Goal: Task Accomplishment & Management: Manage account settings

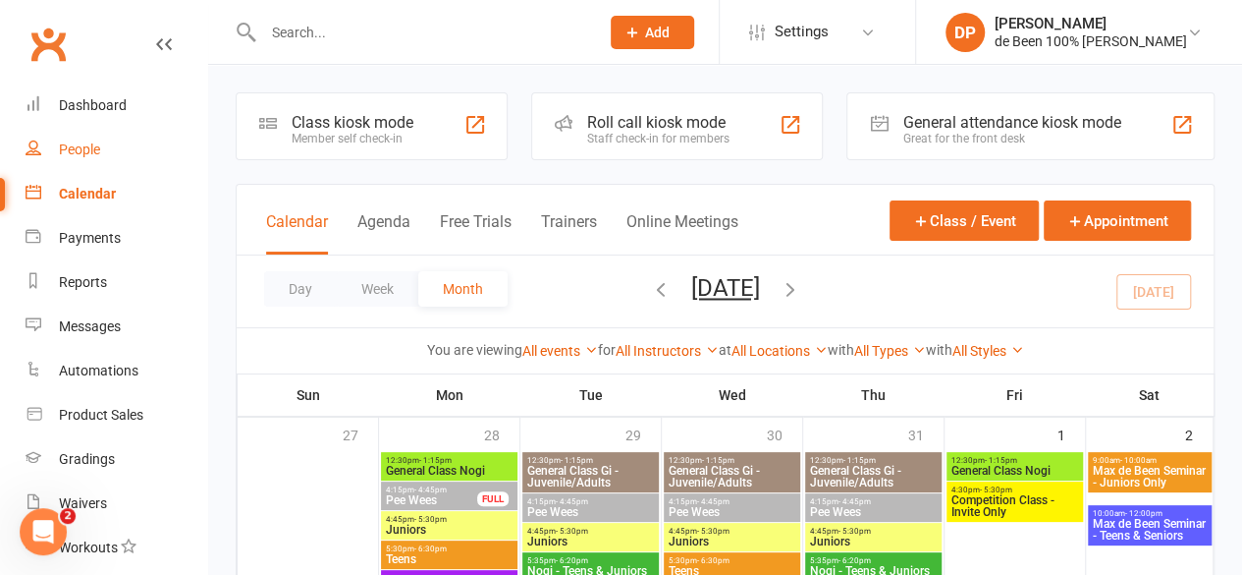
click at [83, 148] on div "People" at bounding box center [79, 149] width 41 height 16
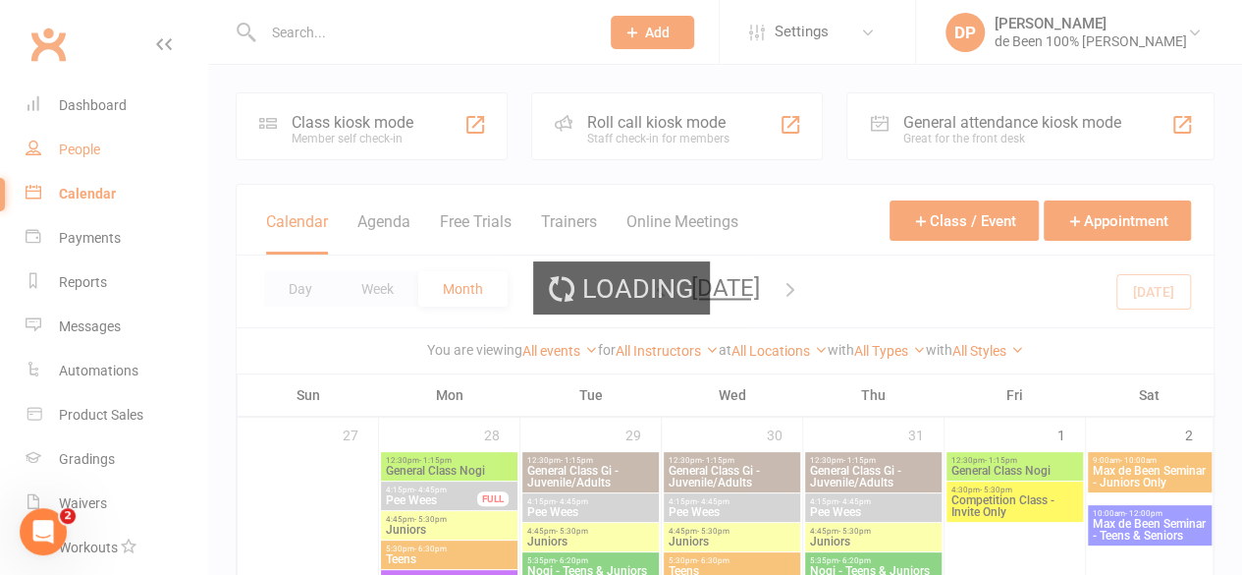
select select "50"
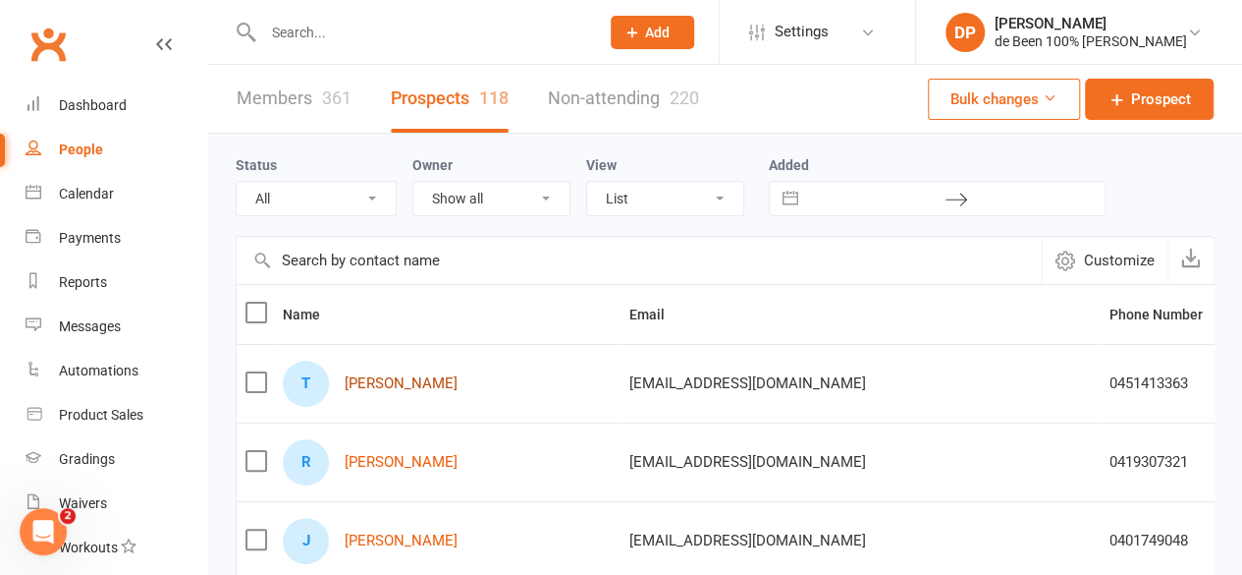
click at [382, 380] on link "Thomas Colbey" at bounding box center [401, 383] width 113 height 17
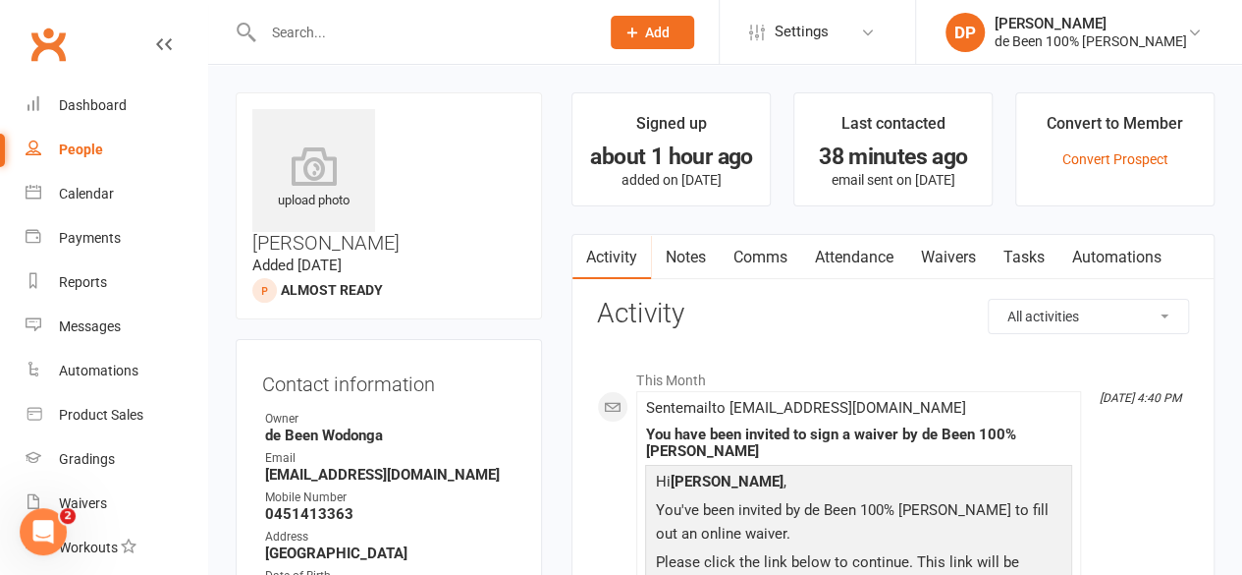
click at [75, 148] on div "People" at bounding box center [81, 149] width 44 height 16
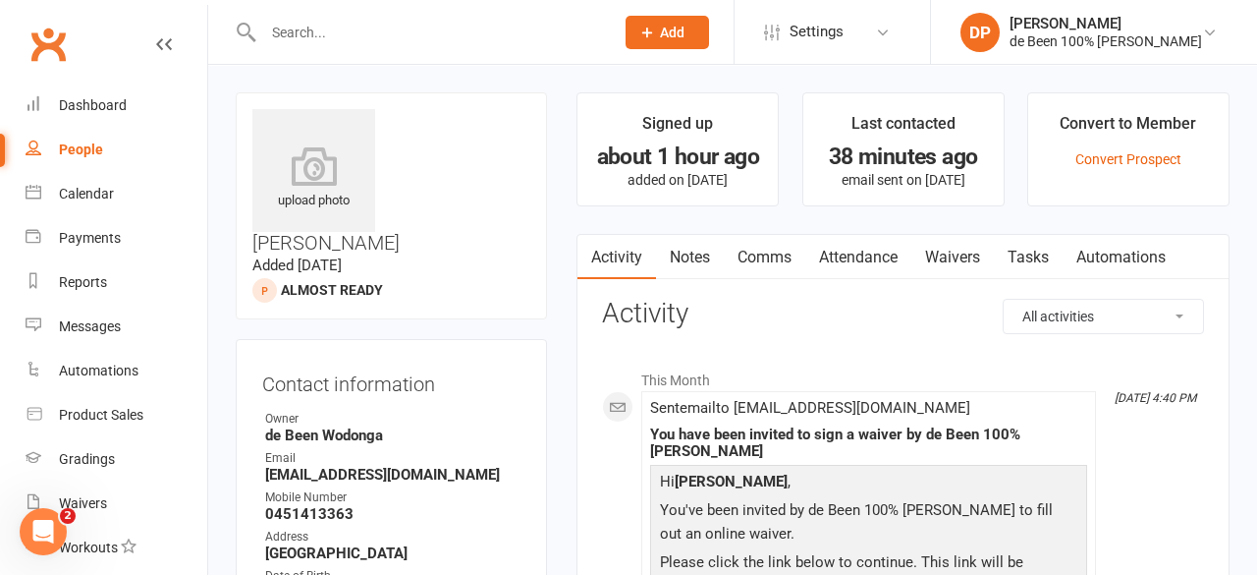
select select "50"
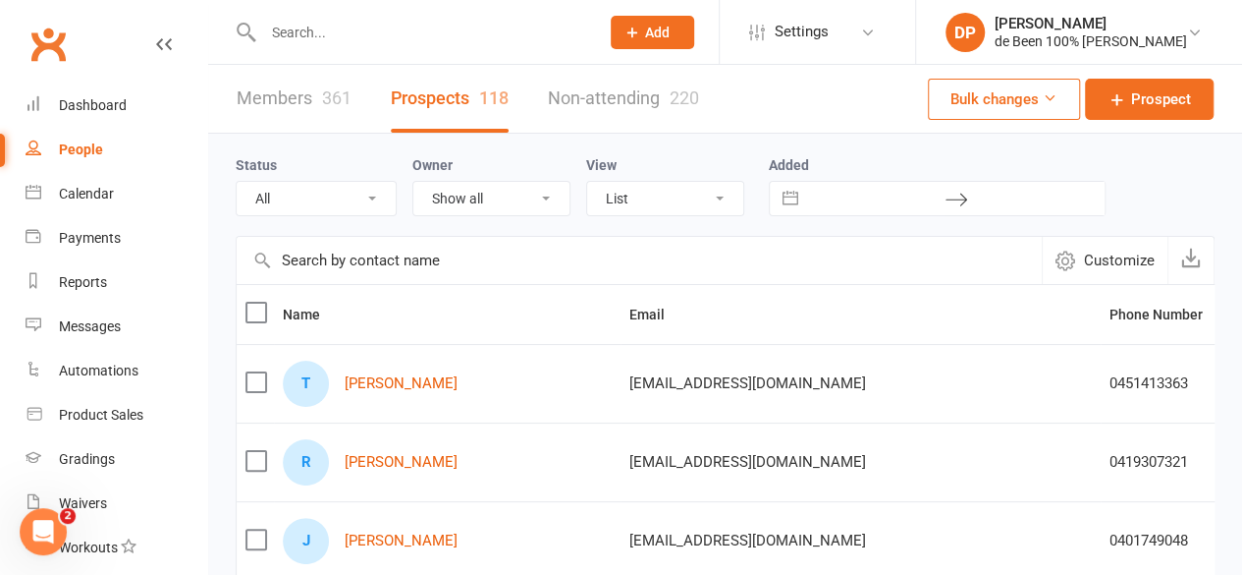
click at [75, 148] on div "People" at bounding box center [81, 149] width 44 height 16
click at [84, 193] on div "Calendar" at bounding box center [86, 194] width 55 height 16
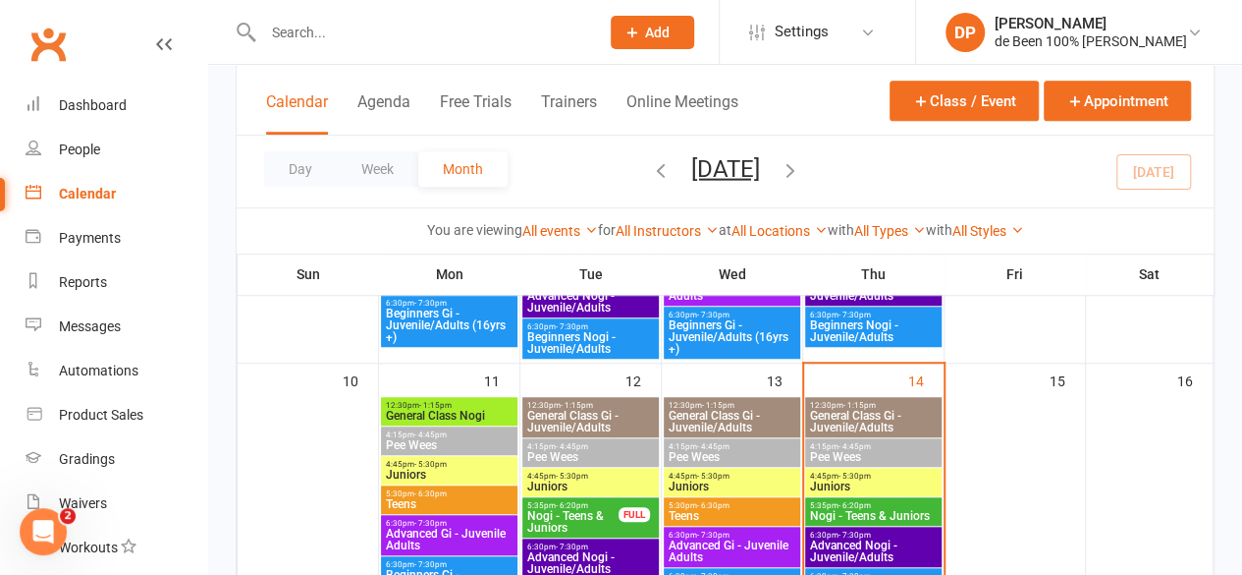
scroll to position [587, 0]
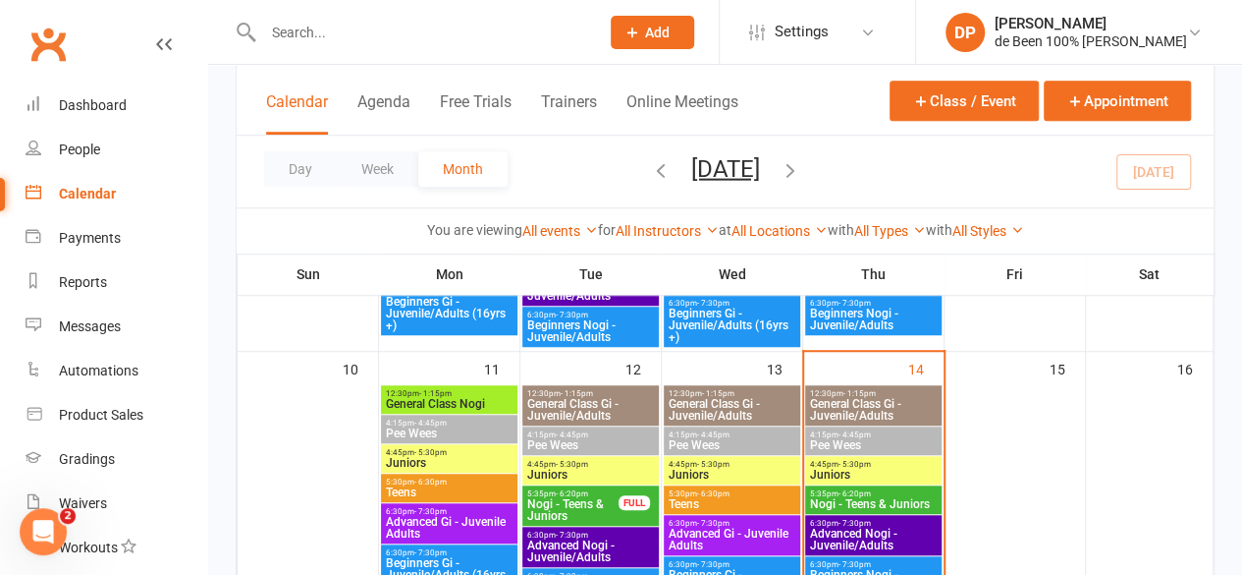
click at [873, 502] on span "Nogi - Teens & Juniors" at bounding box center [873, 504] width 129 height 12
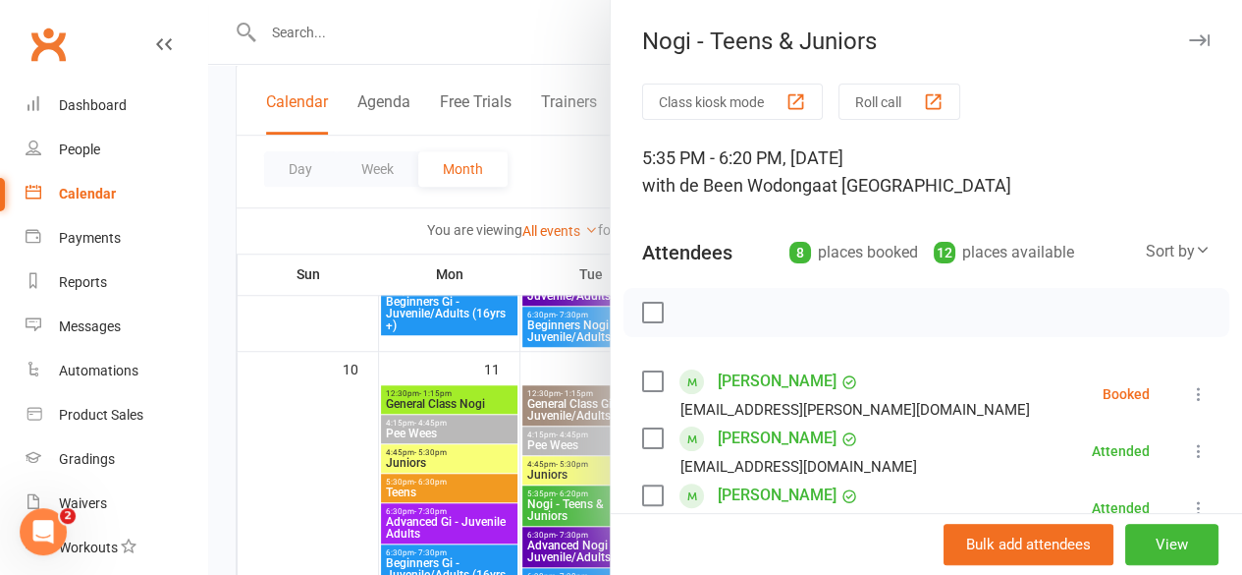
click at [1189, 390] on icon at bounding box center [1199, 394] width 20 height 20
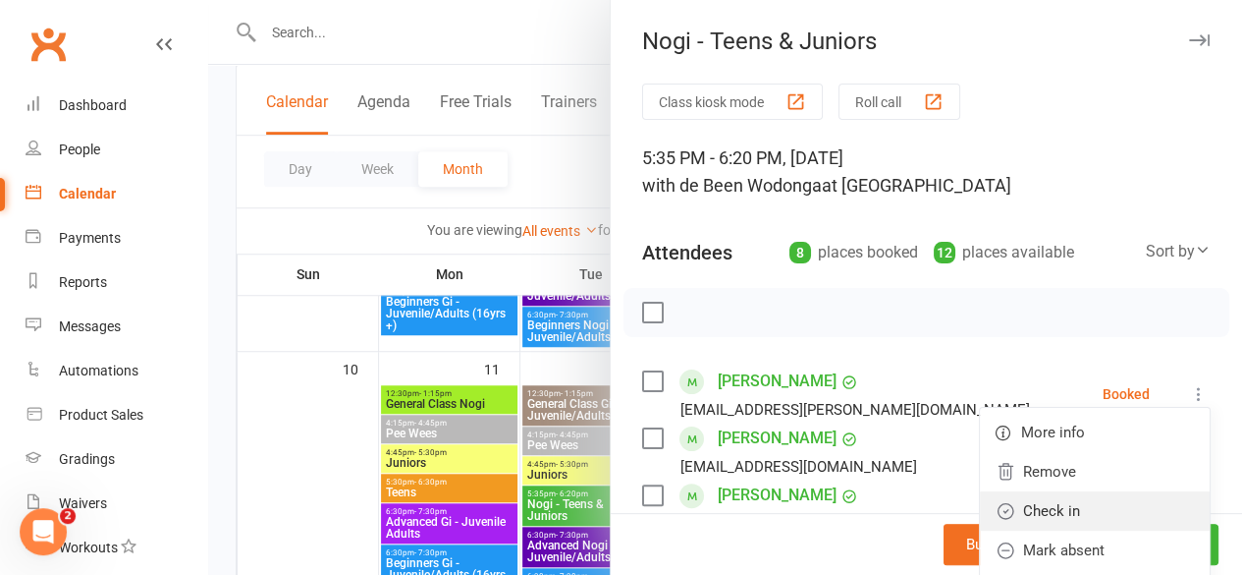
click at [1035, 517] on link "Check in" at bounding box center [1095, 510] width 230 height 39
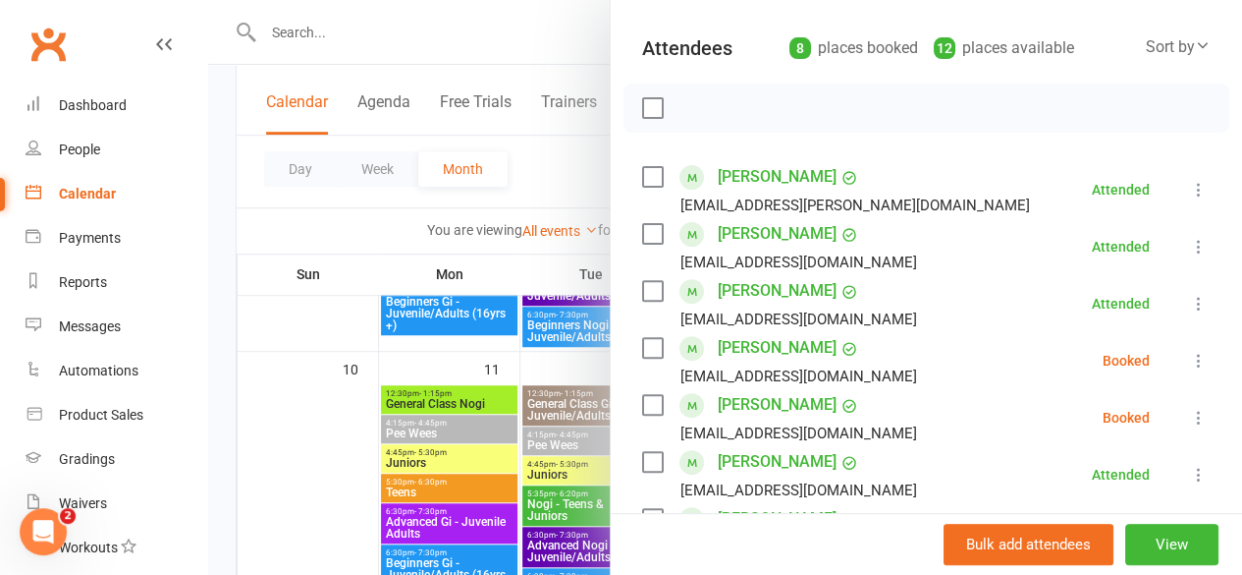
scroll to position [205, 0]
click at [1189, 412] on icon at bounding box center [1199, 417] width 20 height 20
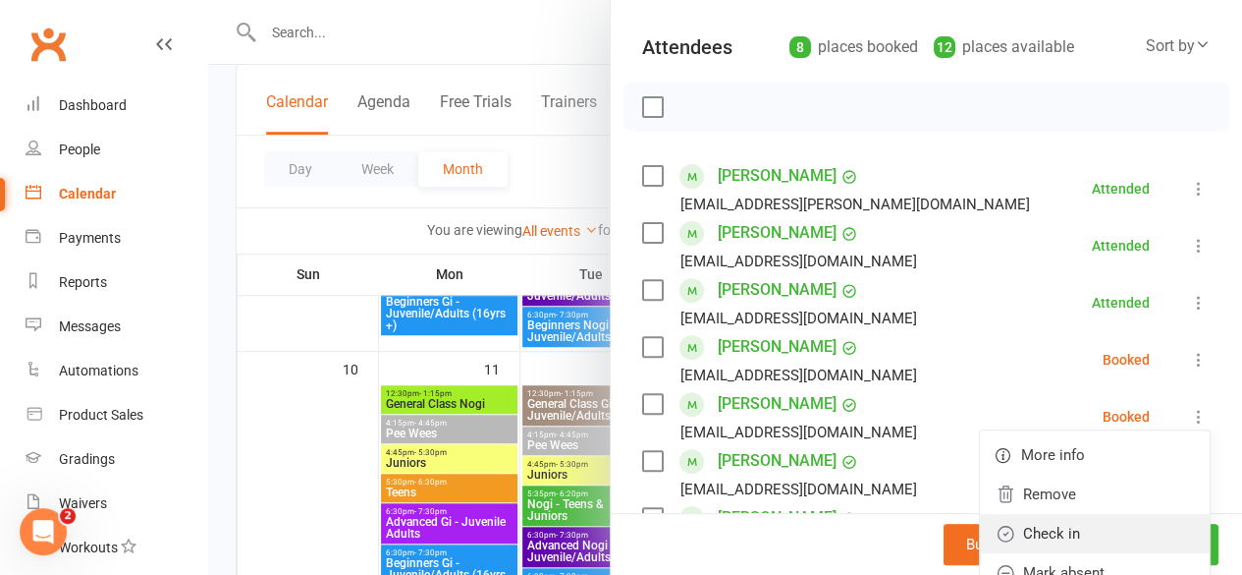
click at [1039, 536] on link "Check in" at bounding box center [1095, 533] width 230 height 39
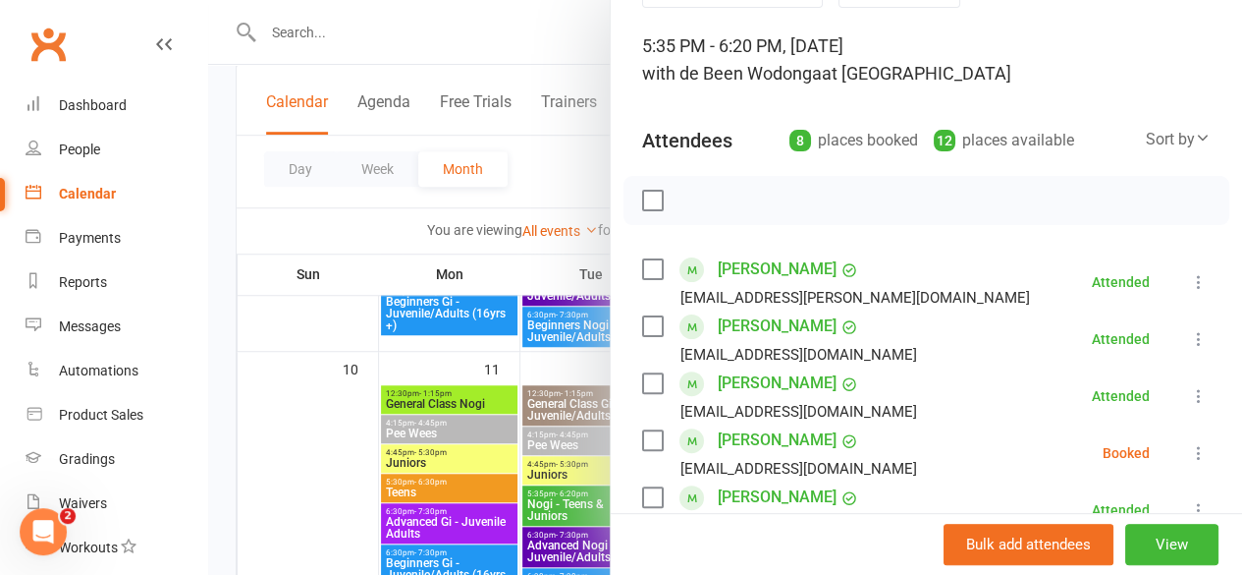
scroll to position [111, 0]
click at [306, 431] on div at bounding box center [725, 287] width 1034 height 575
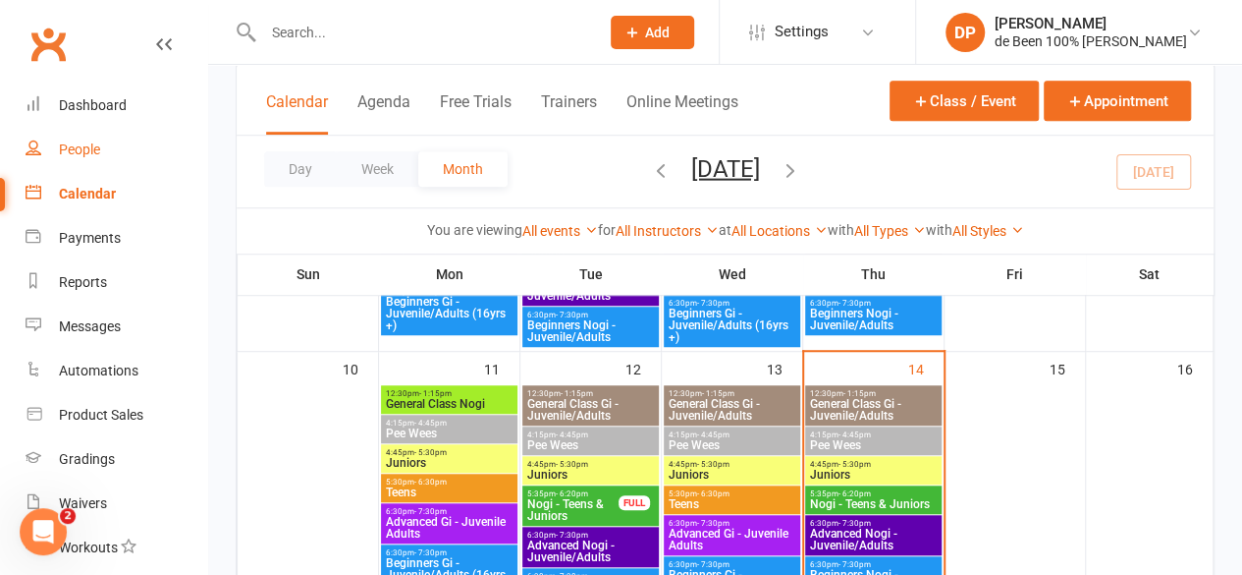
click at [73, 148] on div "People" at bounding box center [79, 149] width 41 height 16
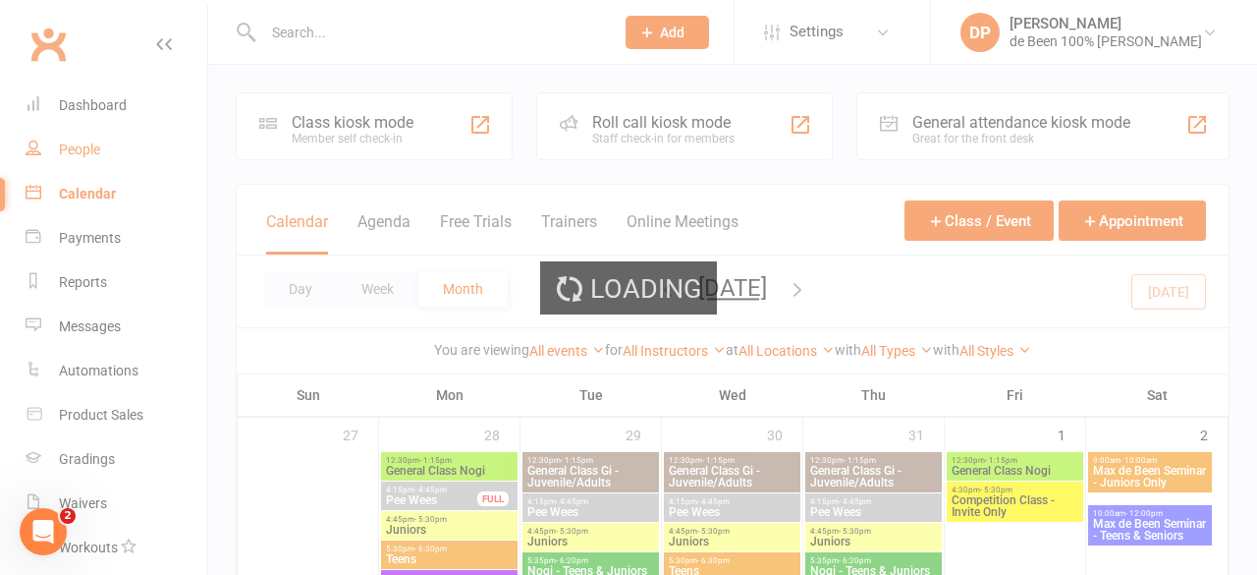
select select "50"
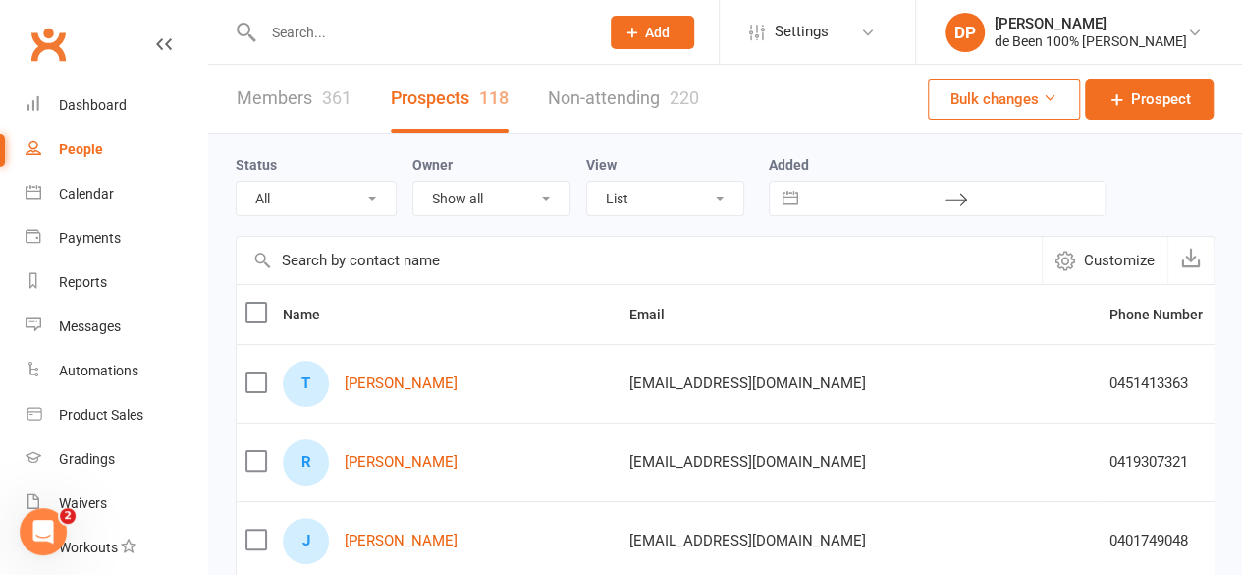
click at [291, 264] on input "text" at bounding box center [639, 260] width 805 height 47
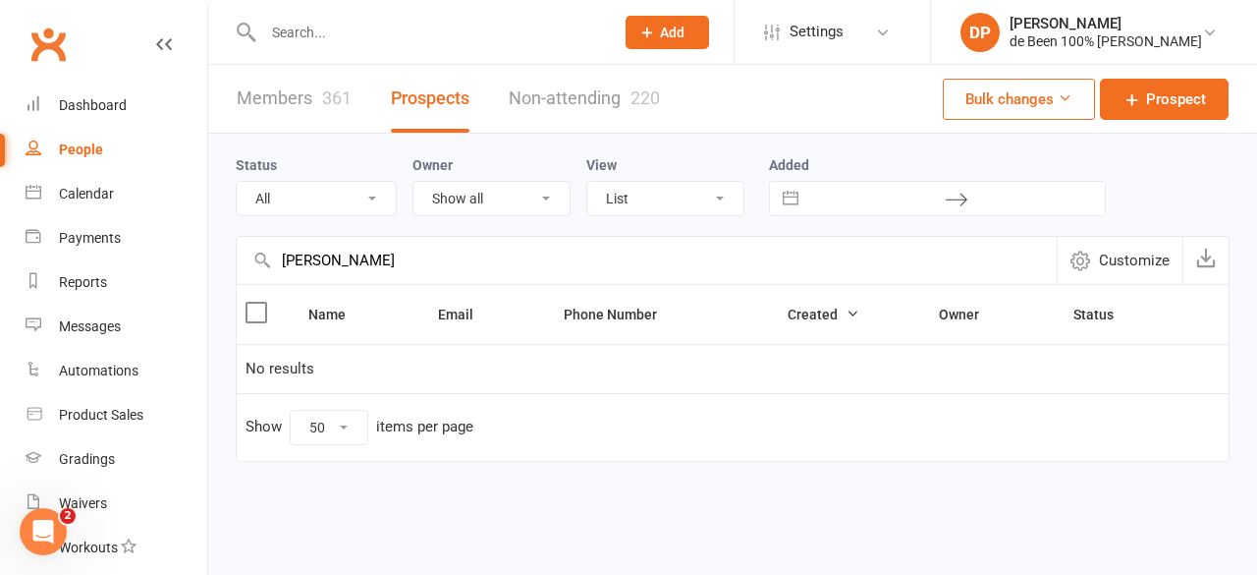
type input "finn"
click at [263, 95] on link "Members 361" at bounding box center [294, 99] width 115 height 68
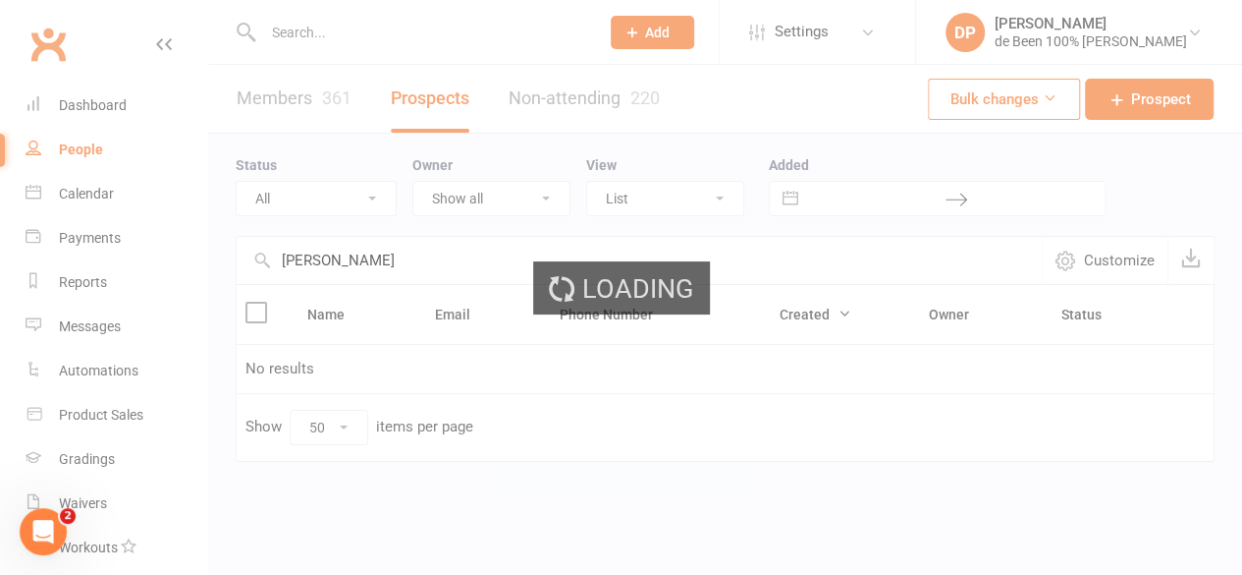
select select "100"
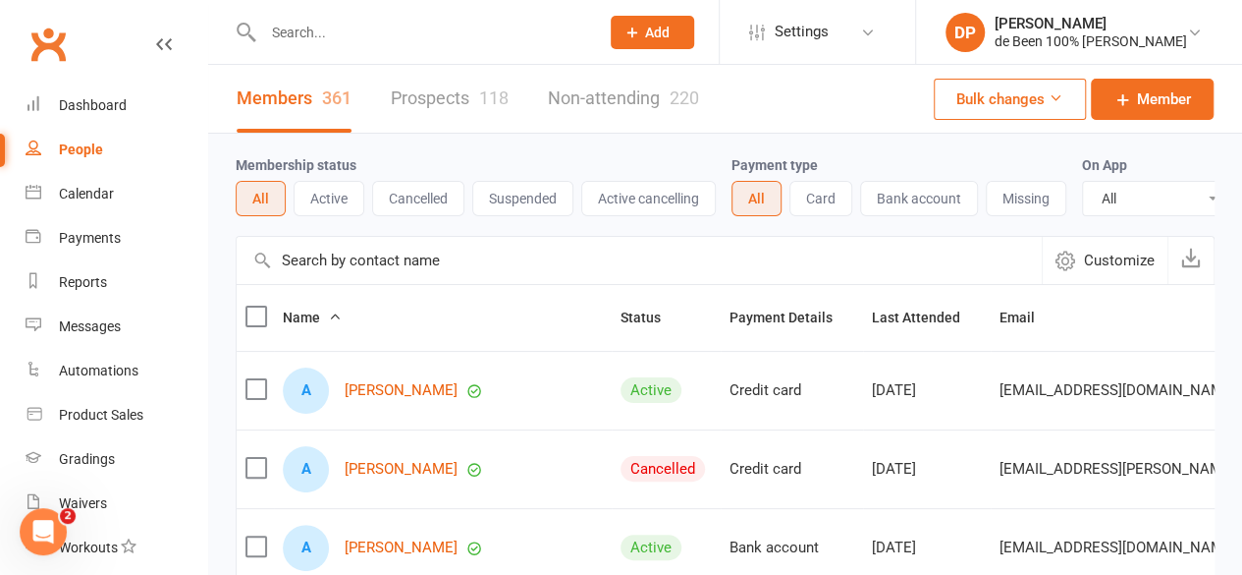
click at [312, 269] on input "text" at bounding box center [639, 260] width 805 height 47
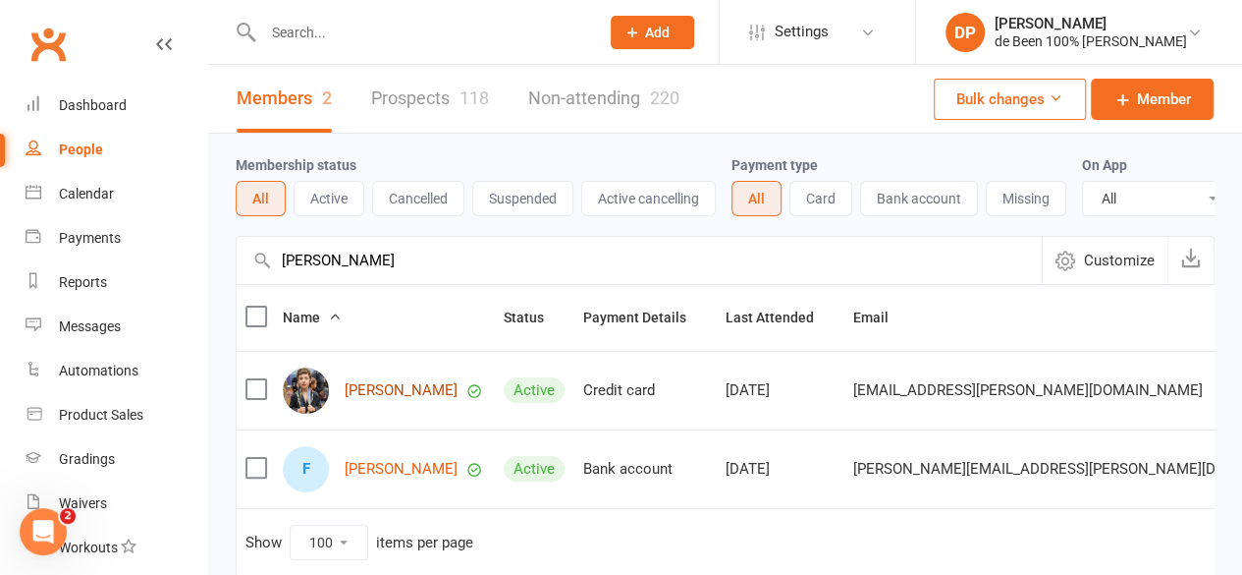
type input "finn"
click at [375, 399] on link "Finn Di Maio" at bounding box center [401, 390] width 113 height 17
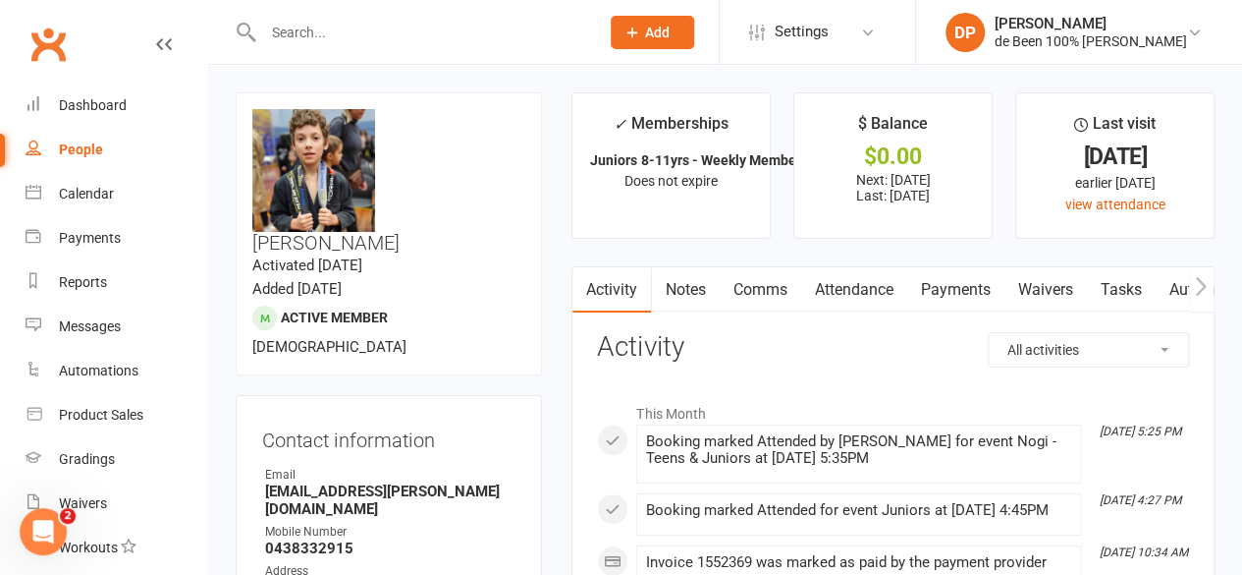
click at [953, 286] on link "Payments" at bounding box center [955, 289] width 97 height 45
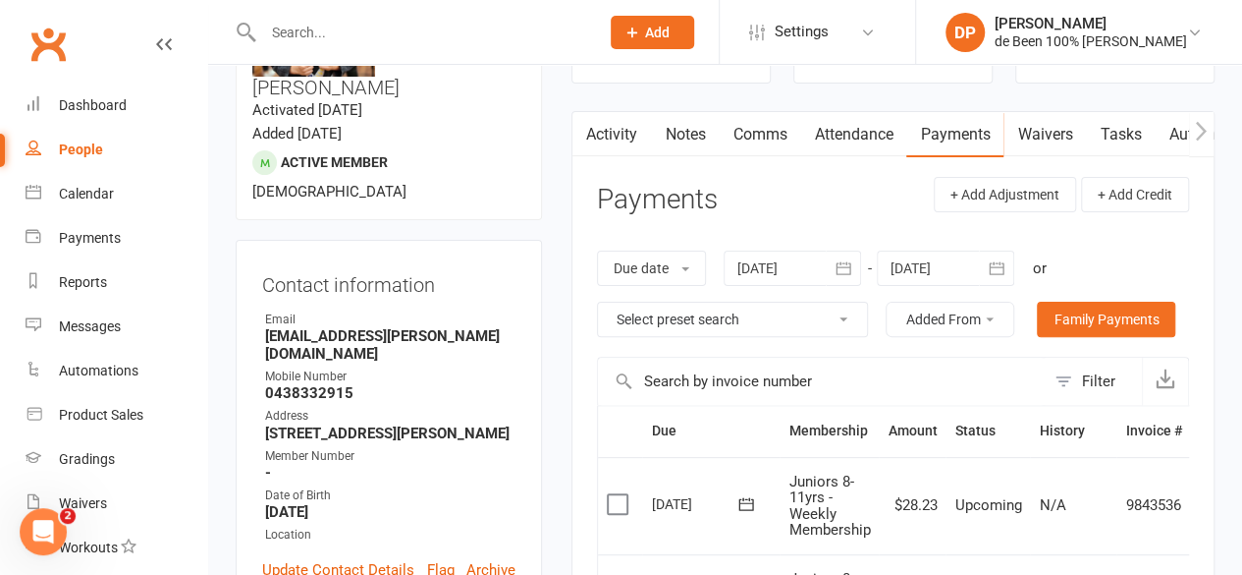
scroll to position [193, 0]
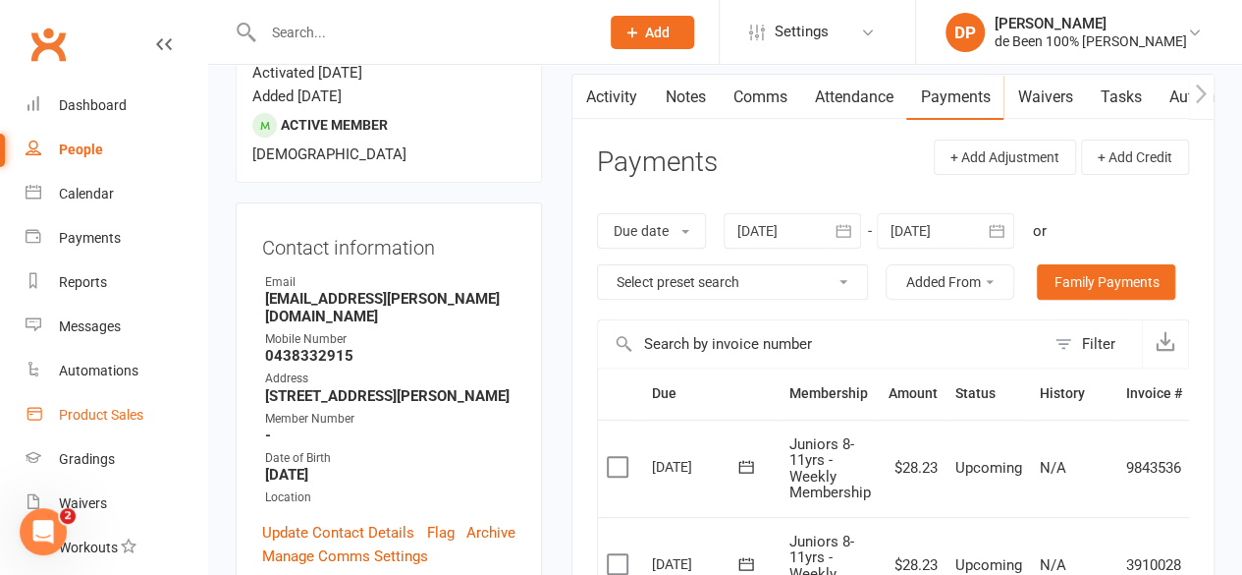
click at [93, 419] on div "Product Sales" at bounding box center [101, 415] width 84 height 16
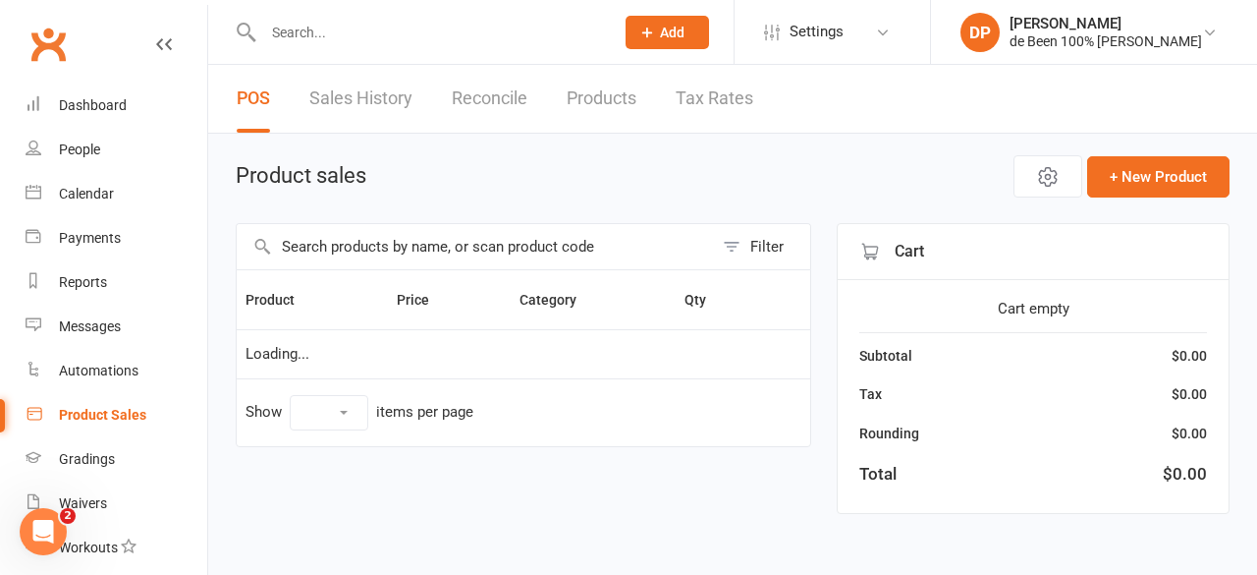
select select "10"
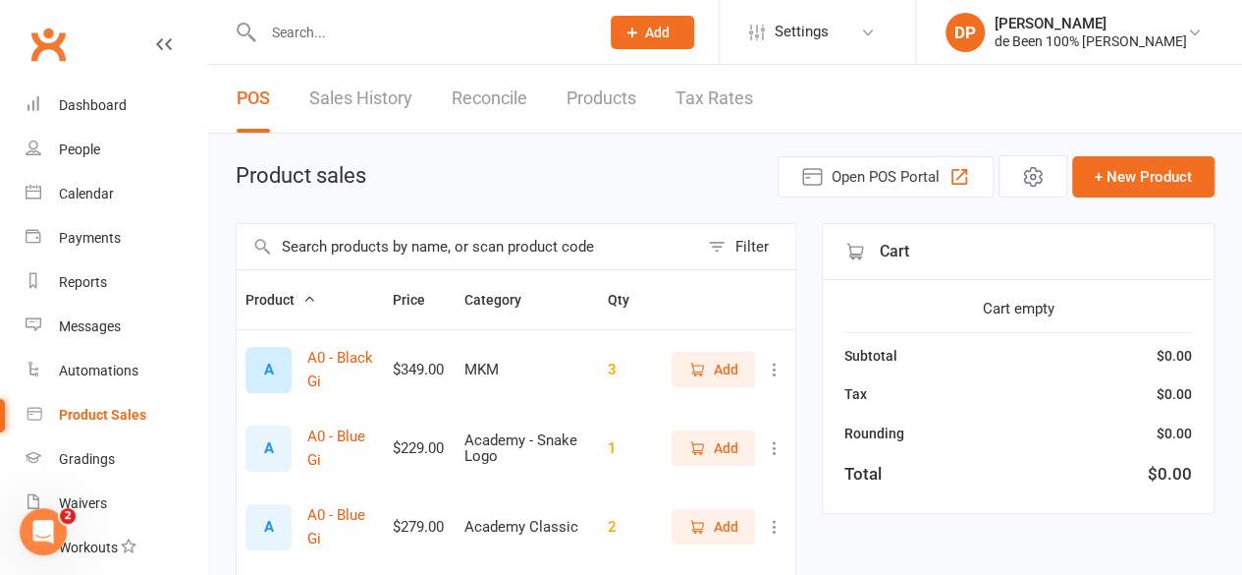
click at [327, 245] on input "text" at bounding box center [468, 246] width 462 height 45
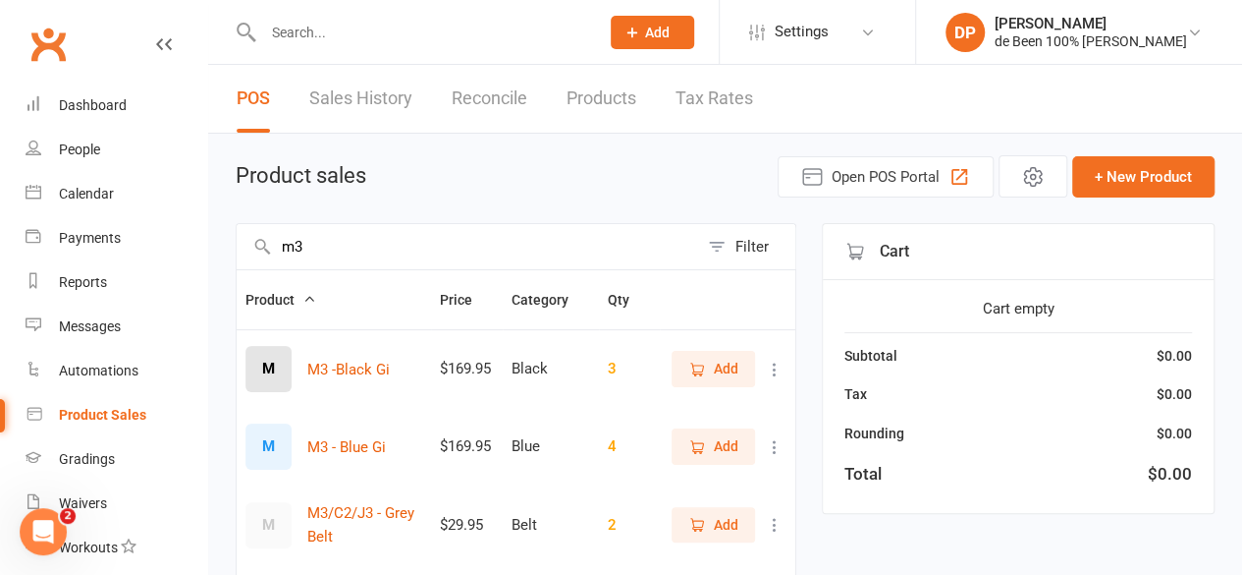
type input "m3"
click at [714, 443] on span "Add" at bounding box center [726, 446] width 25 height 22
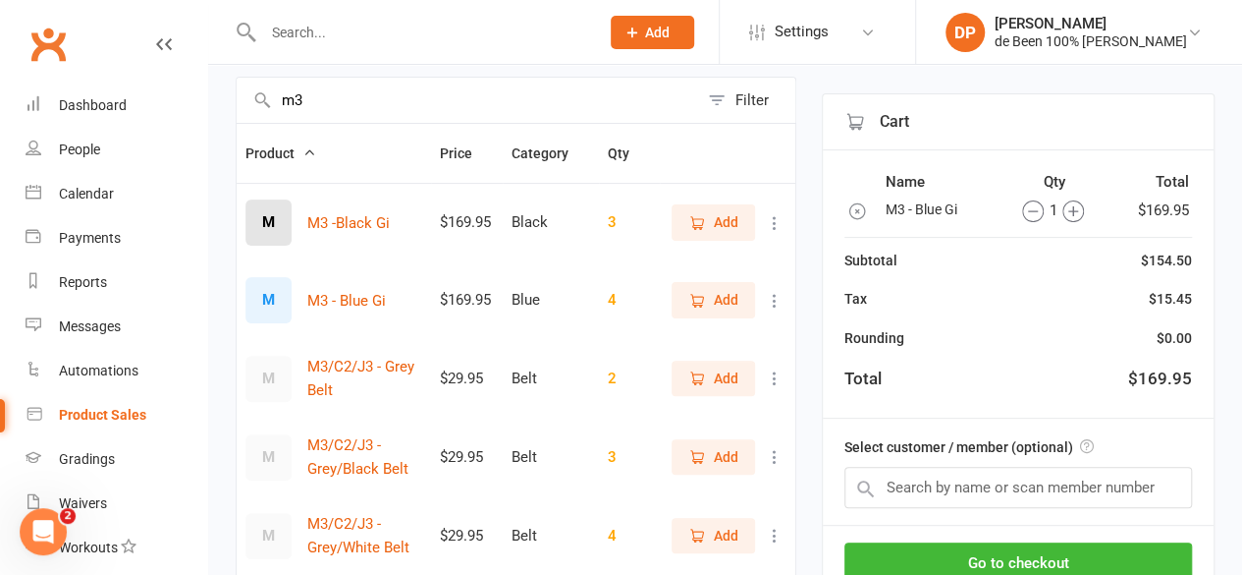
scroll to position [148, 0]
click at [902, 492] on input "text" at bounding box center [1019, 487] width 348 height 41
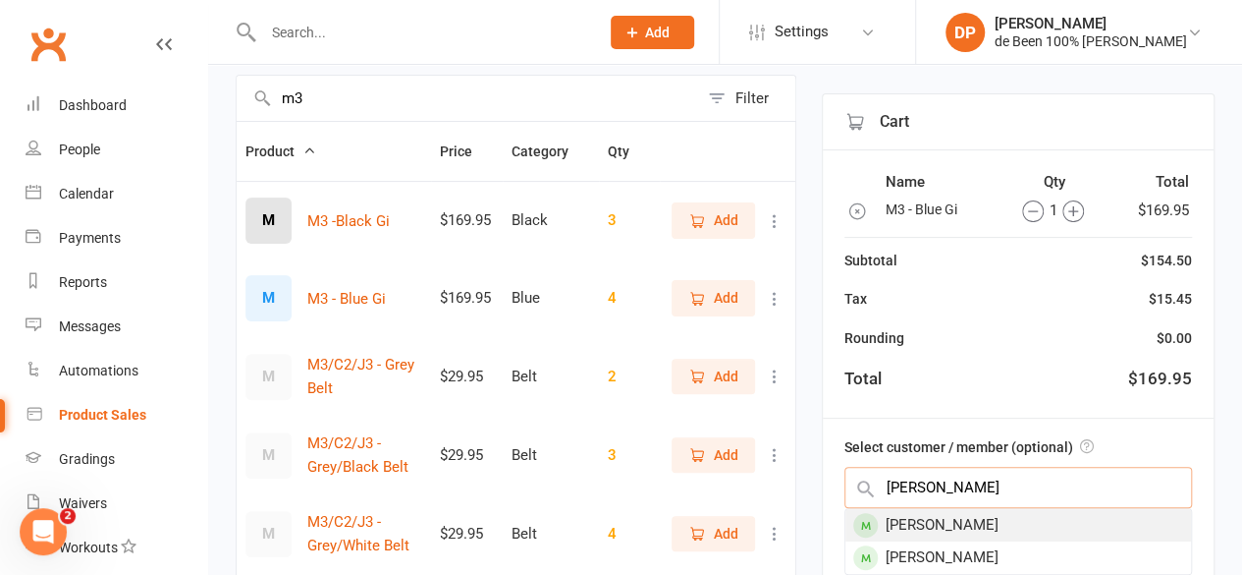
type input "finn"
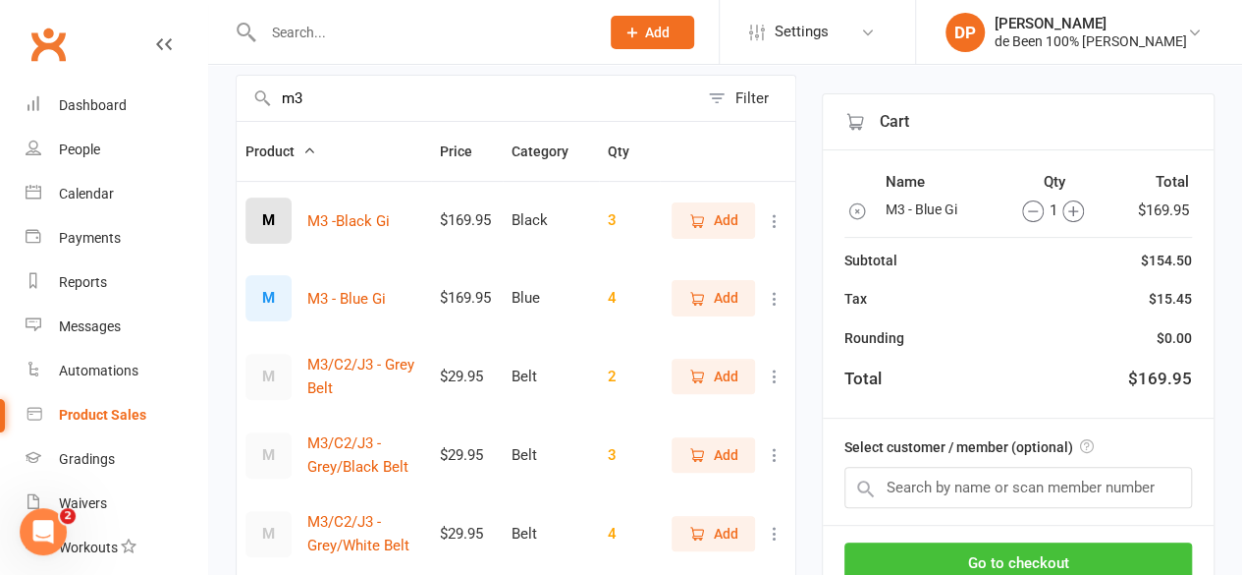
click at [957, 560] on button "Go to checkout" at bounding box center [1019, 562] width 348 height 41
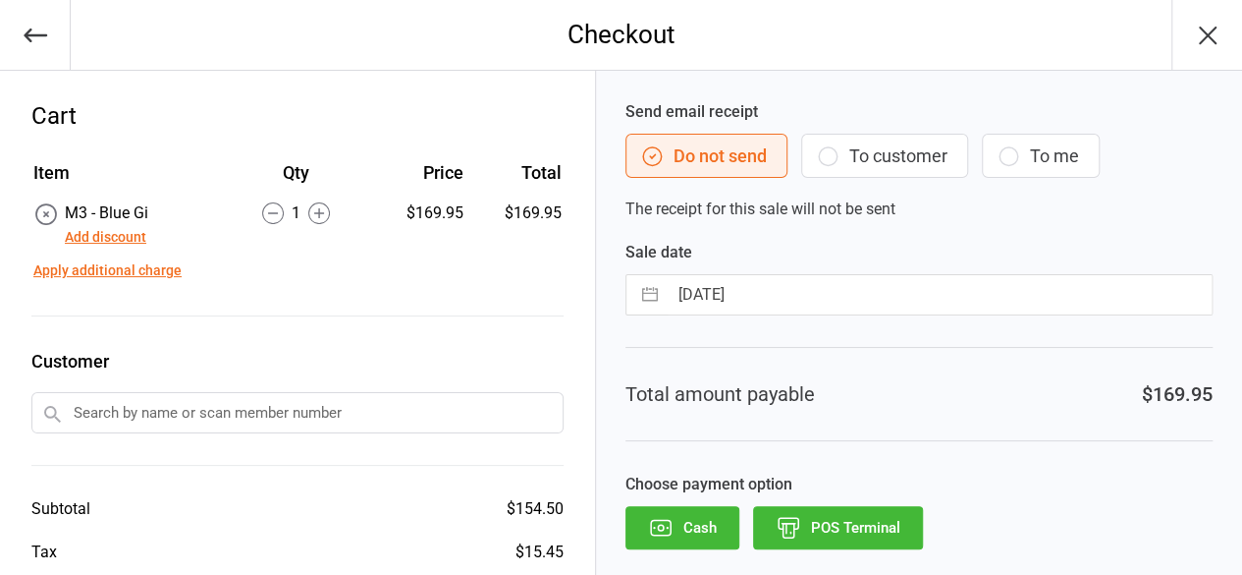
click at [87, 235] on button "Add discount" at bounding box center [106, 237] width 82 height 21
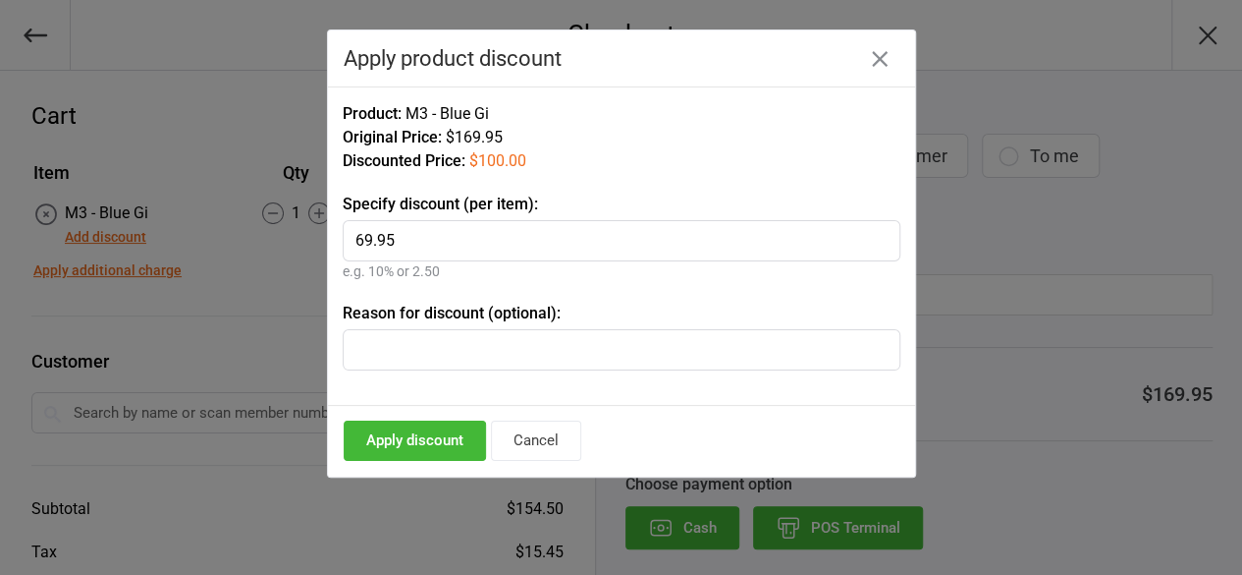
type input "69.95"
click at [386, 353] on input "text" at bounding box center [622, 349] width 558 height 41
type input "v"
type input "d"
type input "f"
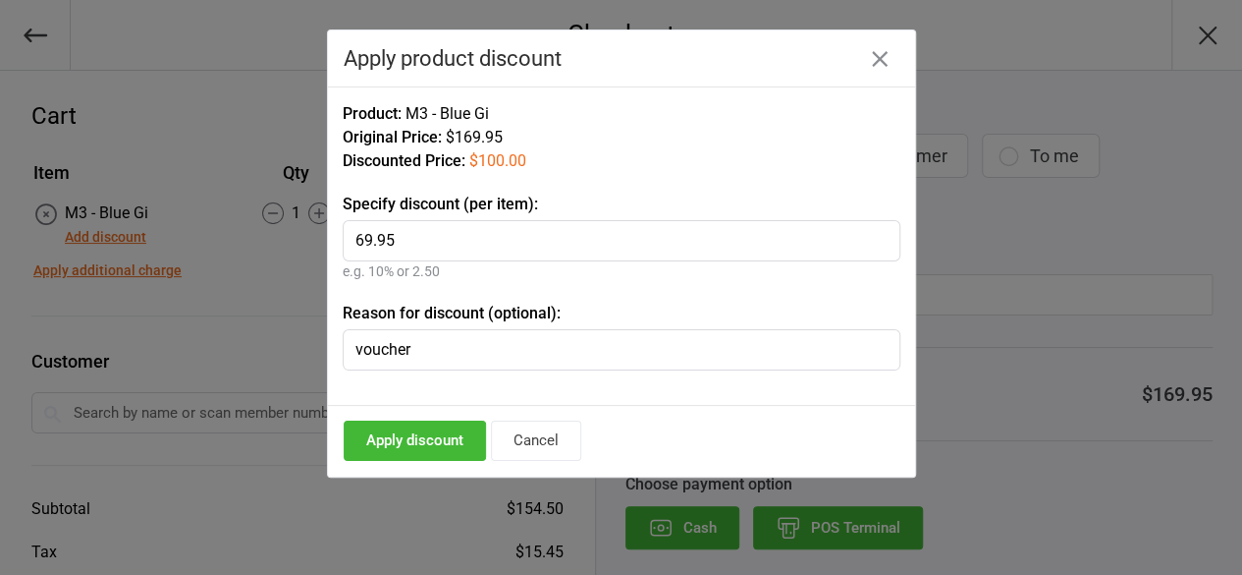
type input "voucher"
click at [413, 449] on button "Apply discount" at bounding box center [415, 440] width 142 height 40
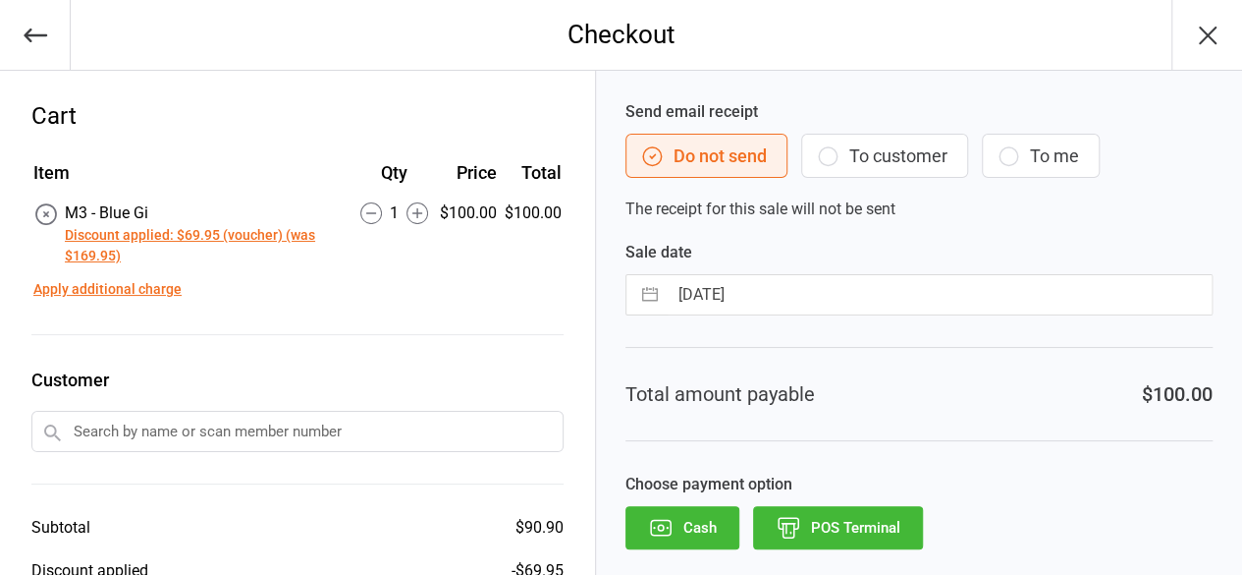
click at [849, 525] on button "POS Terminal" at bounding box center [838, 527] width 170 height 43
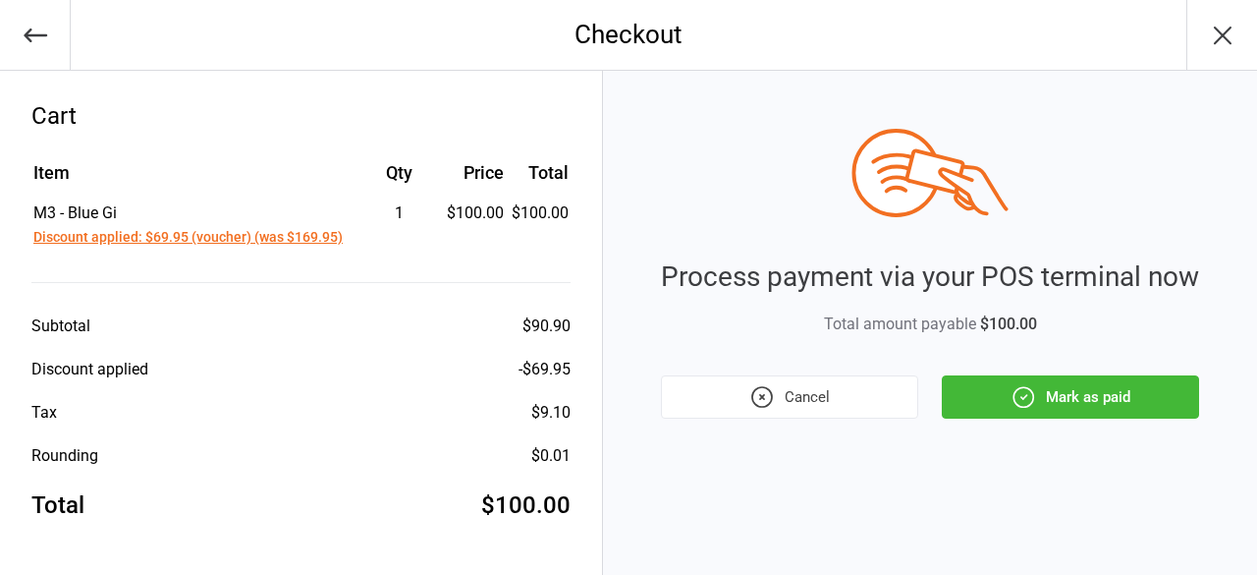
click at [1087, 399] on button "Mark as paid" at bounding box center [1070, 396] width 257 height 43
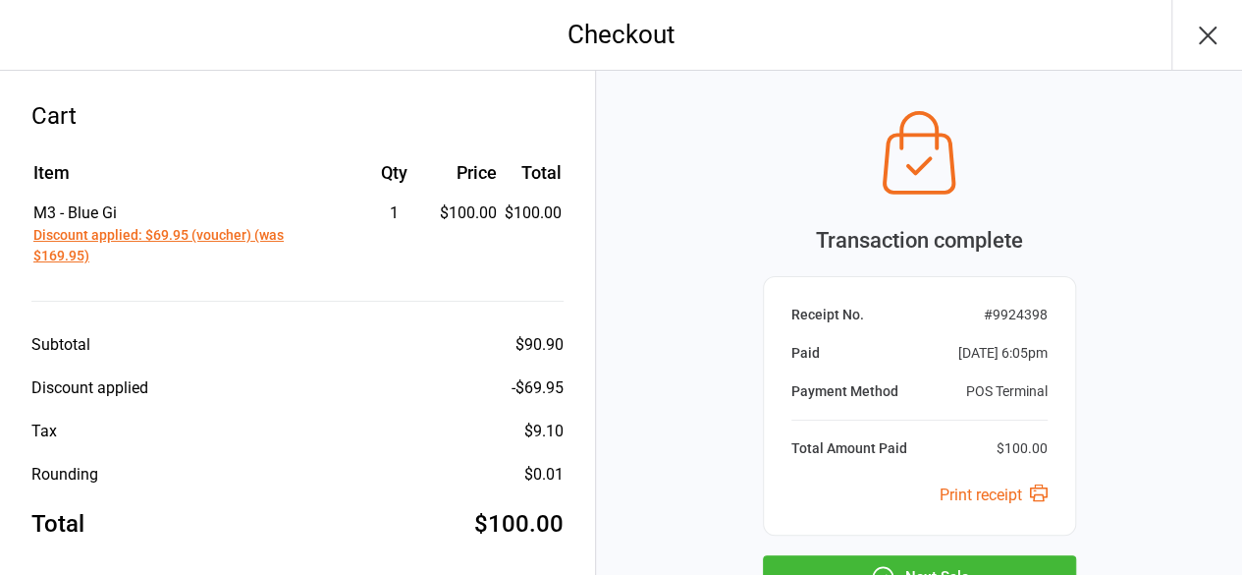
scroll to position [149, 0]
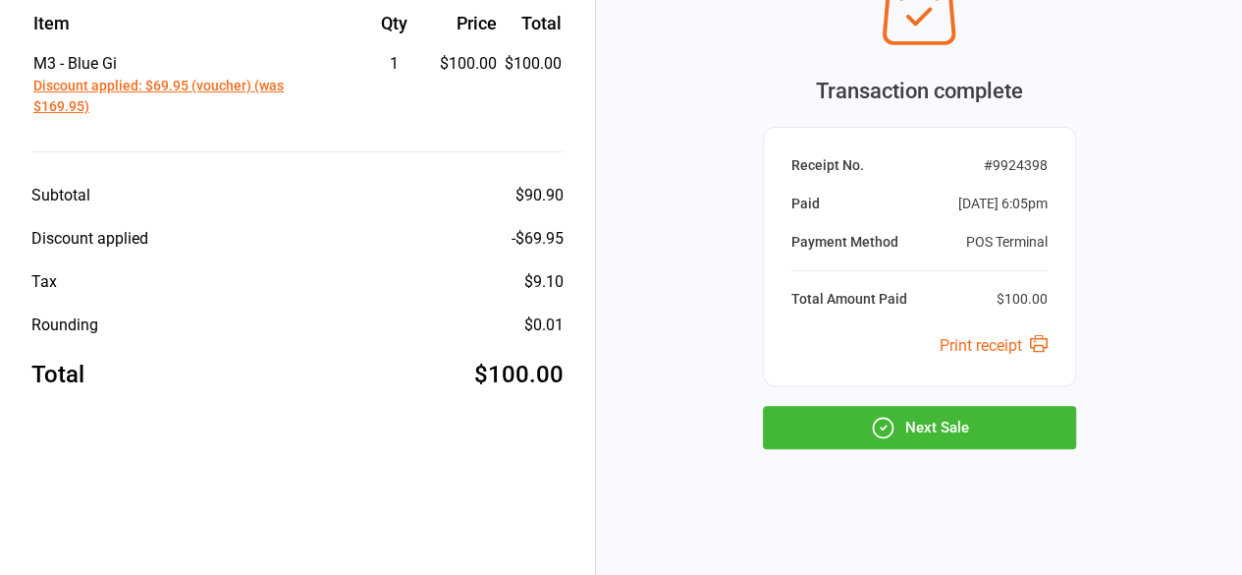
click at [897, 426] on button "Next Sale" at bounding box center [919, 427] width 313 height 43
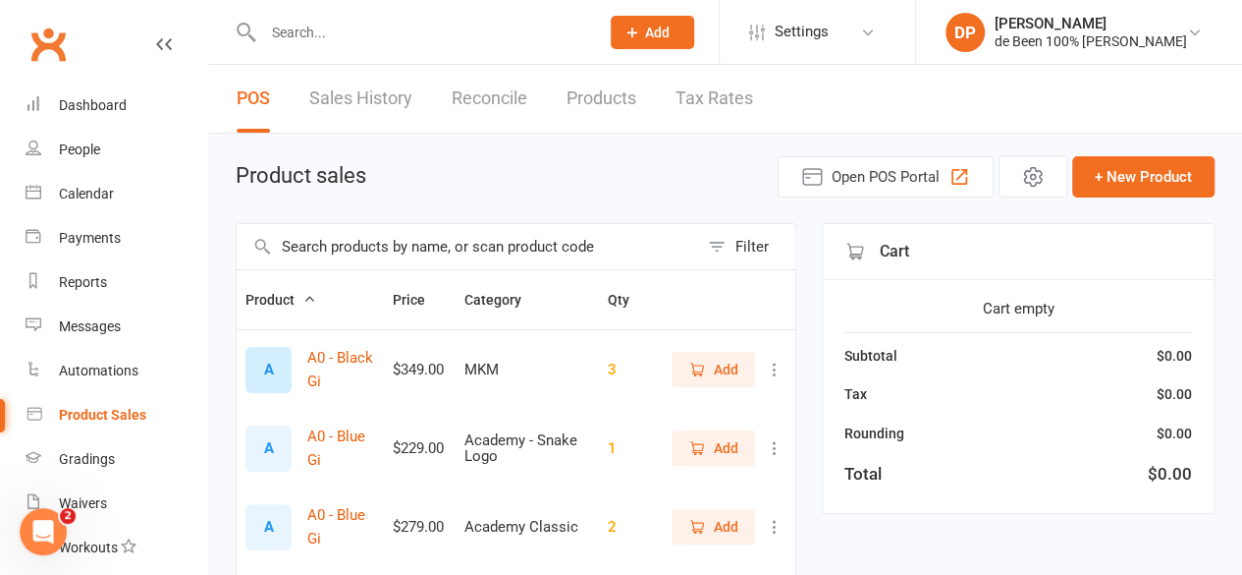
click at [897, 426] on div "Rounding" at bounding box center [875, 433] width 60 height 22
click at [56, 144] on link "People" at bounding box center [117, 150] width 182 height 44
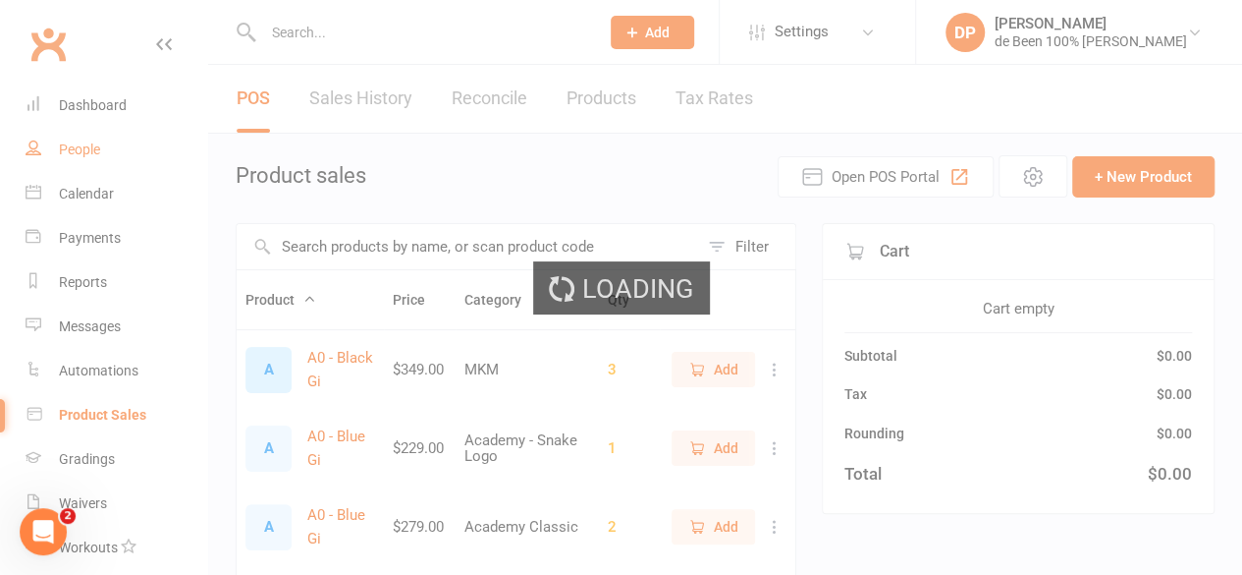
select select "100"
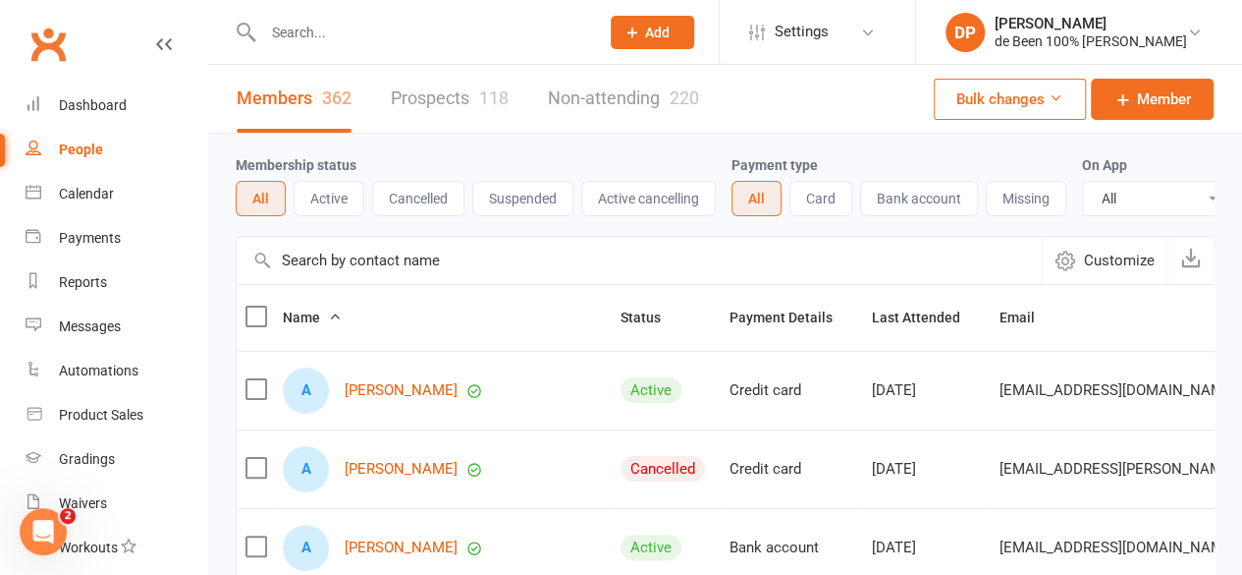
click at [316, 268] on input "text" at bounding box center [639, 260] width 805 height 47
drag, startPoint x: 316, startPoint y: 268, endPoint x: 319, endPoint y: 282, distance: 14.1
click at [319, 282] on input "text" at bounding box center [639, 260] width 805 height 47
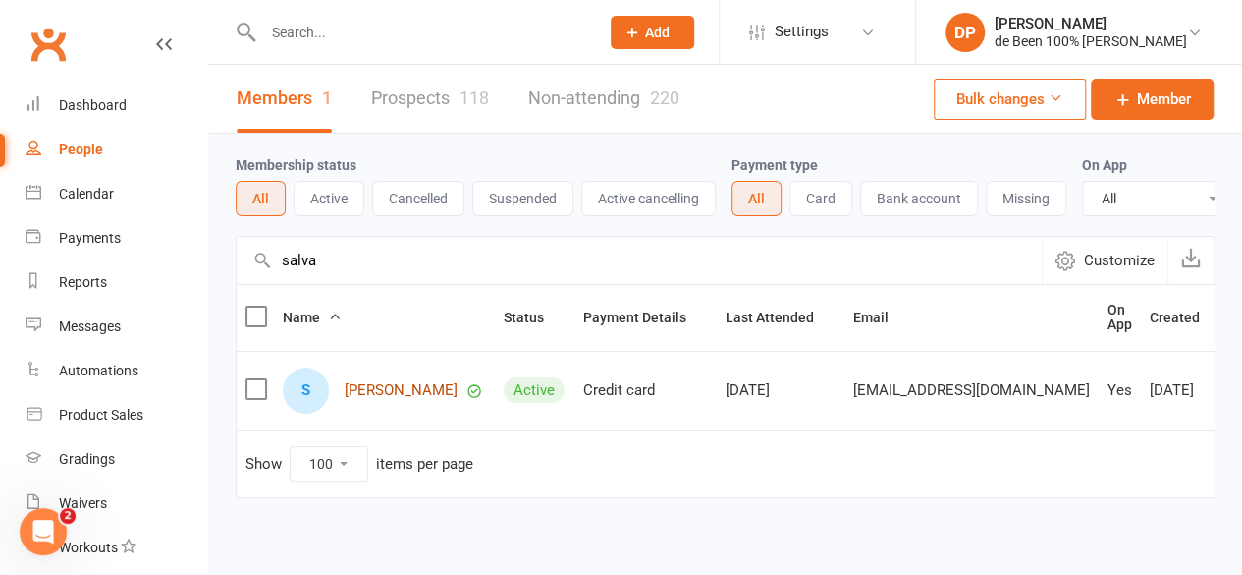
type input "salva"
click at [388, 399] on link "[PERSON_NAME]" at bounding box center [401, 390] width 113 height 17
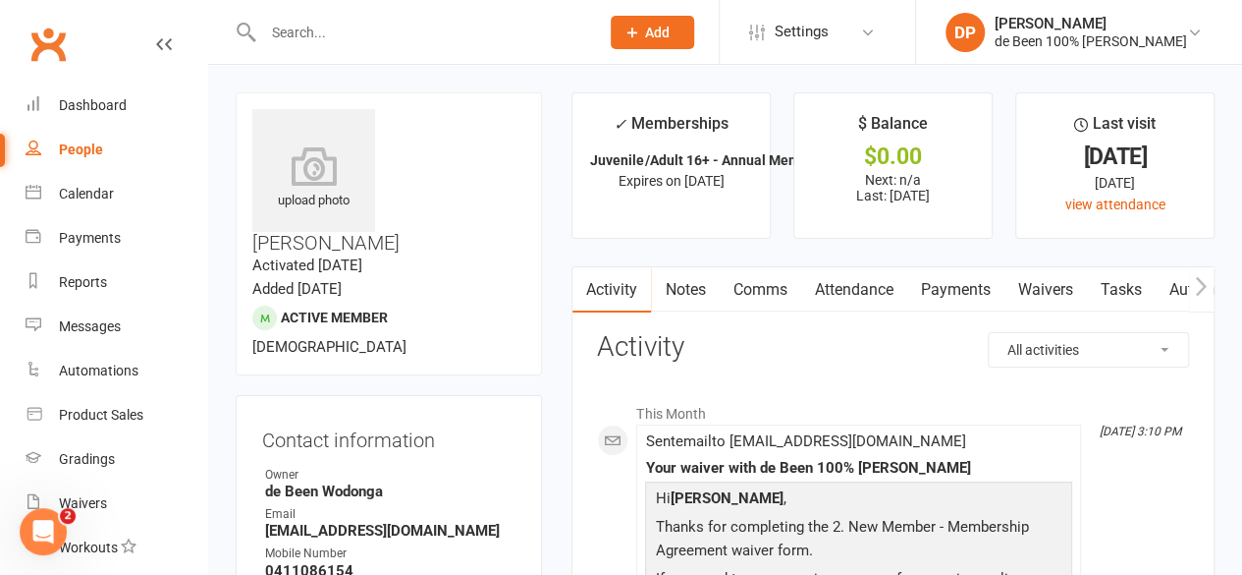
click at [945, 290] on link "Payments" at bounding box center [955, 289] width 97 height 45
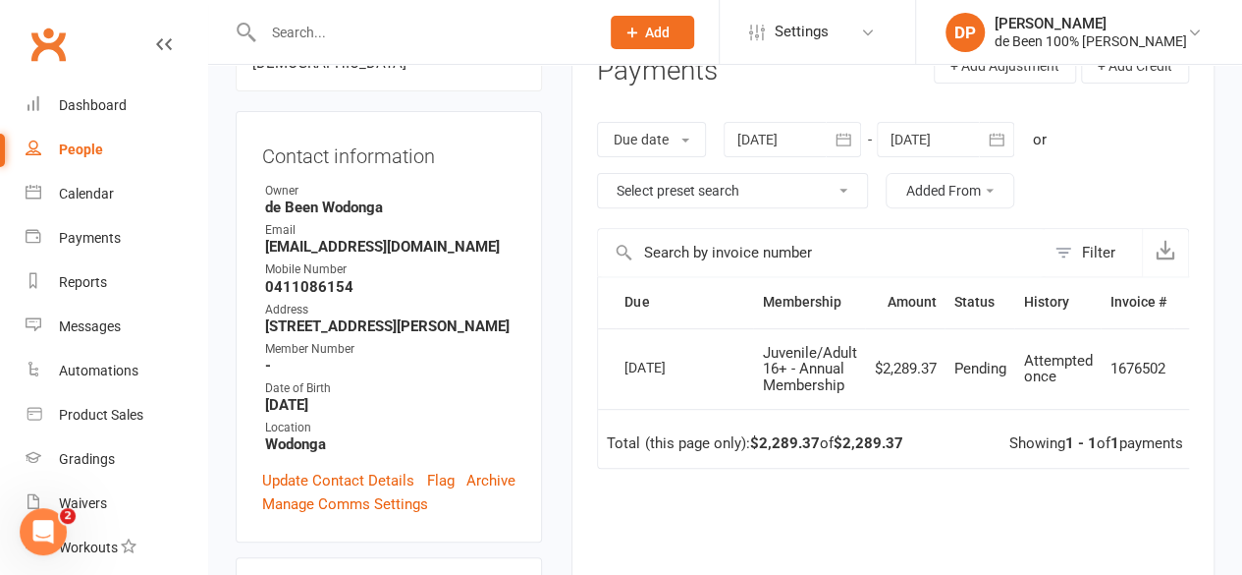
scroll to position [285, 0]
drag, startPoint x: 1041, startPoint y: 536, endPoint x: 1027, endPoint y: 537, distance: 13.8
click at [1027, 537] on div "Due Contact Membership Amount Status History Invoice # Select this 14 Aug 2025 …" at bounding box center [893, 497] width 592 height 445
drag, startPoint x: 1250, startPoint y: 567, endPoint x: 809, endPoint y: 537, distance: 442.0
click at [809, 537] on div "Due Contact Membership Amount Status History Invoice # Select this 14 Aug 2025 …" at bounding box center [893, 497] width 592 height 445
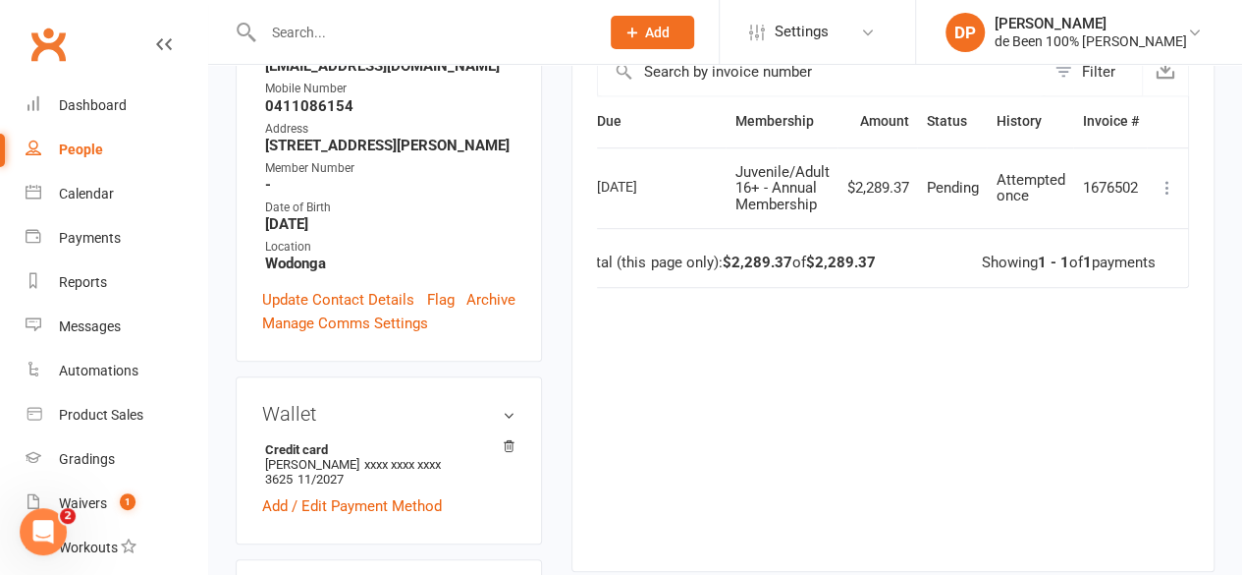
scroll to position [434, 0]
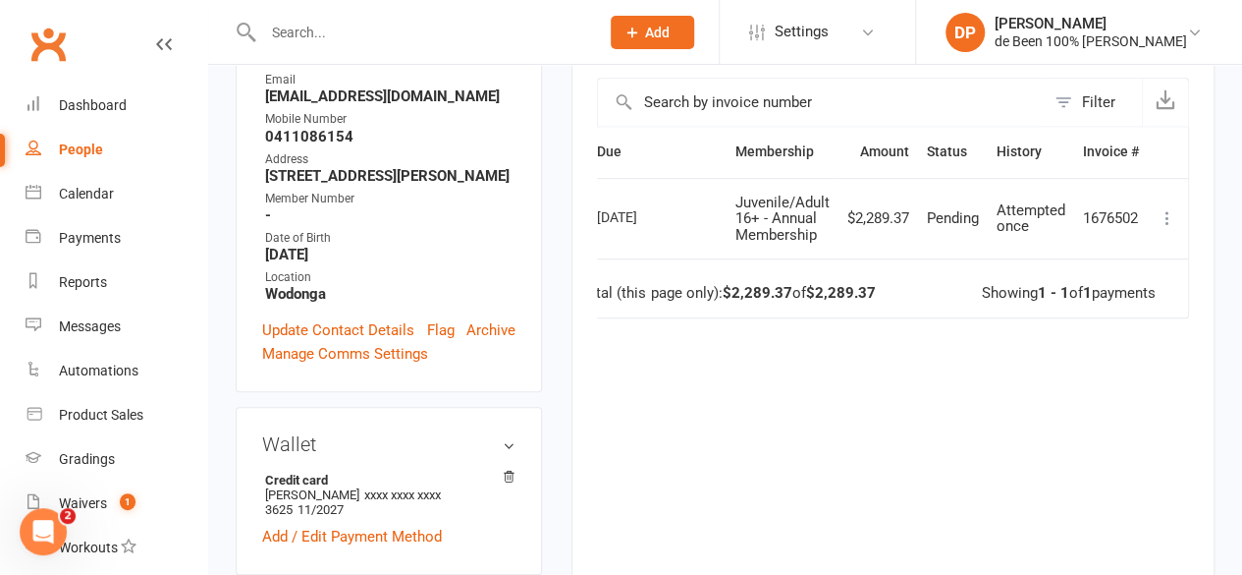
click at [1171, 212] on icon at bounding box center [1168, 218] width 20 height 20
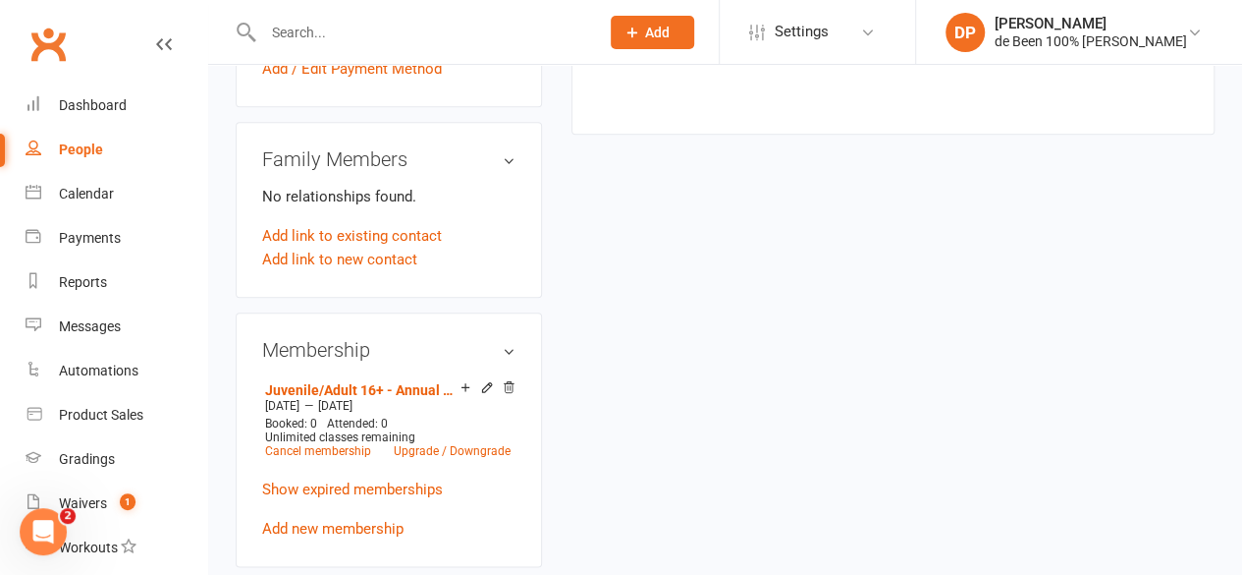
scroll to position [905, 0]
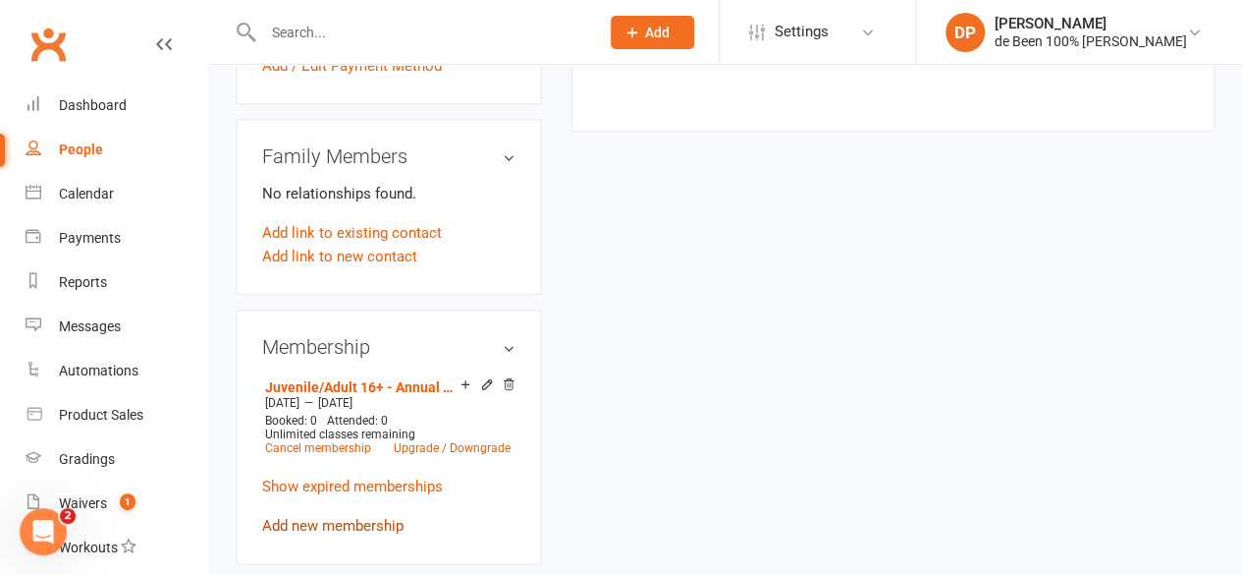
click at [304, 517] on link "Add new membership" at bounding box center [332, 526] width 141 height 18
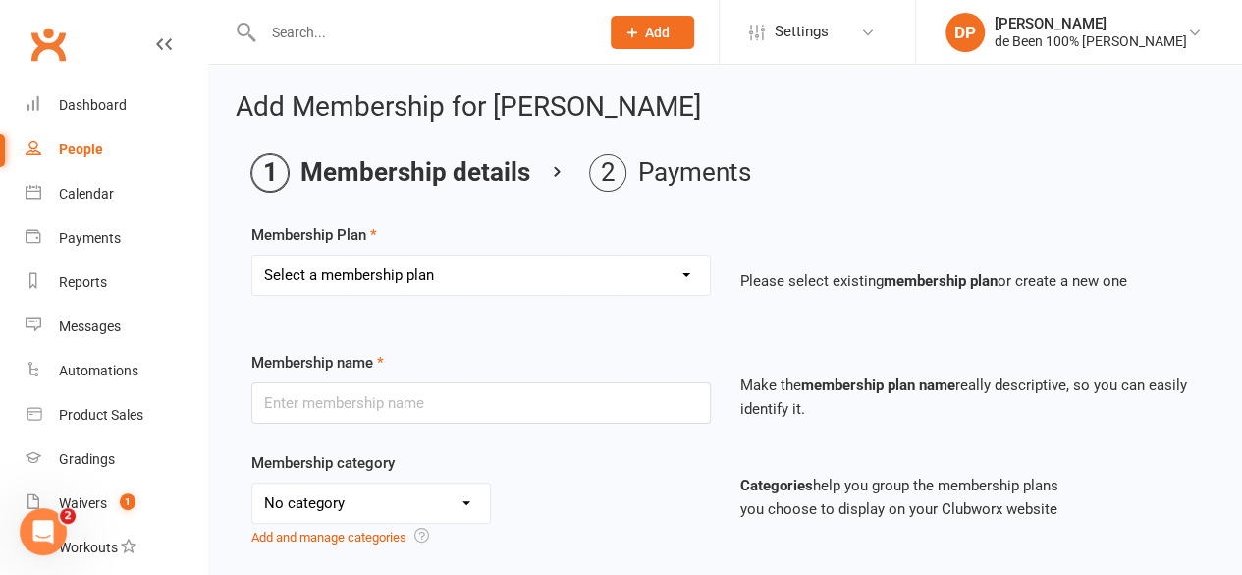
click at [568, 276] on select "Select a membership plan Create new Membership Plan Mobile Test Membership 2 Cl…" at bounding box center [481, 274] width 458 height 39
select select "12"
click at [252, 255] on select "Select a membership plan Create new Membership Plan Mobile Test Membership 2 Cl…" at bounding box center [481, 274] width 458 height 39
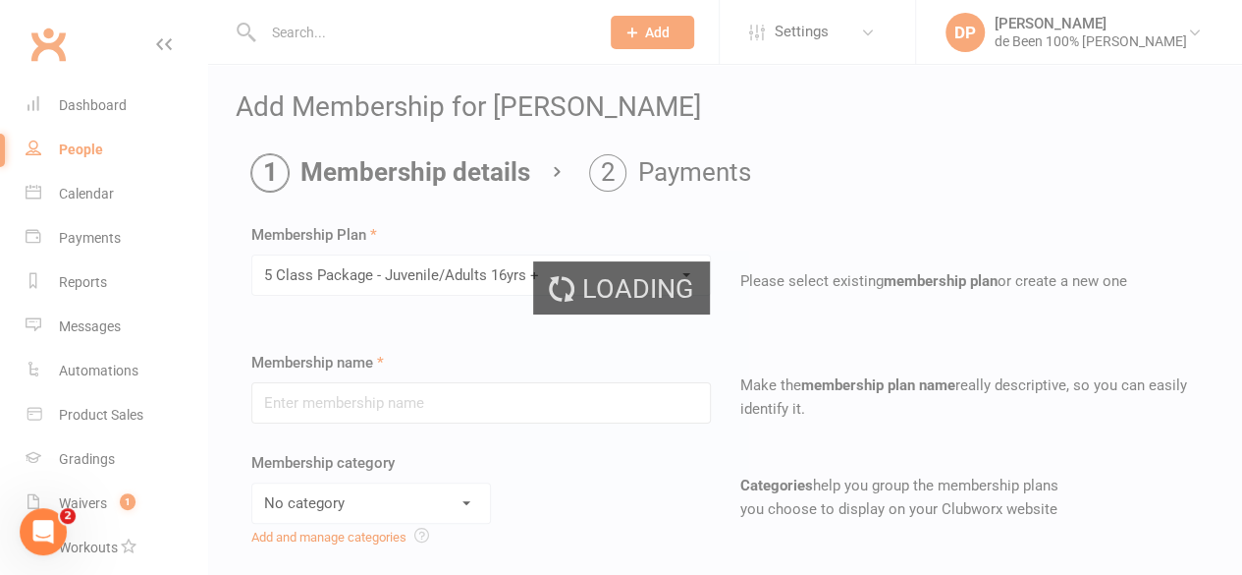
type input "5 Class Package - Juvenile/Adults 16yrs +"
select select "0"
type input "1"
select select "2"
type input "5"
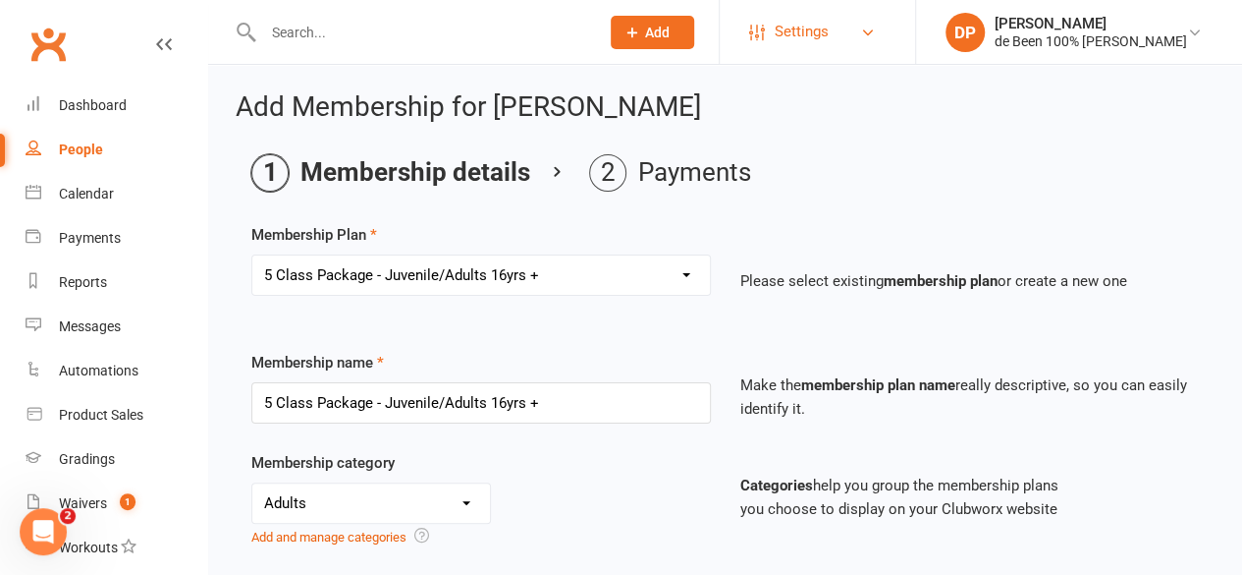
click at [843, 34] on link "Settings" at bounding box center [817, 32] width 137 height 44
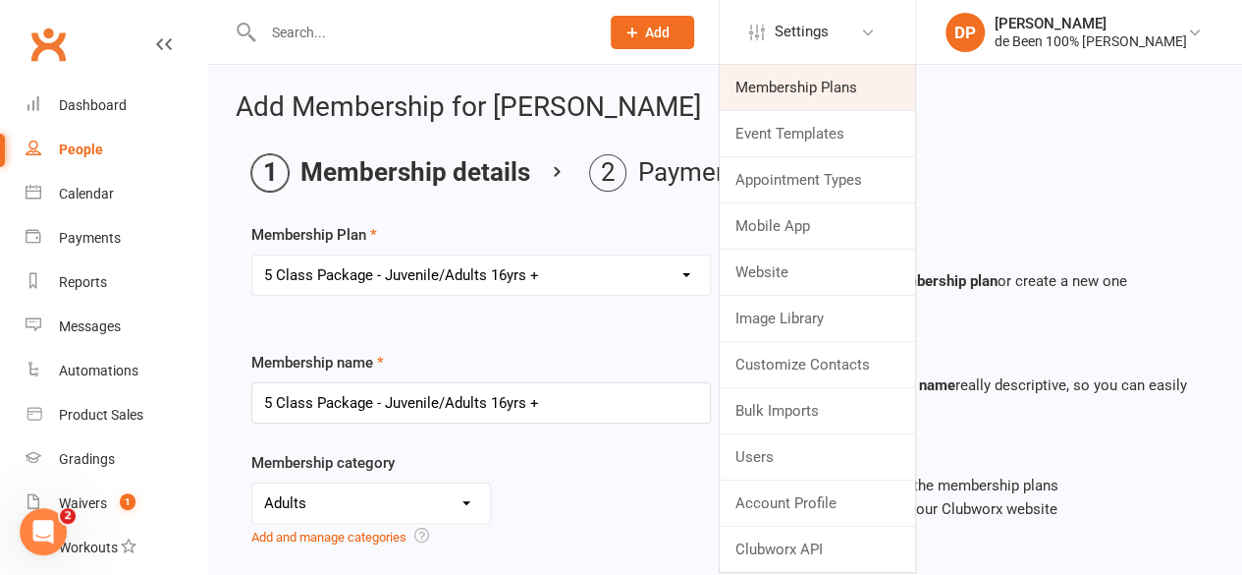
click at [789, 84] on link "Membership Plans" at bounding box center [817, 87] width 195 height 45
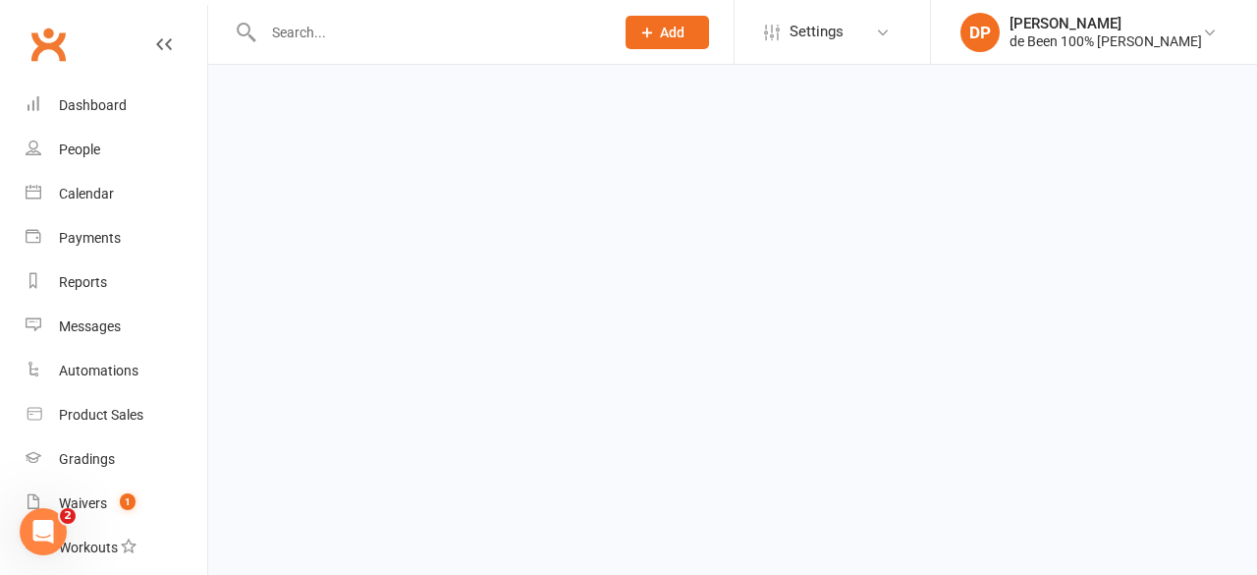
select select "25"
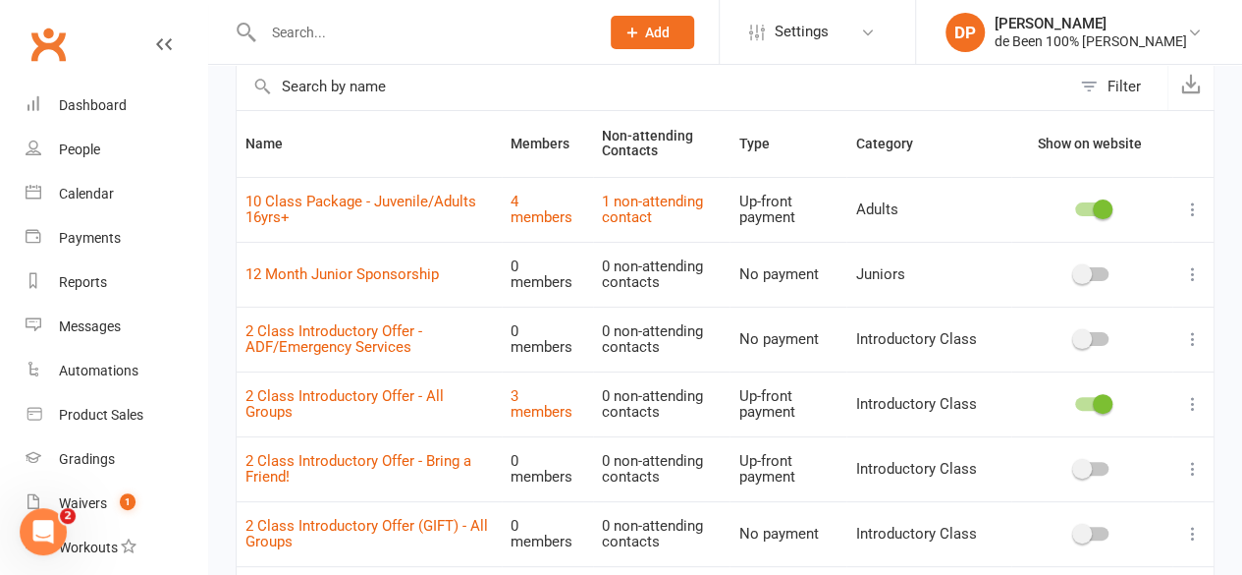
scroll to position [87, 0]
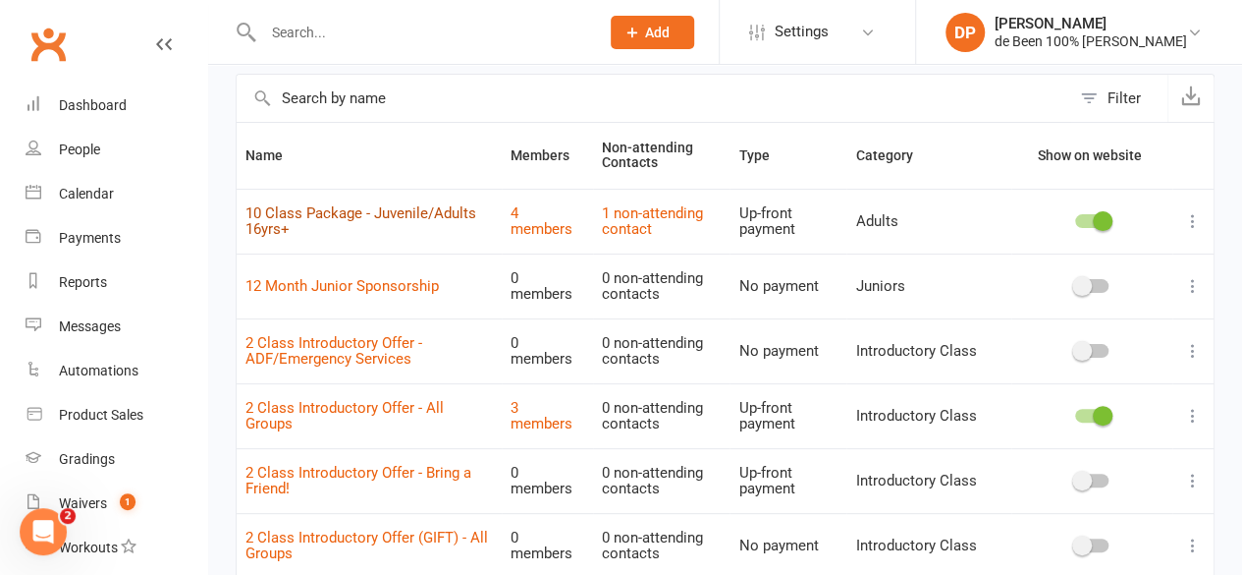
click at [356, 207] on link "10 Class Package - Juvenile/Adults 16yrs+" at bounding box center [361, 221] width 231 height 34
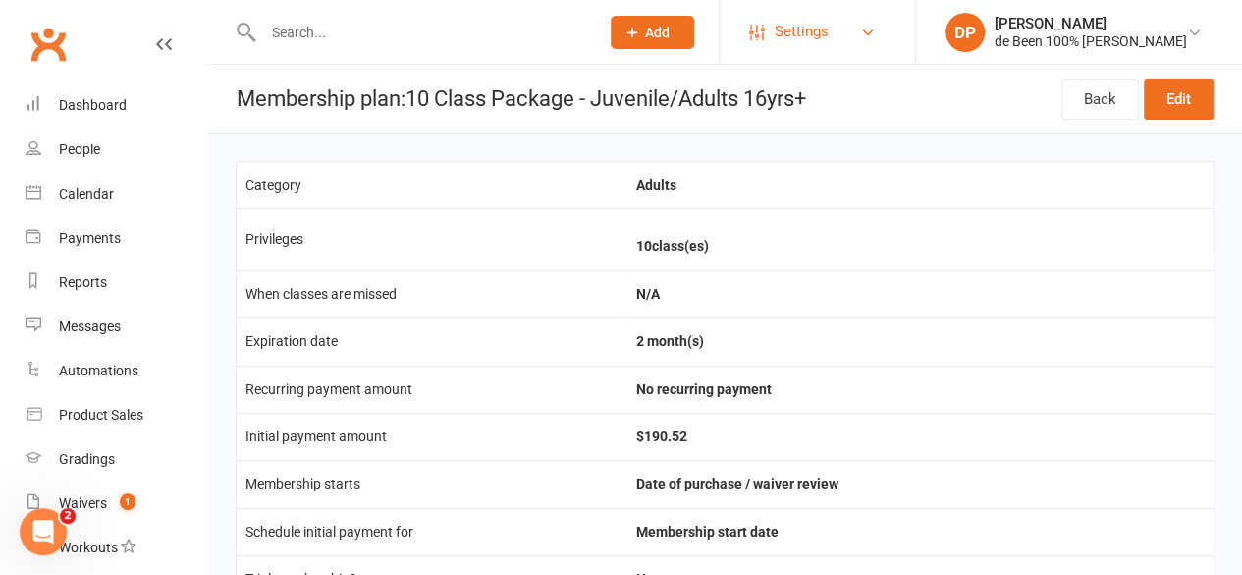
click at [834, 28] on link "Settings" at bounding box center [817, 32] width 137 height 44
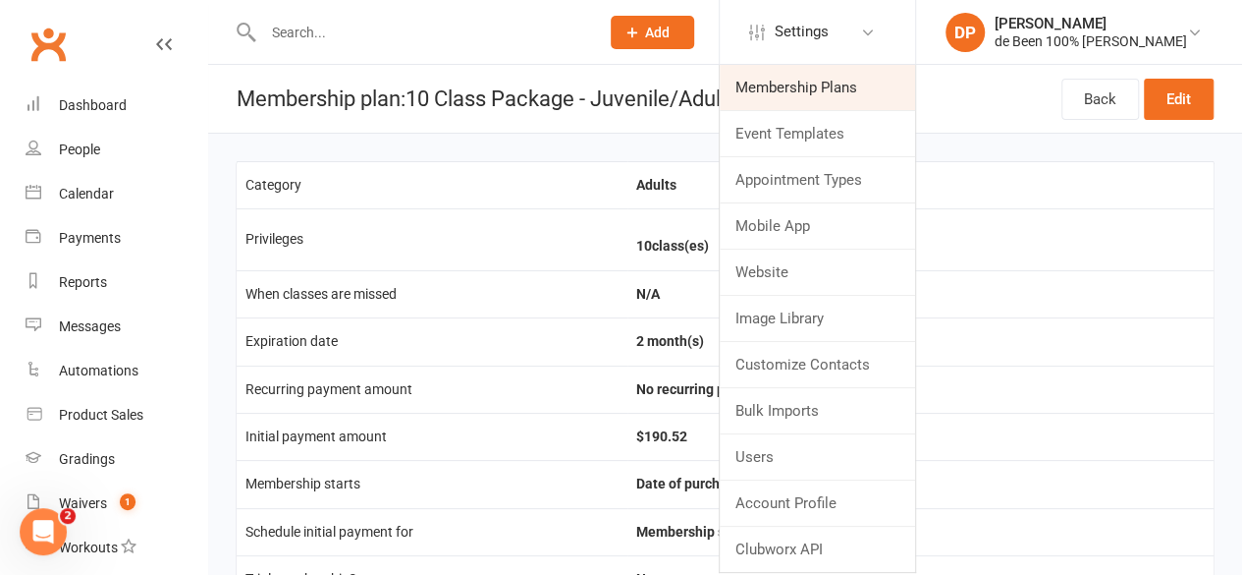
click at [792, 95] on link "Membership Plans" at bounding box center [817, 87] width 195 height 45
select select "25"
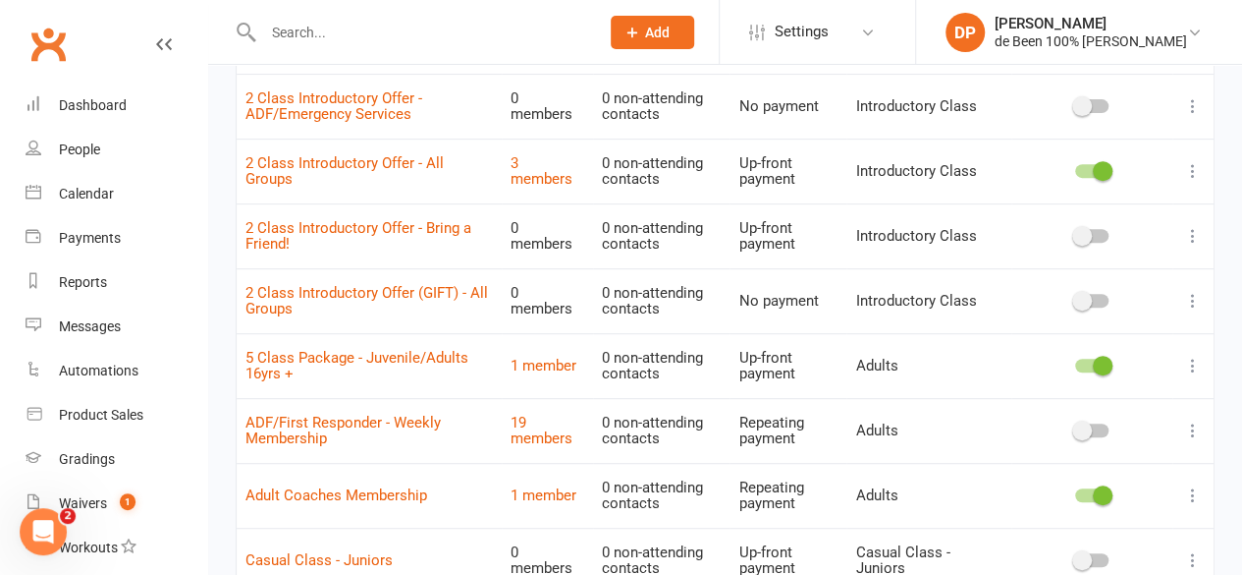
scroll to position [334, 0]
click at [404, 347] on link "5 Class Package - Juvenile/Adults 16yrs +" at bounding box center [357, 364] width 223 height 34
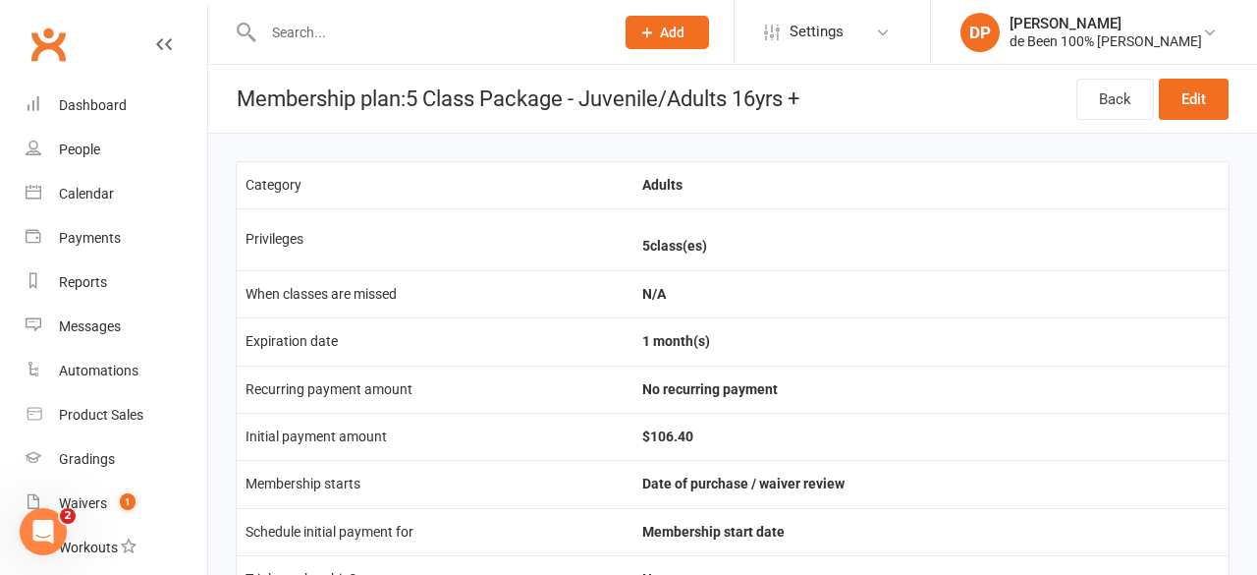
select select "25"
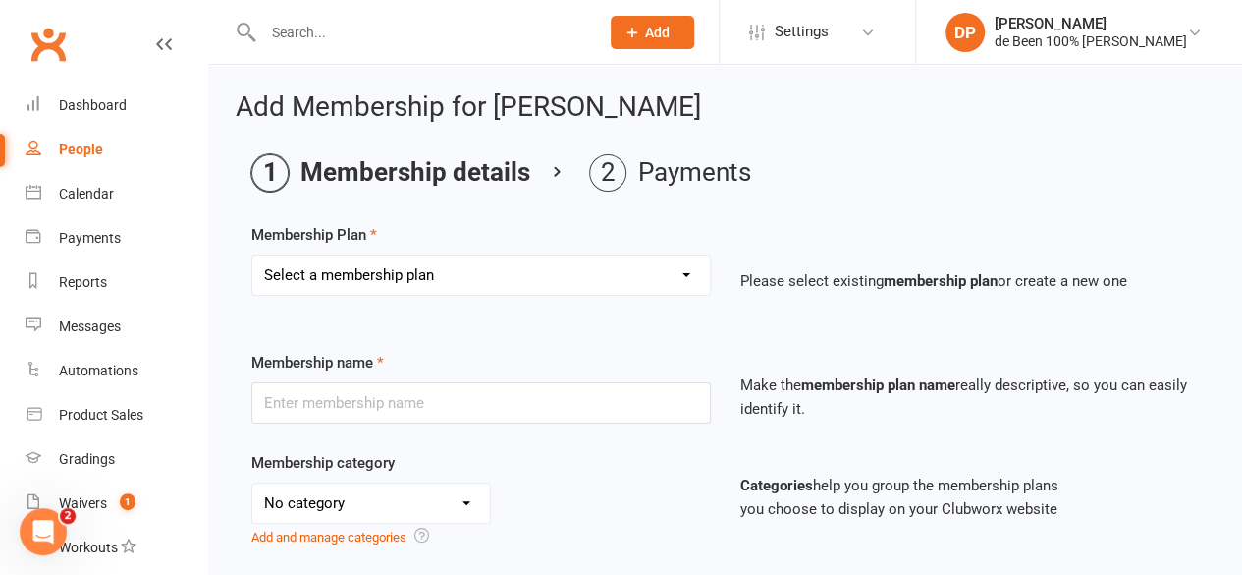
click at [424, 287] on select "Select a membership plan Create new Membership Plan Mobile Test Membership 2 Cl…" at bounding box center [481, 274] width 458 height 39
select select "13"
click at [252, 255] on select "Select a membership plan Create new Membership Plan Mobile Test Membership 2 Cl…" at bounding box center [481, 274] width 458 height 39
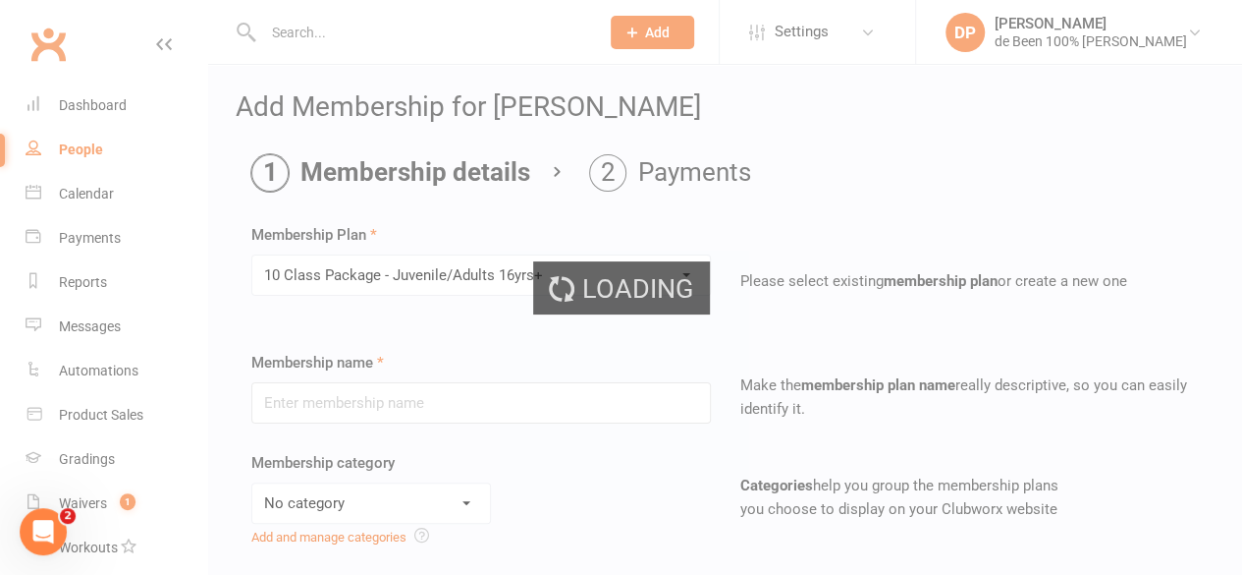
type input "10 Class Package - Juvenile/Adults 16yrs+"
select select "0"
type input "2"
select select "2"
type input "10"
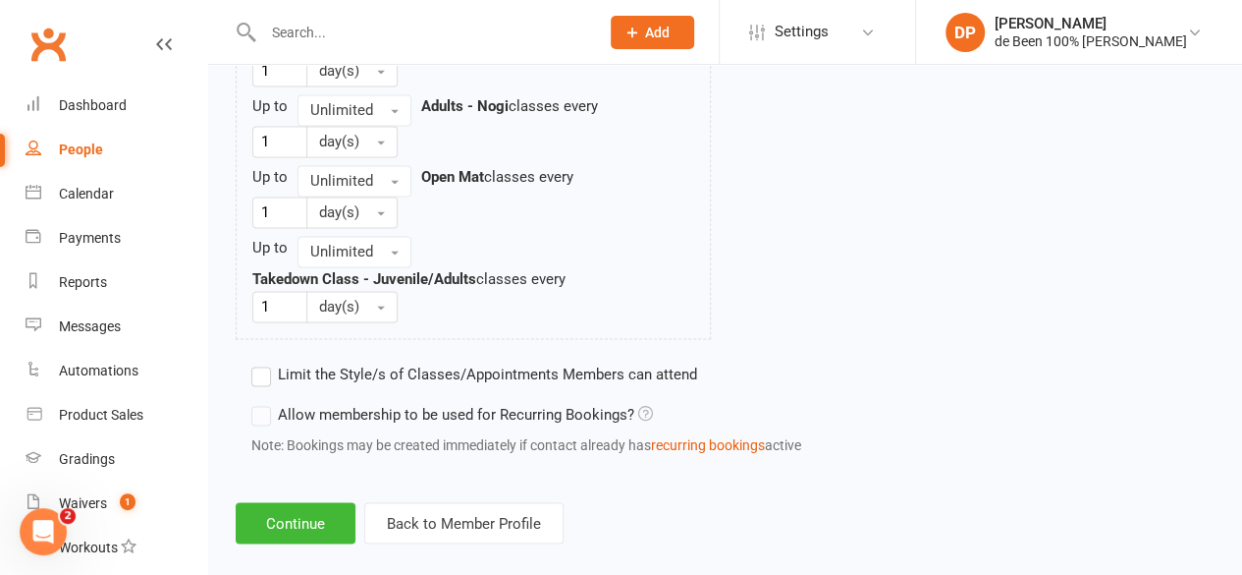
scroll to position [1483, 0]
click at [304, 516] on button "Continue" at bounding box center [296, 521] width 120 height 41
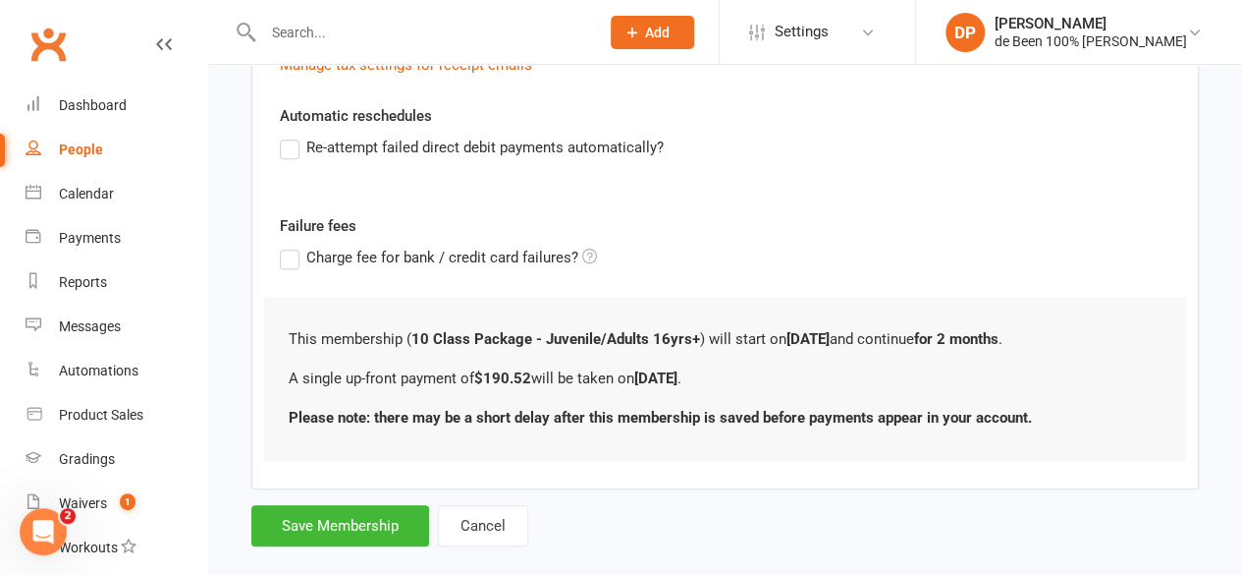
scroll to position [492, 0]
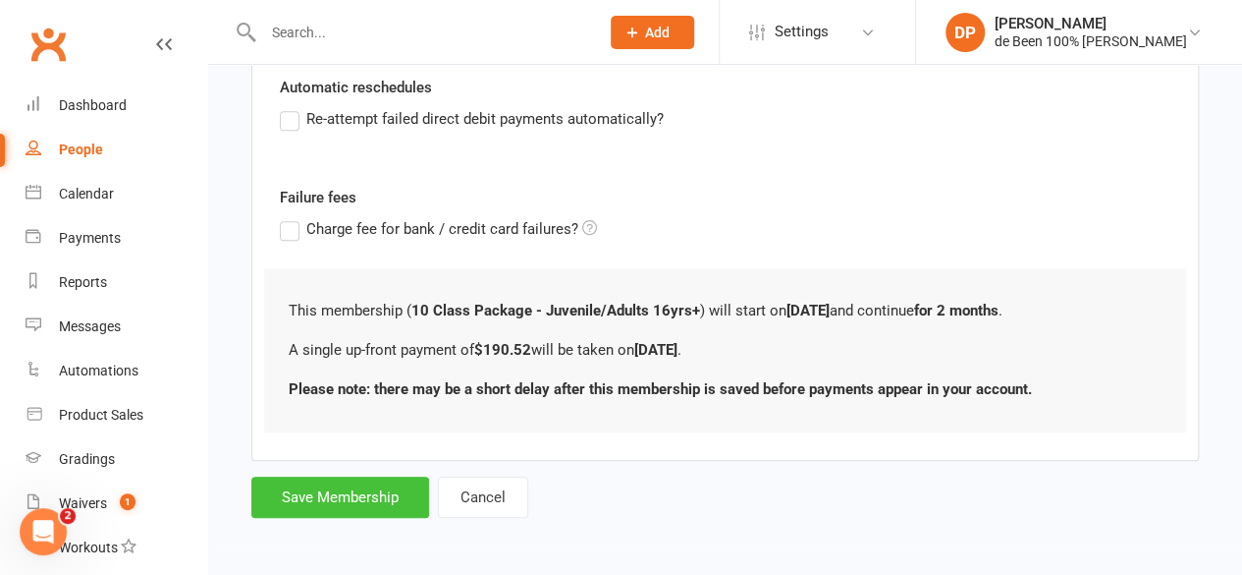
click at [296, 493] on button "Save Membership" at bounding box center [340, 496] width 178 height 41
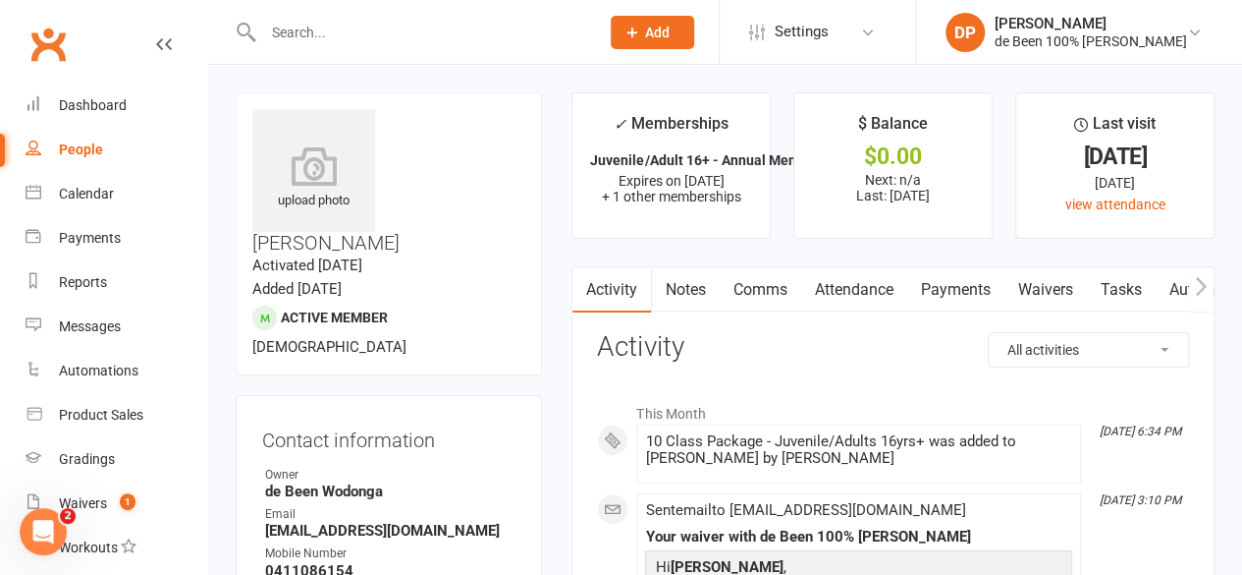
click at [1200, 288] on icon "button" at bounding box center [1201, 286] width 12 height 21
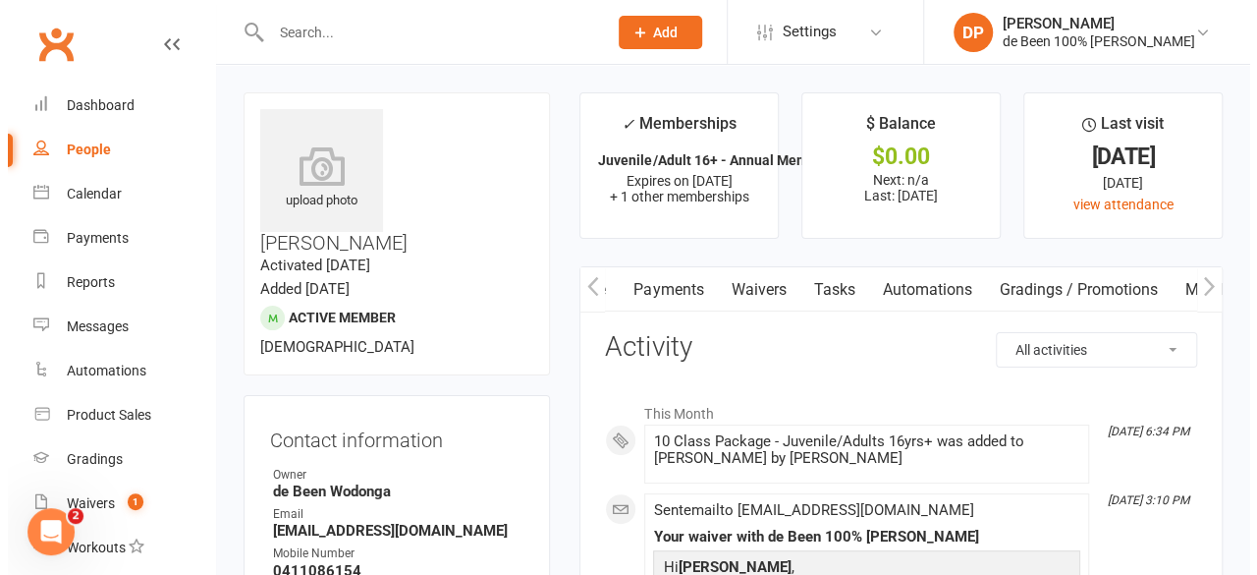
scroll to position [0, 483]
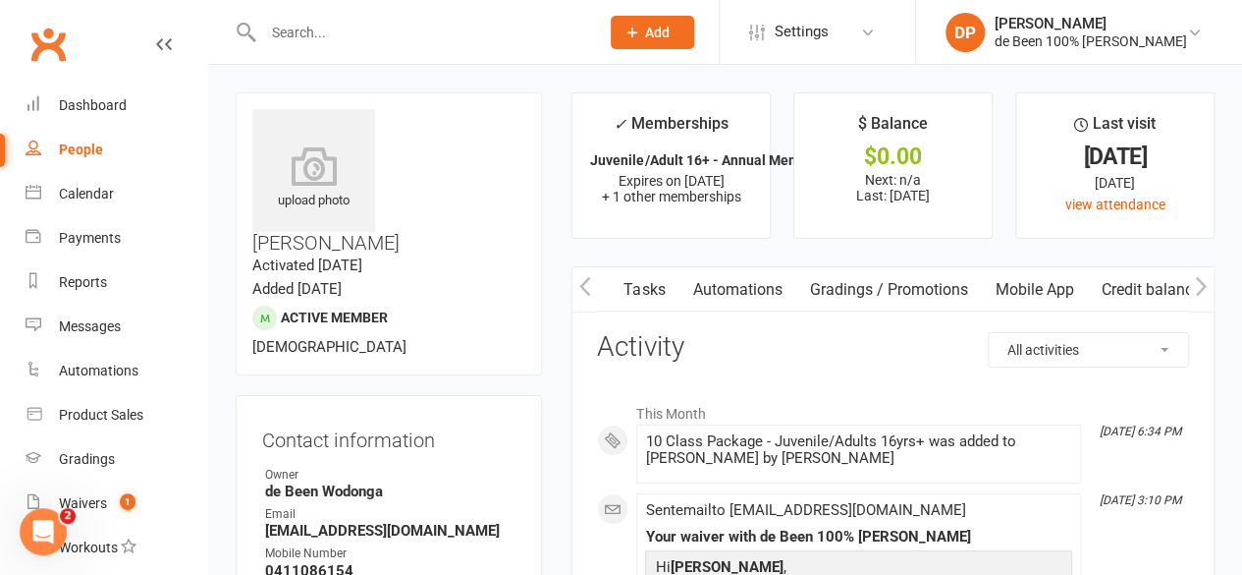
click at [1200, 288] on icon "button" at bounding box center [1201, 286] width 12 height 21
click at [1021, 290] on link "Mobile App" at bounding box center [1034, 289] width 106 height 45
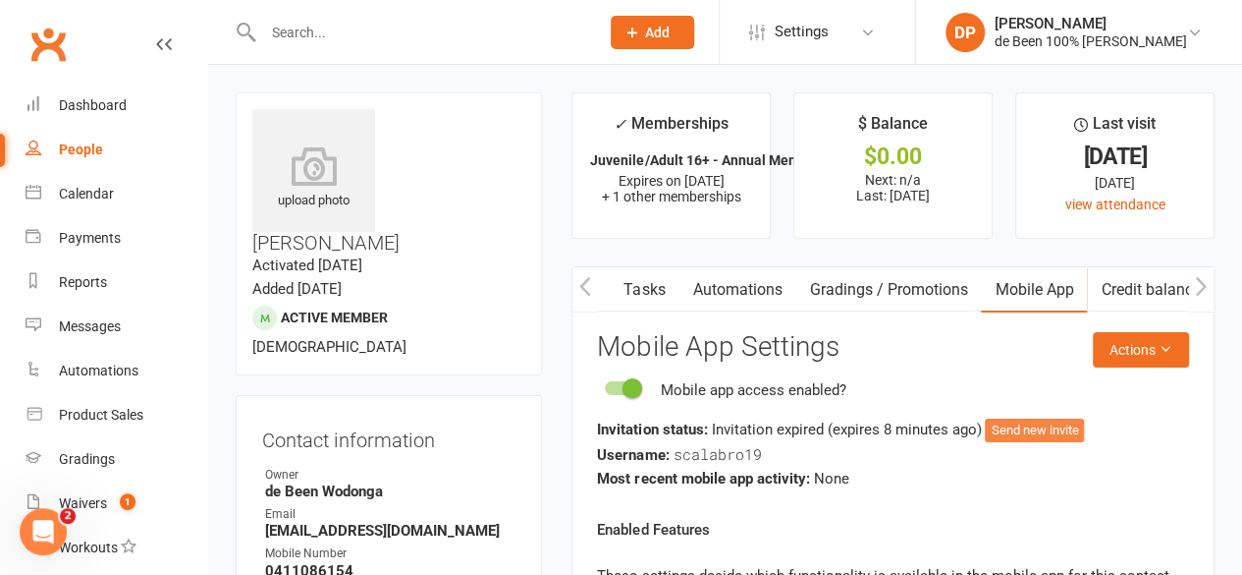
click at [1048, 432] on button "Send new invite" at bounding box center [1034, 430] width 99 height 24
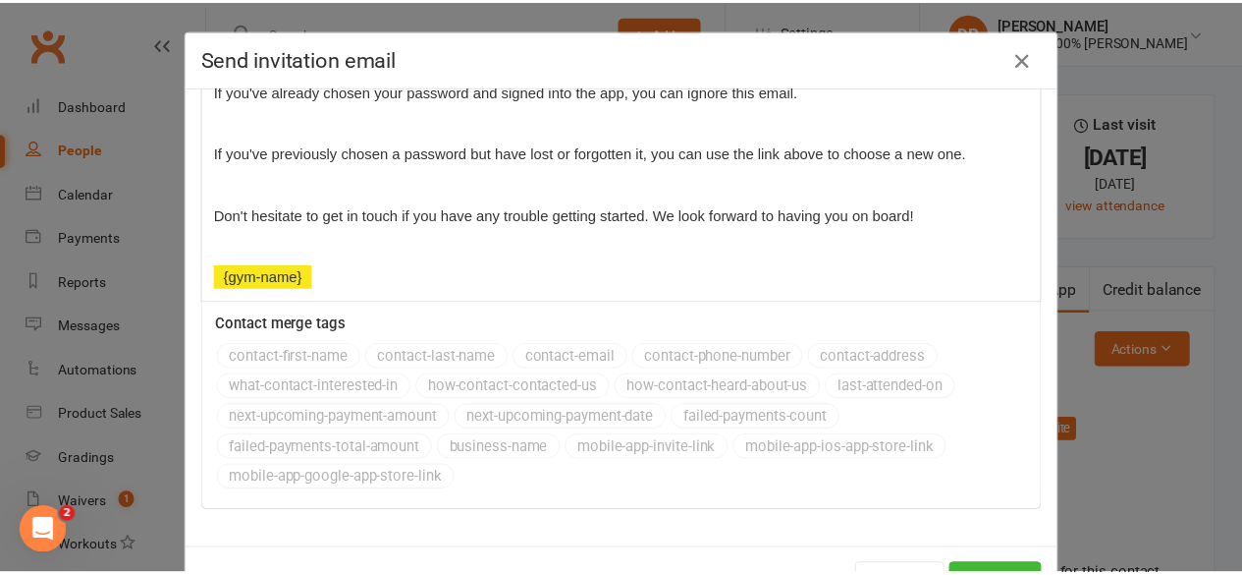
scroll to position [75, 0]
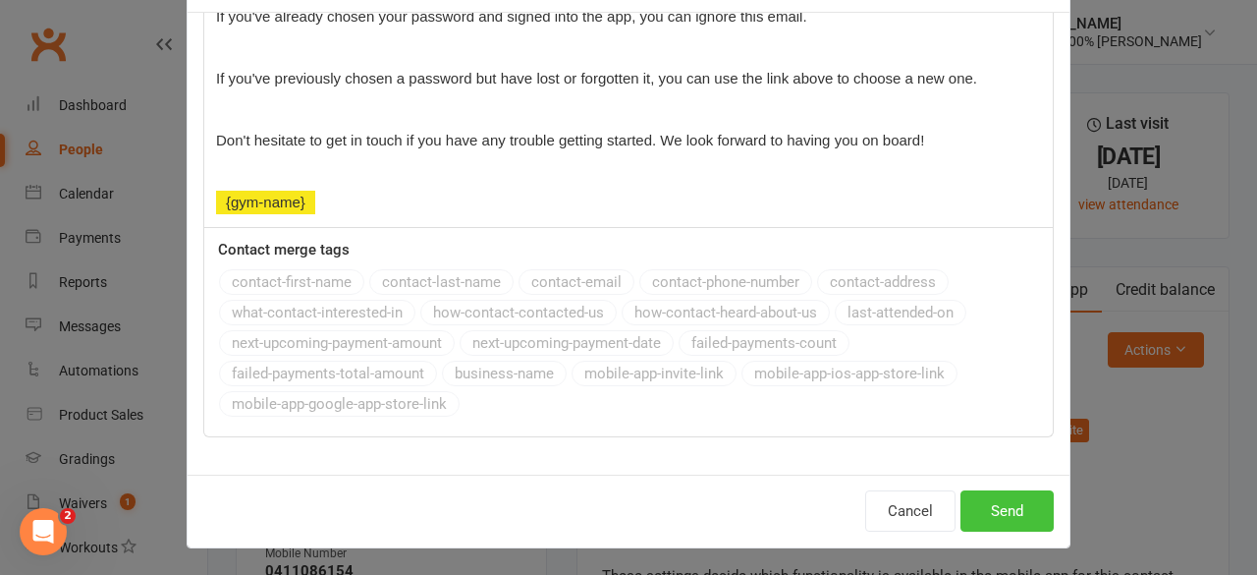
click at [994, 509] on button "Send" at bounding box center [1007, 510] width 93 height 41
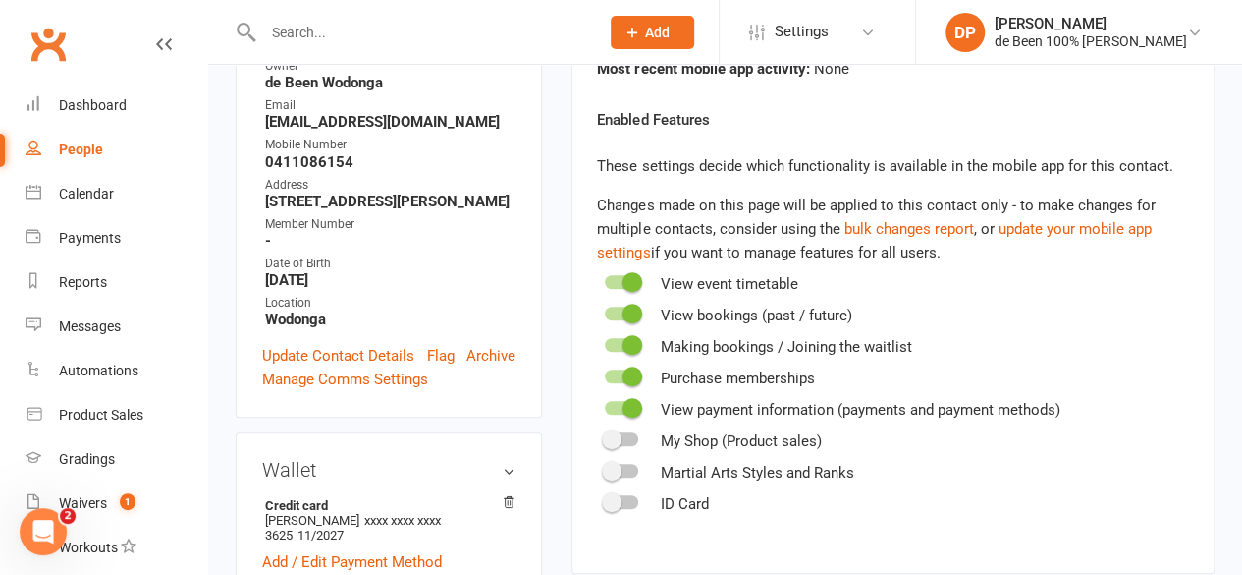
scroll to position [408, 0]
click at [94, 502] on div "Waivers" at bounding box center [83, 503] width 48 height 16
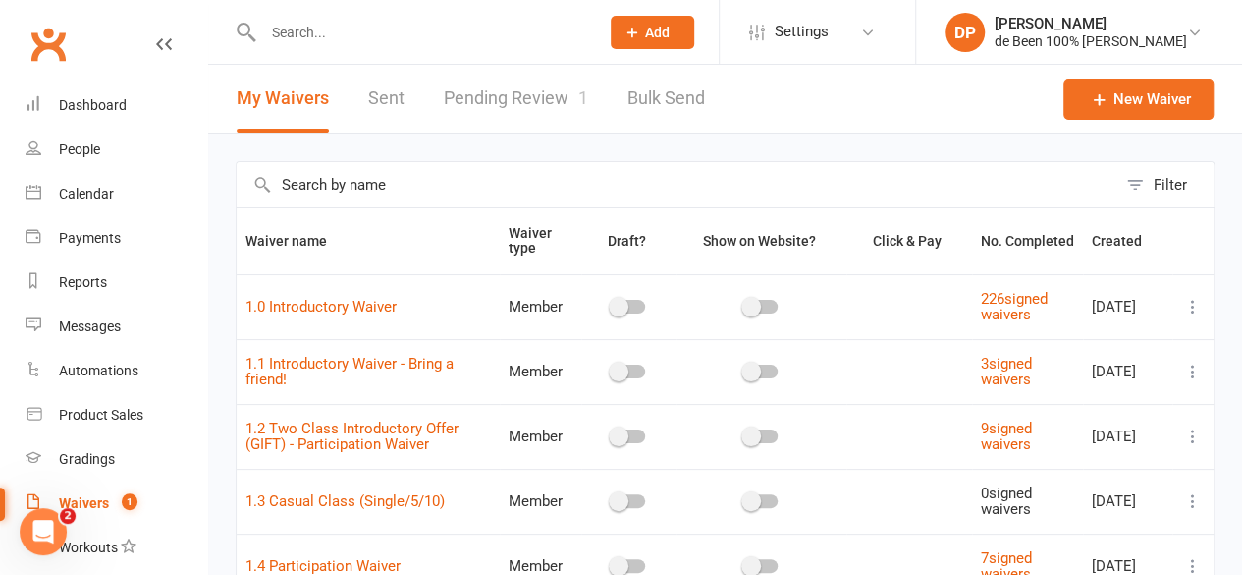
click at [521, 96] on link "Pending Review 1" at bounding box center [516, 99] width 144 height 68
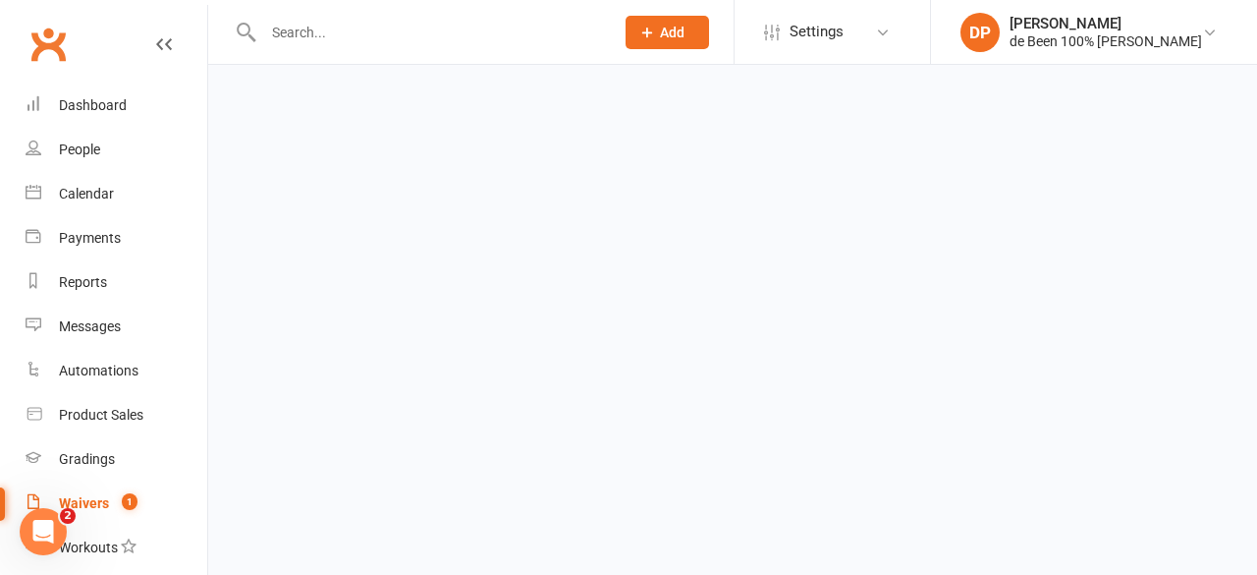
select select "100"
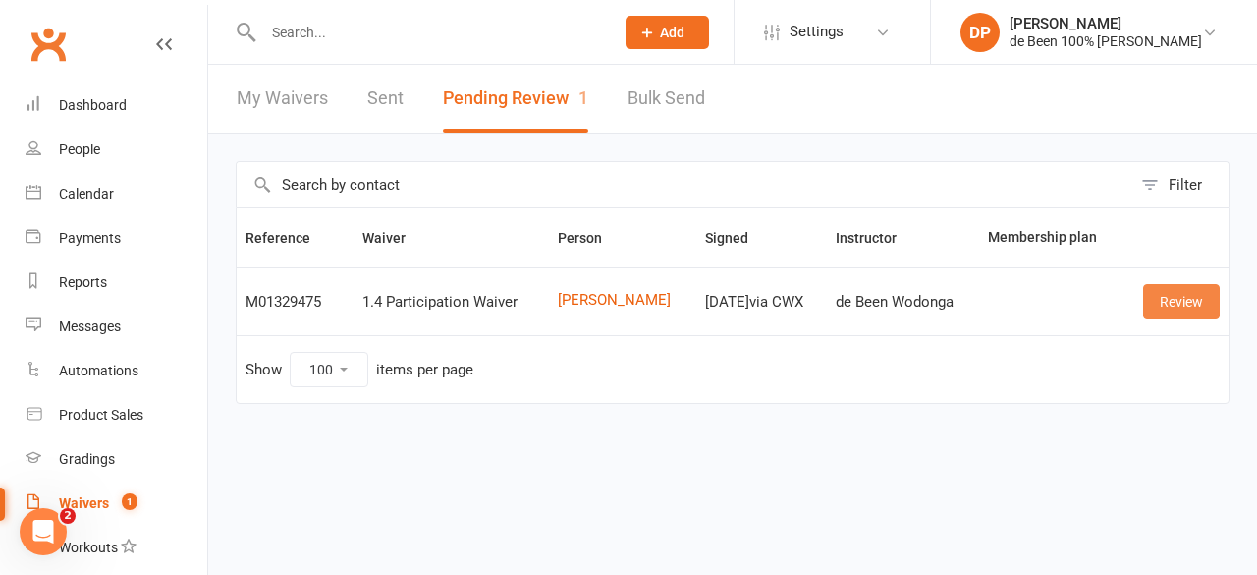
click at [1173, 309] on link "Review" at bounding box center [1181, 301] width 77 height 35
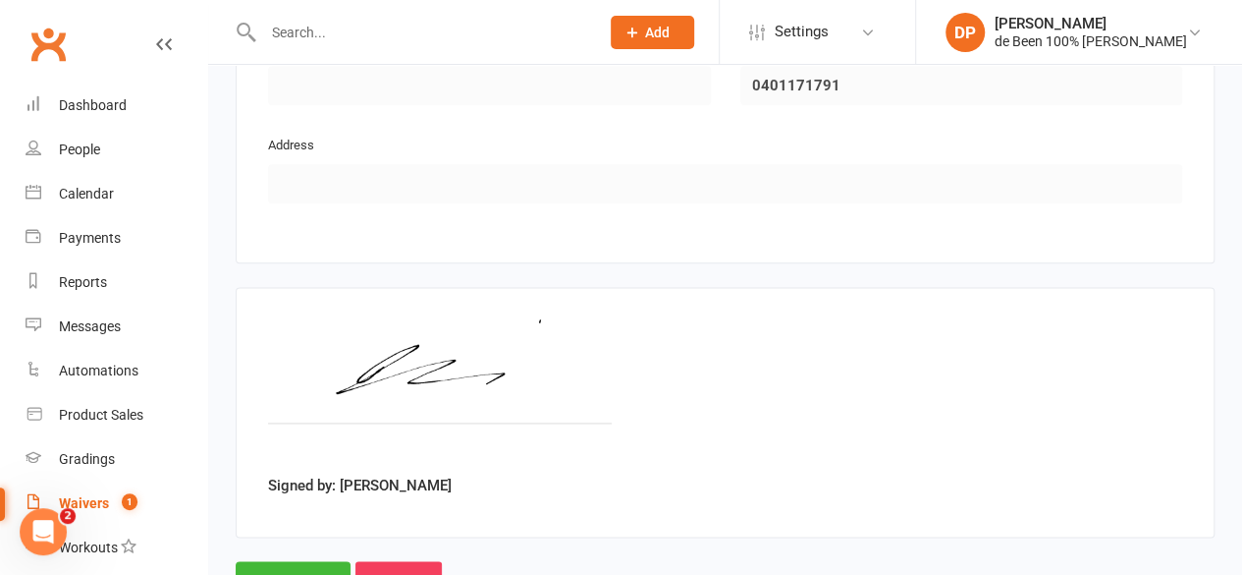
scroll to position [1188, 0]
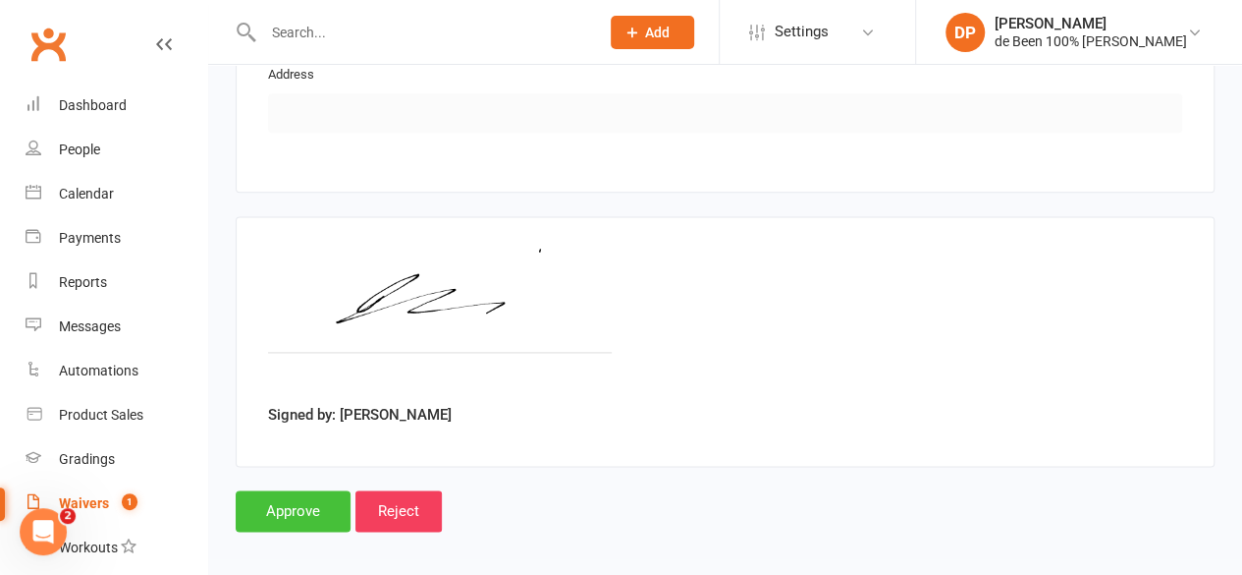
click at [278, 500] on input "Approve" at bounding box center [293, 510] width 115 height 41
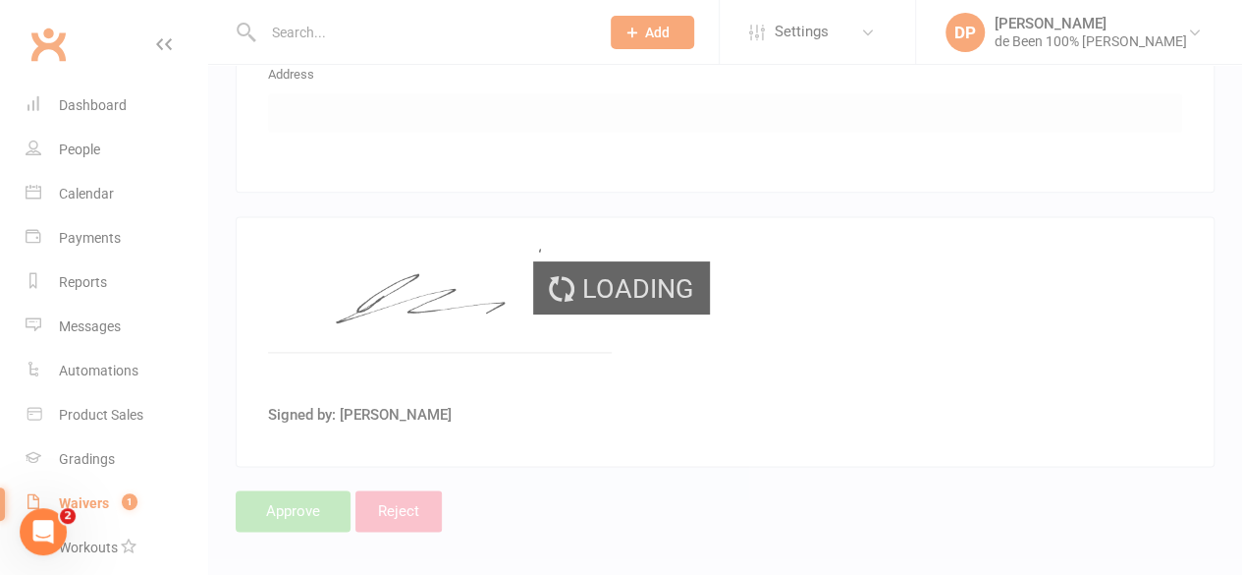
select select "100"
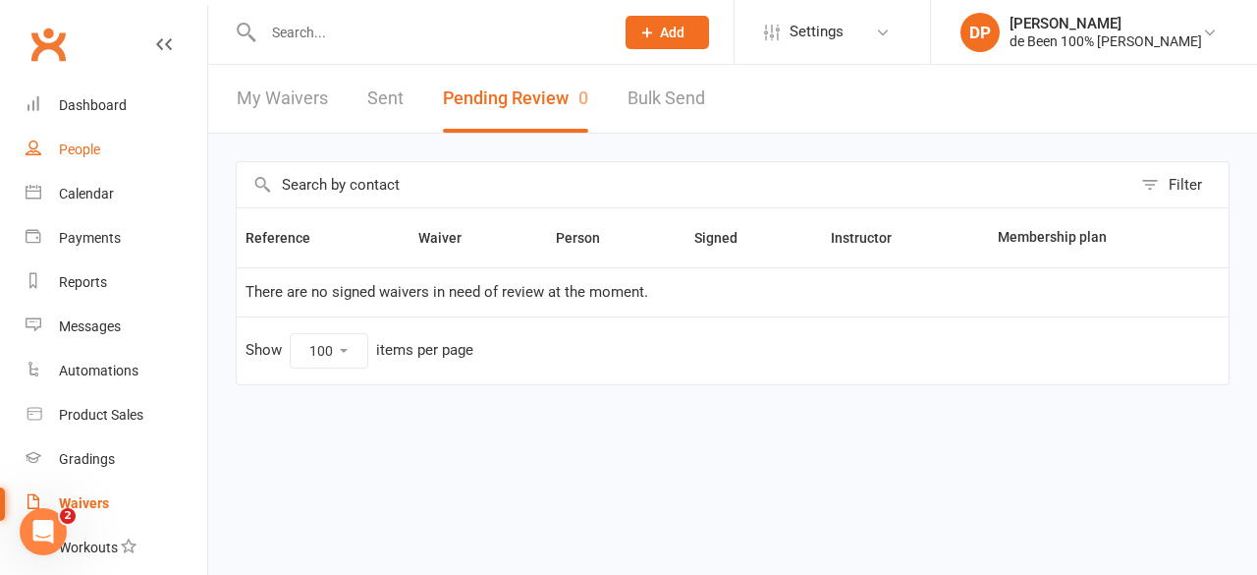
click at [68, 151] on div "People" at bounding box center [79, 149] width 41 height 16
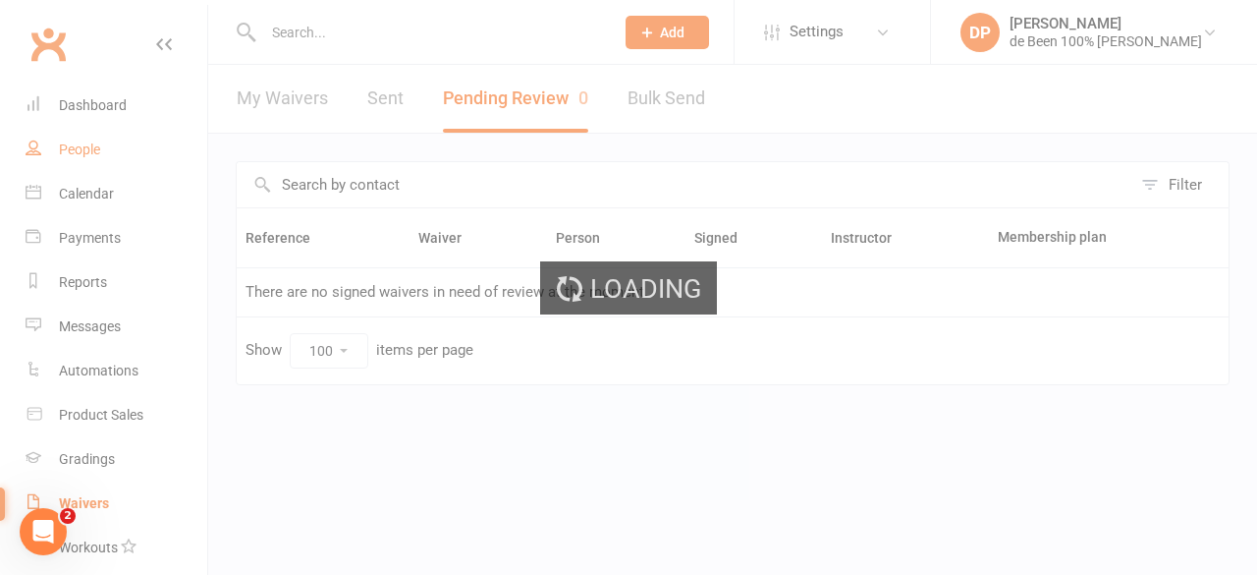
select select "100"
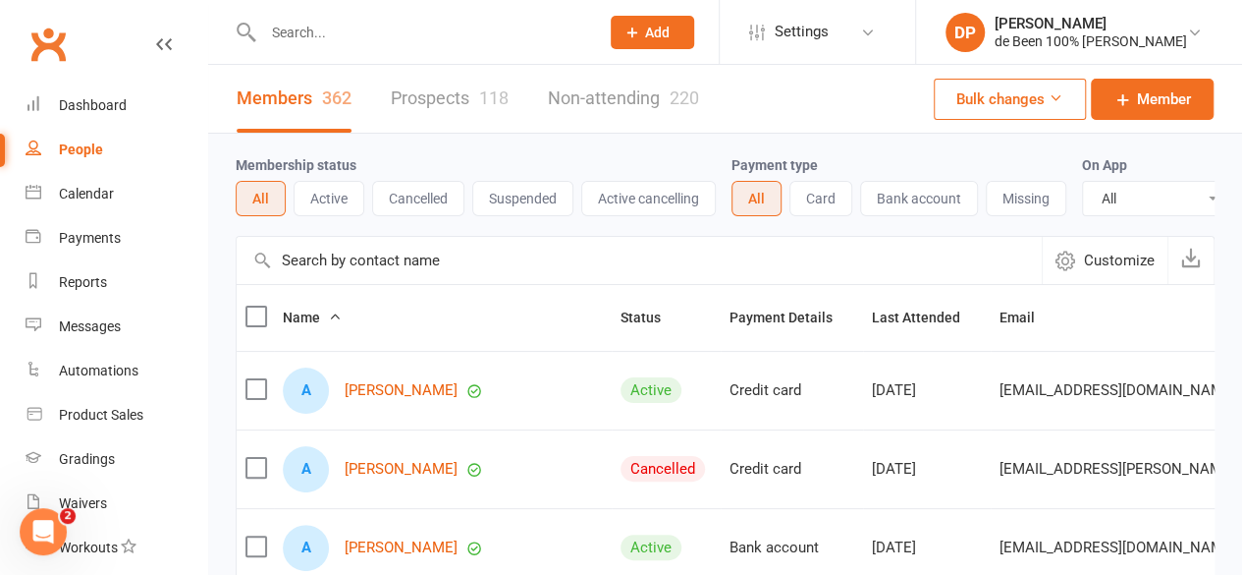
click at [297, 282] on input "text" at bounding box center [639, 260] width 805 height 47
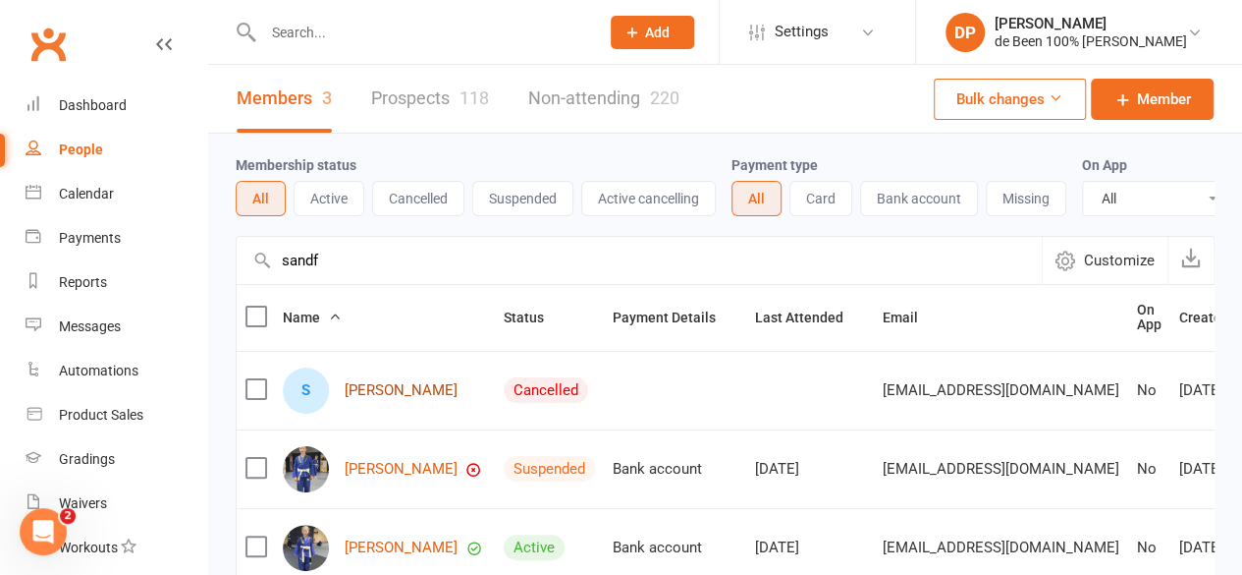
type input "sandf"
click at [374, 399] on link "[PERSON_NAME]" at bounding box center [401, 390] width 113 height 17
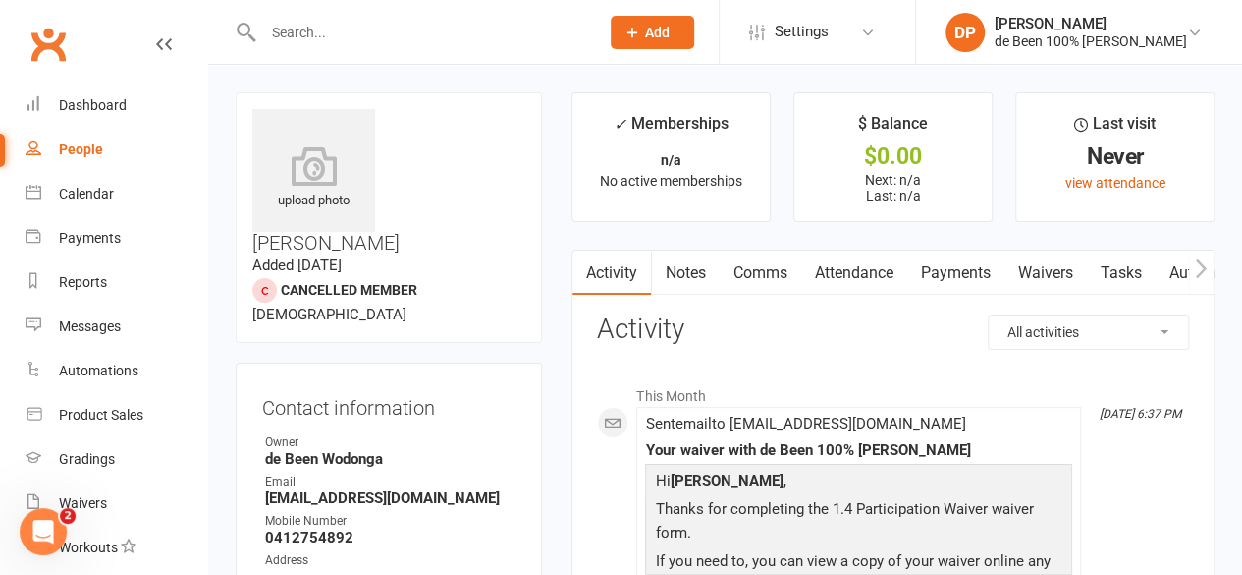
click at [1057, 269] on link "Waivers" at bounding box center [1045, 272] width 83 height 45
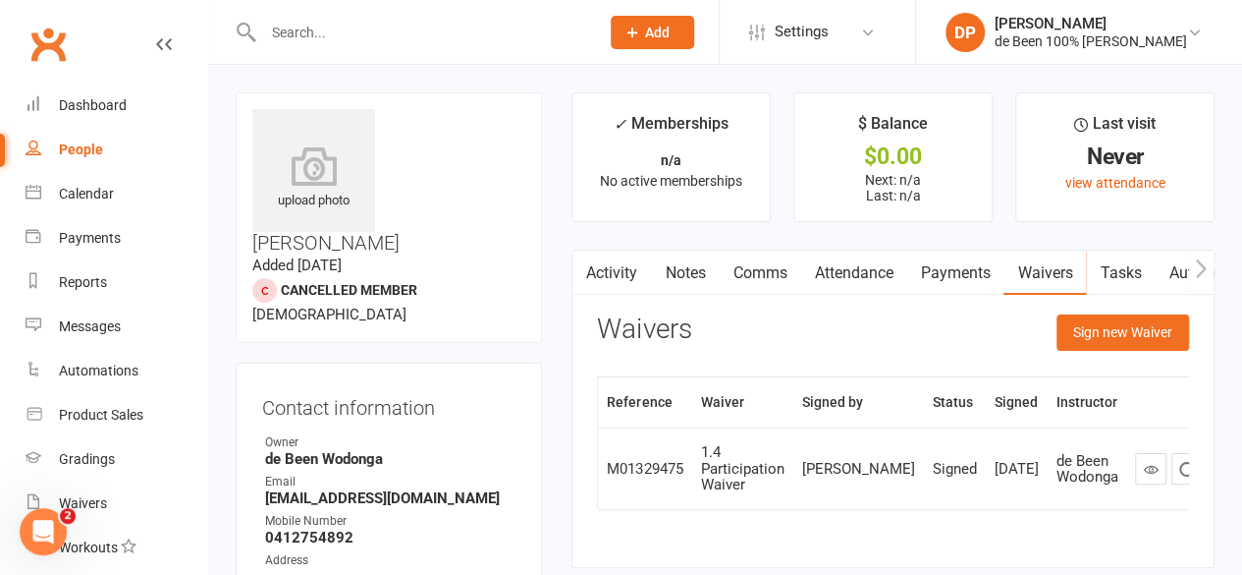
click at [1202, 266] on icon "button" at bounding box center [1201, 268] width 12 height 21
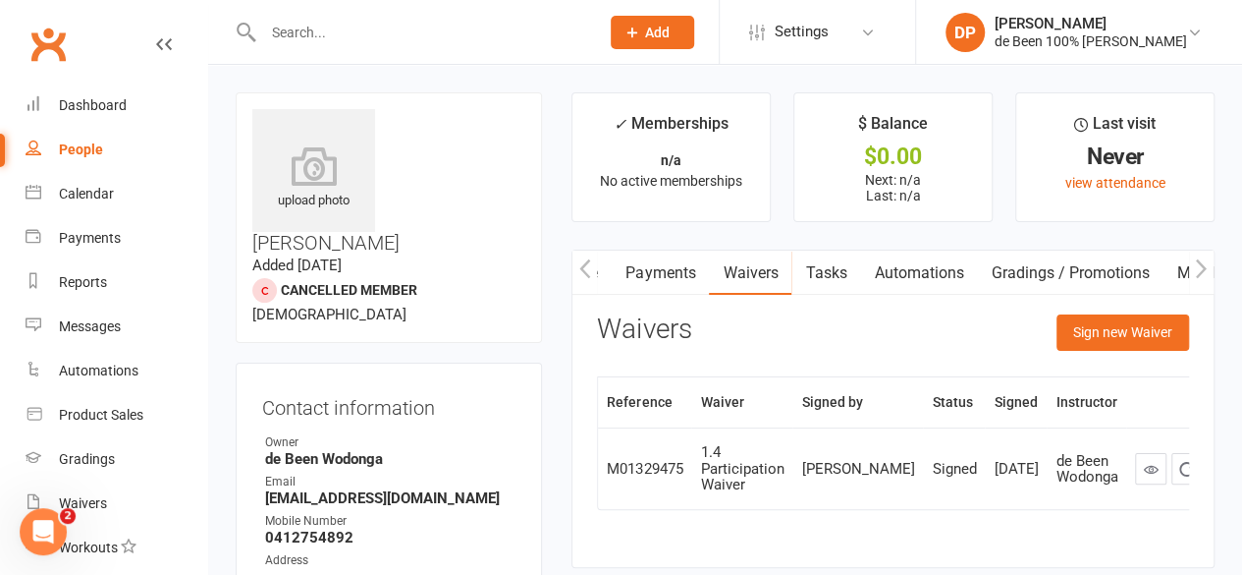
click at [1200, 268] on icon "button" at bounding box center [1201, 268] width 12 height 21
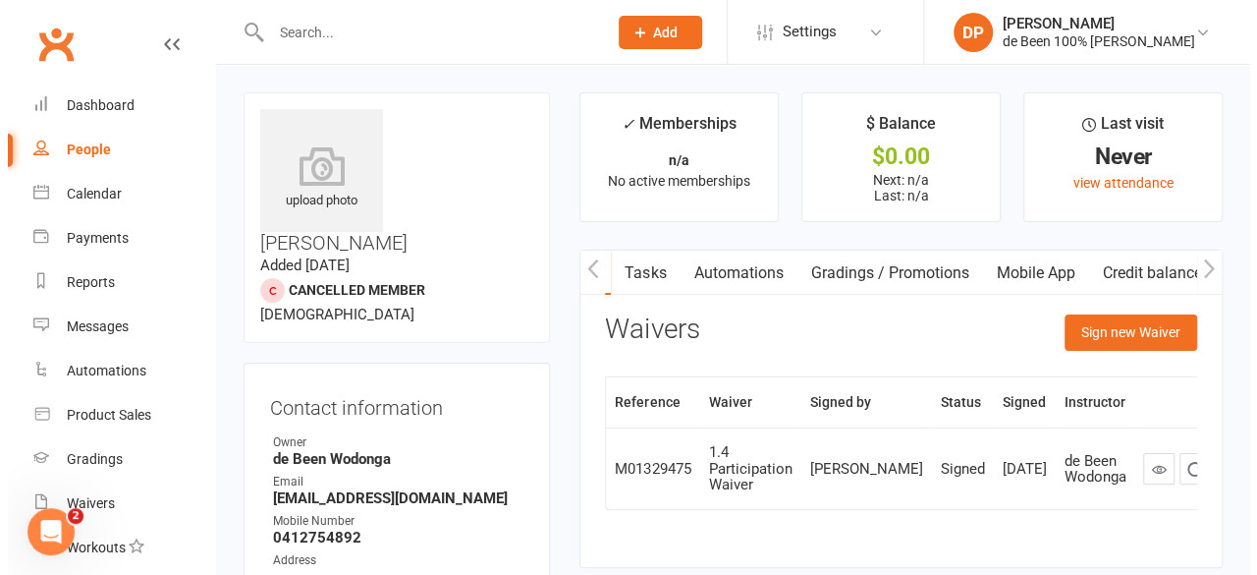
scroll to position [0, 483]
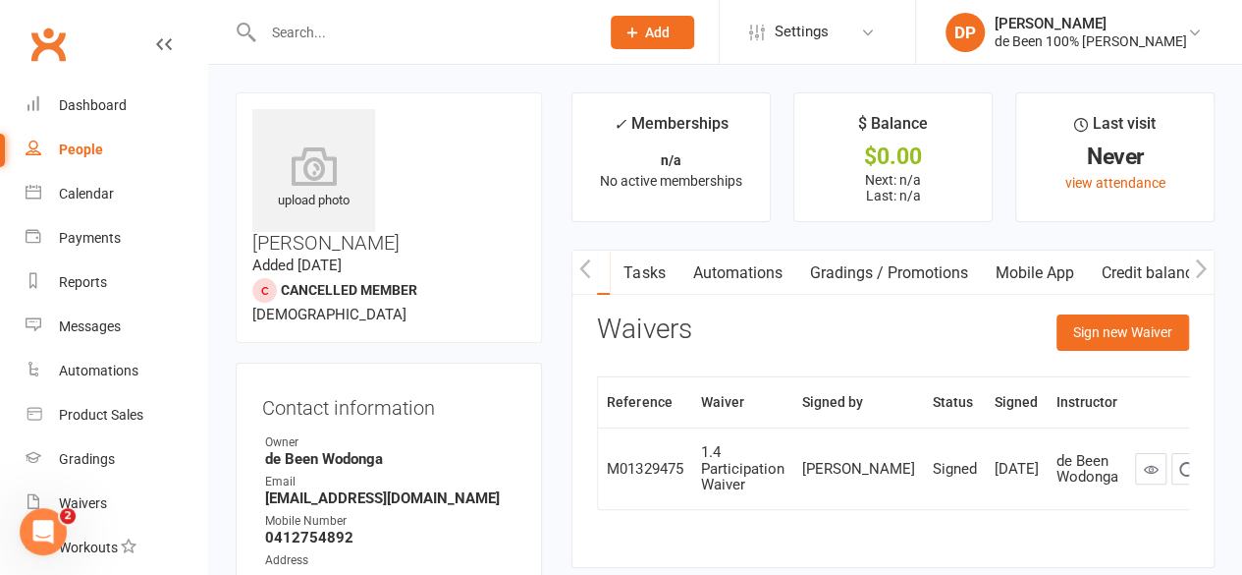
click at [1039, 269] on link "Mobile App" at bounding box center [1034, 272] width 106 height 45
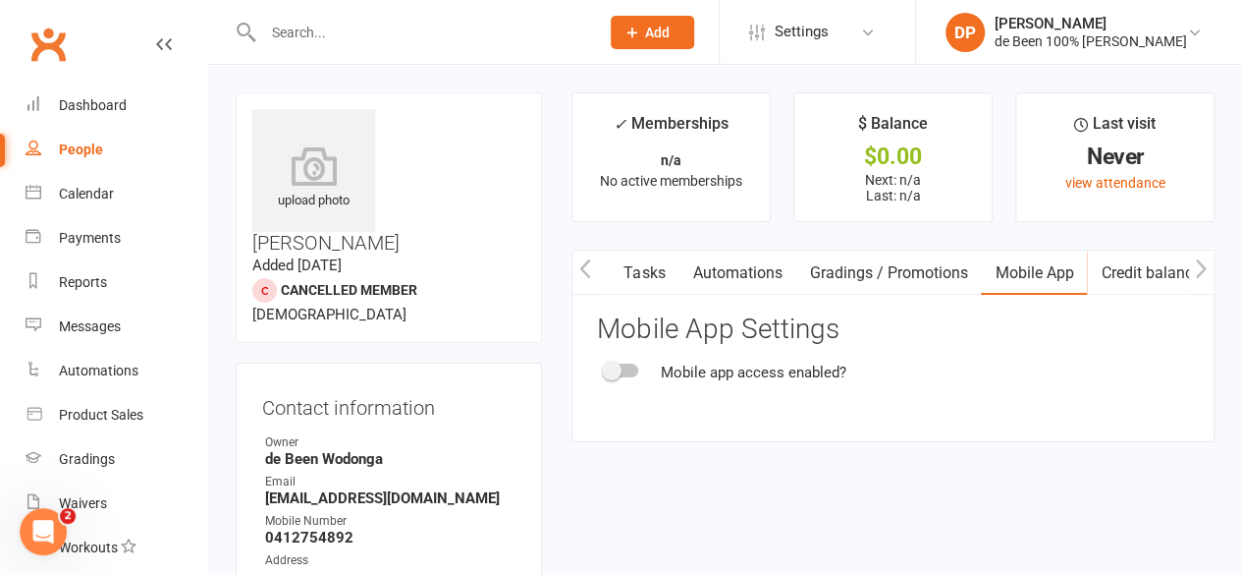
click at [624, 369] on div at bounding box center [621, 370] width 33 height 14
click at [605, 367] on input "checkbox" at bounding box center [605, 367] width 0 height 0
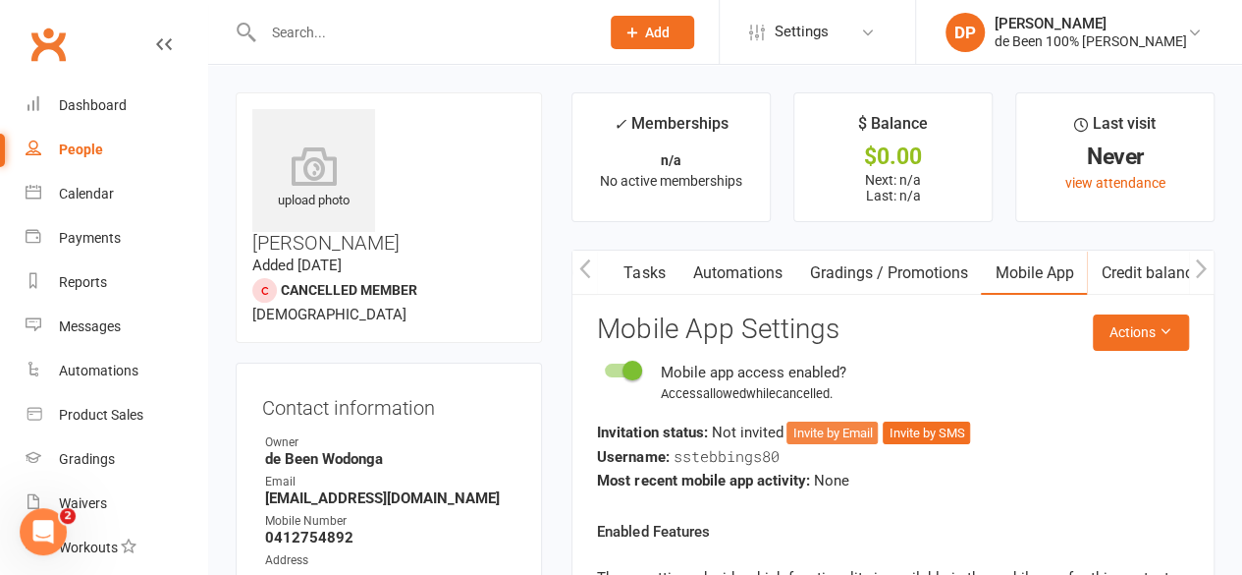
click at [831, 426] on button "Invite by Email" at bounding box center [832, 433] width 91 height 24
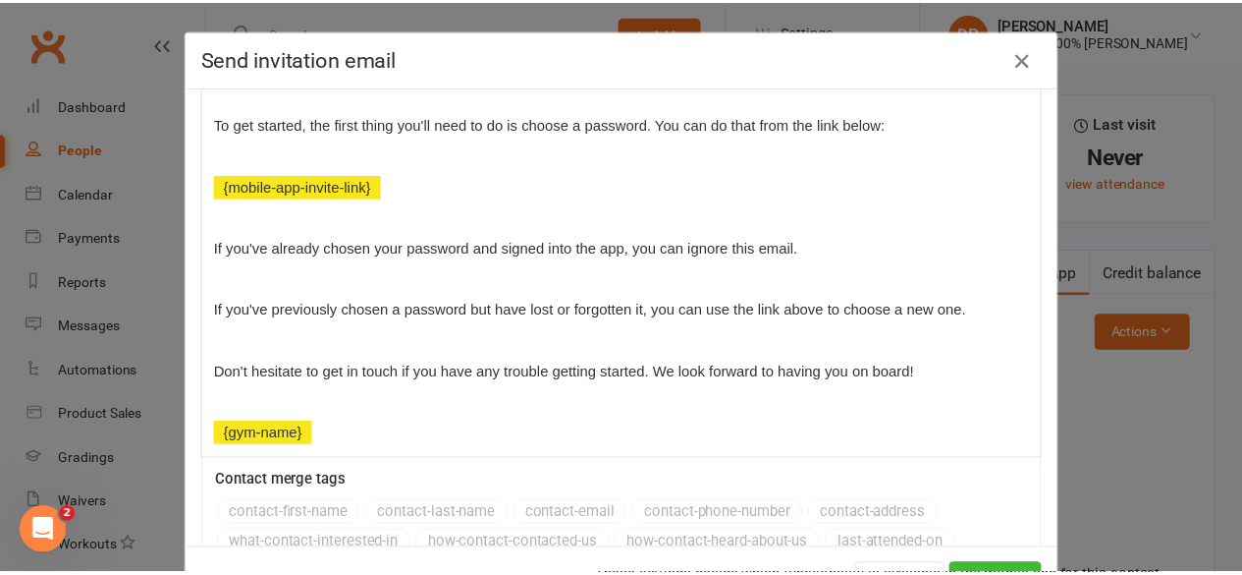
scroll to position [339, 0]
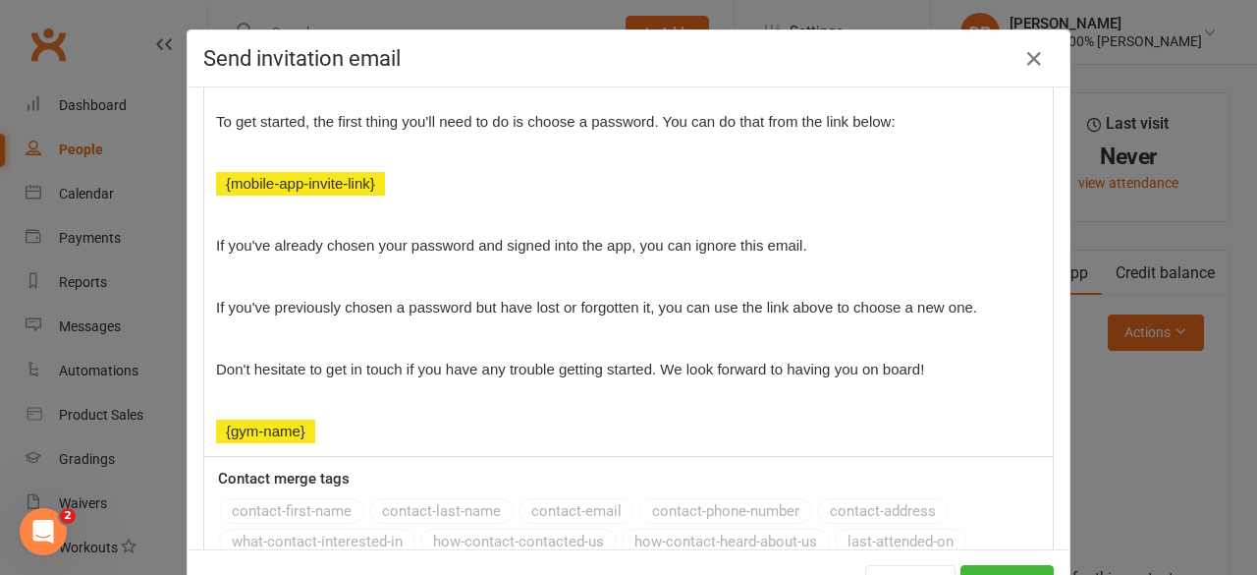
click at [1110, 511] on div "Send invitation email Message subject Get started with our mobile app [DATE]! M…" at bounding box center [628, 287] width 1257 height 575
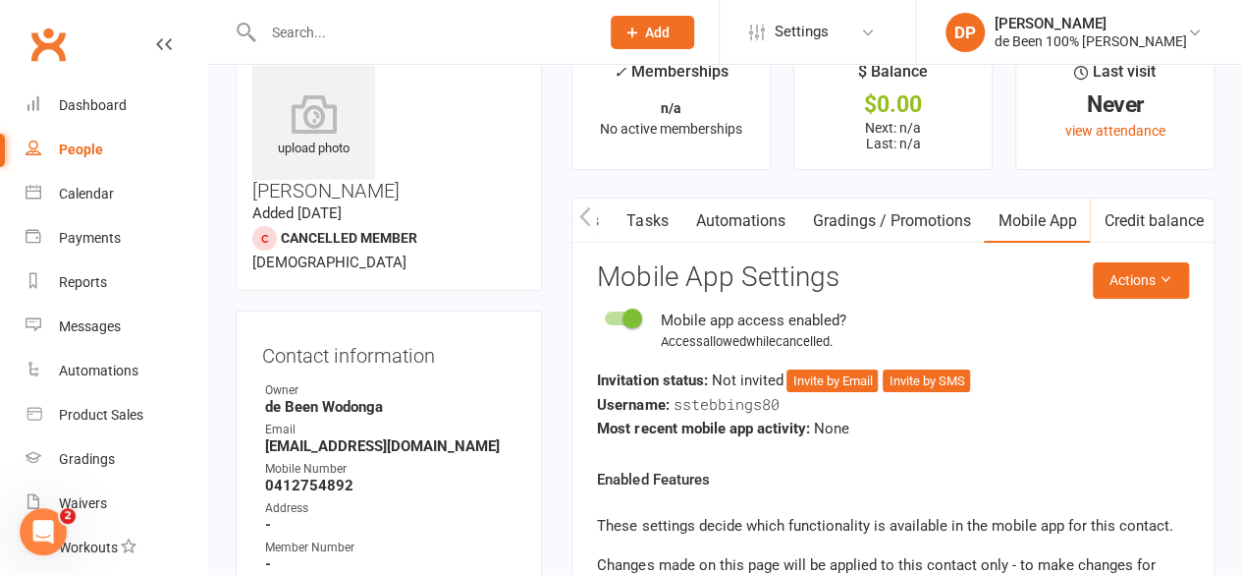
scroll to position [53, 0]
click at [831, 378] on button "Invite by Email" at bounding box center [832, 380] width 91 height 24
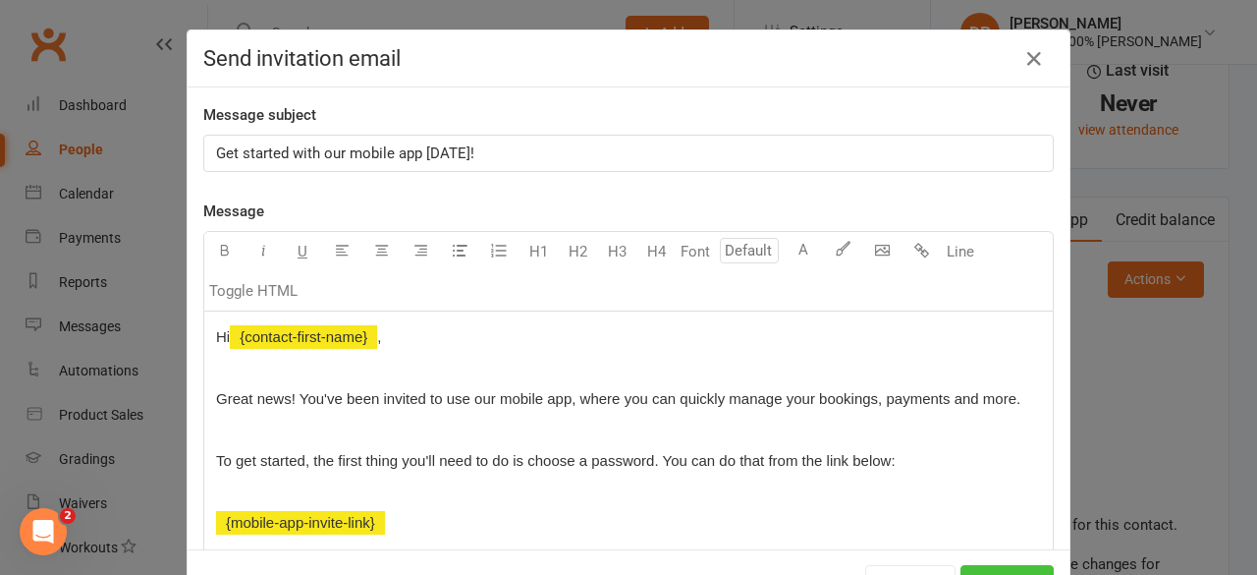
click at [1019, 568] on button "Send" at bounding box center [1007, 585] width 93 height 41
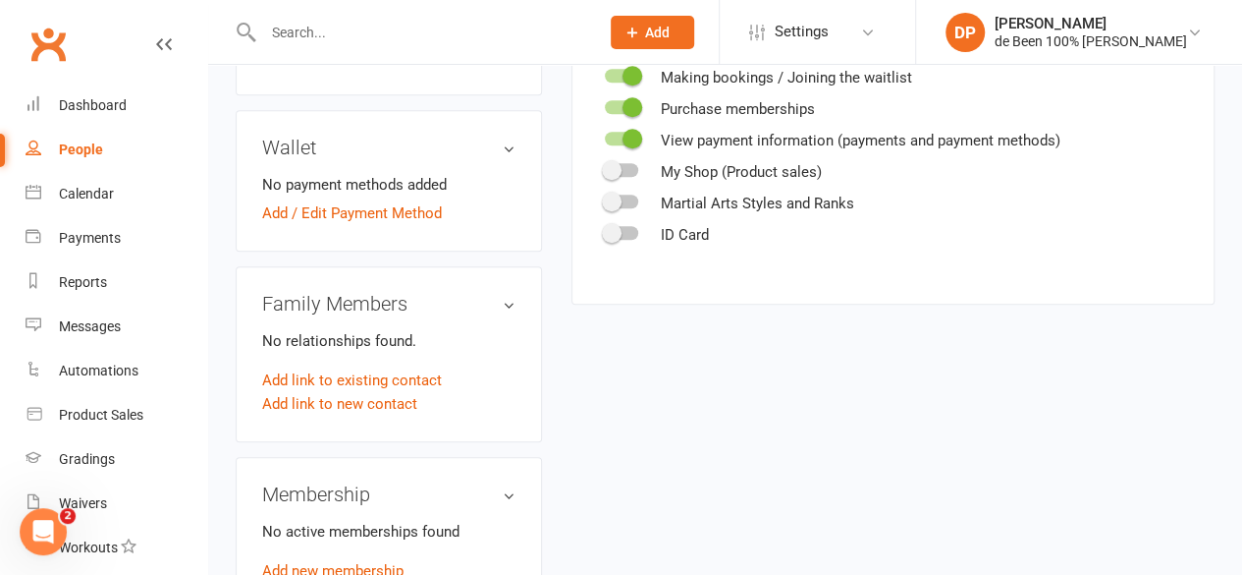
scroll to position [684, 0]
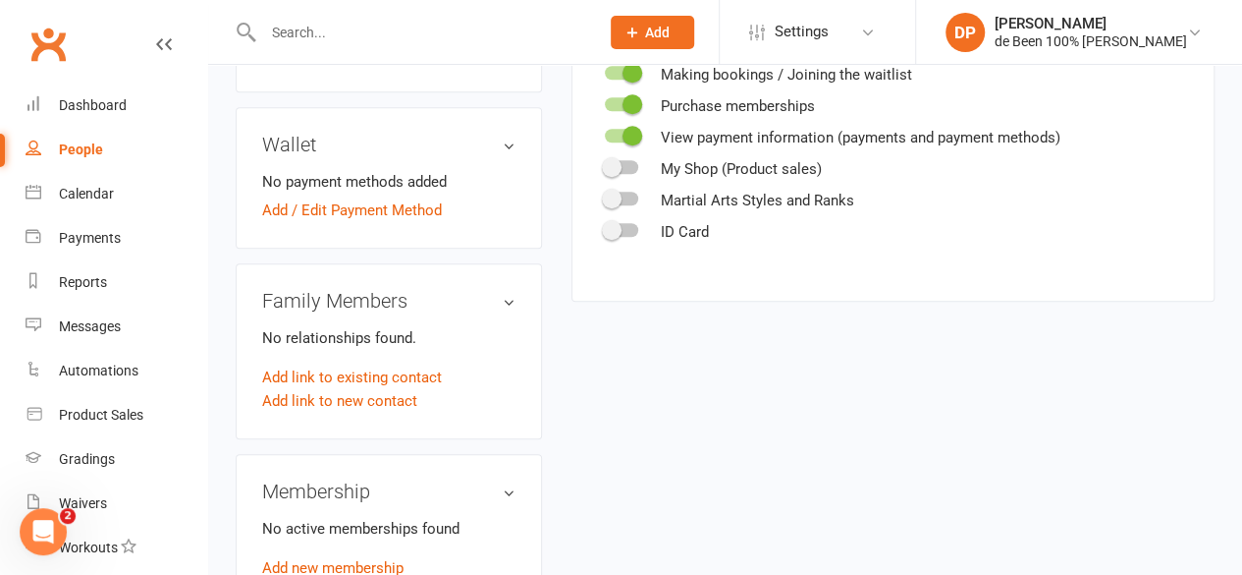
click at [509, 480] on h3 "Membership" at bounding box center [388, 491] width 253 height 22
click at [507, 480] on h3 "Membership" at bounding box center [388, 491] width 253 height 22
click at [353, 559] on link "Add new membership" at bounding box center [332, 568] width 141 height 18
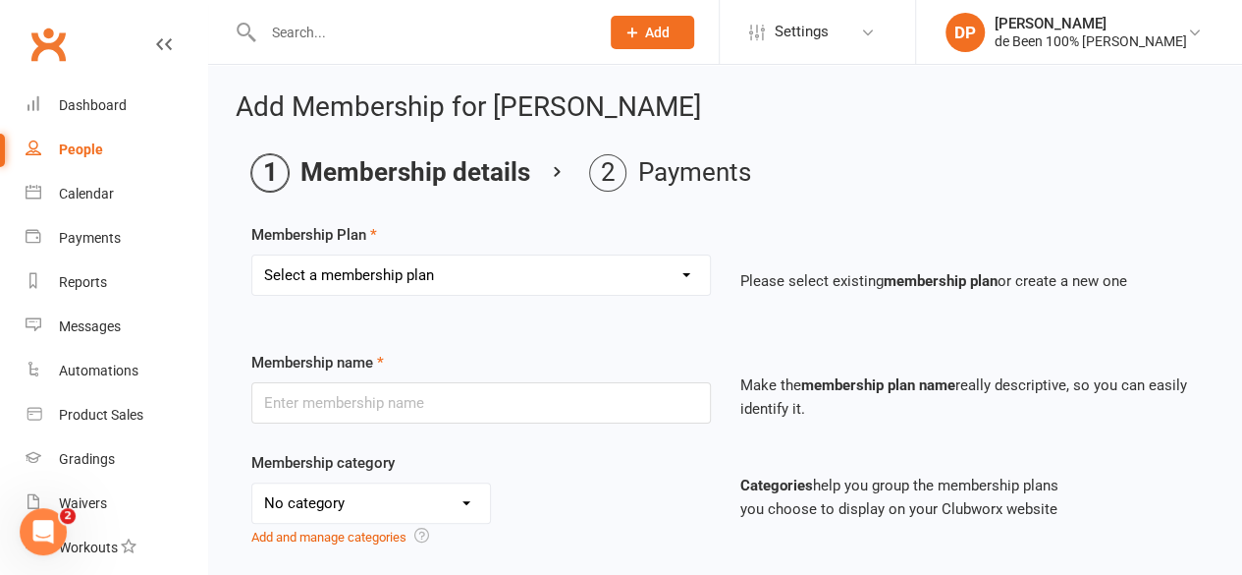
click at [505, 270] on select "Select a membership plan Create new Membership Plan Mobile Test Membership 2 Cl…" at bounding box center [481, 274] width 458 height 39
select select "17"
click at [252, 255] on select "Select a membership plan Create new Membership Plan Mobile Test Membership 2 Cl…" at bounding box center [481, 274] width 458 height 39
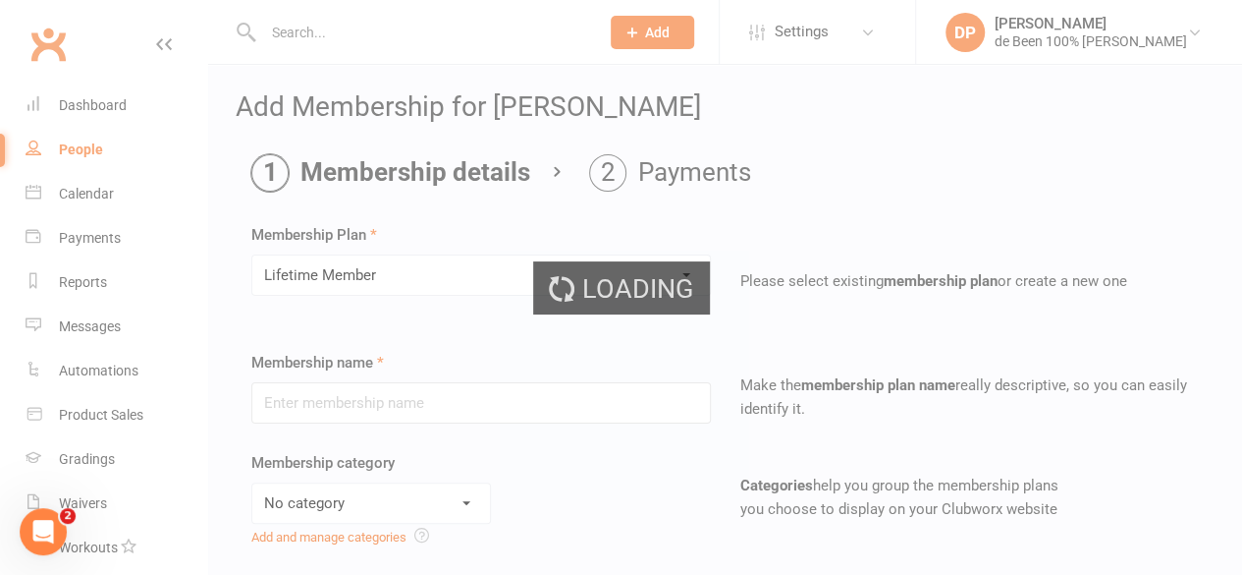
type input "Lifetime Member"
select select "0"
type input "0"
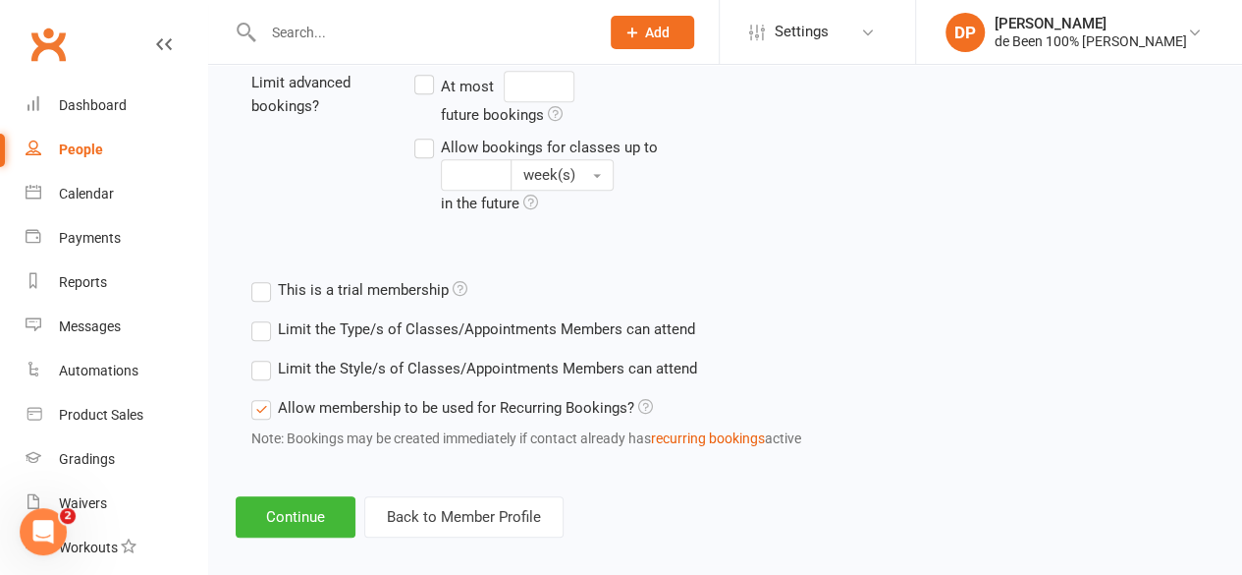
scroll to position [856, 0]
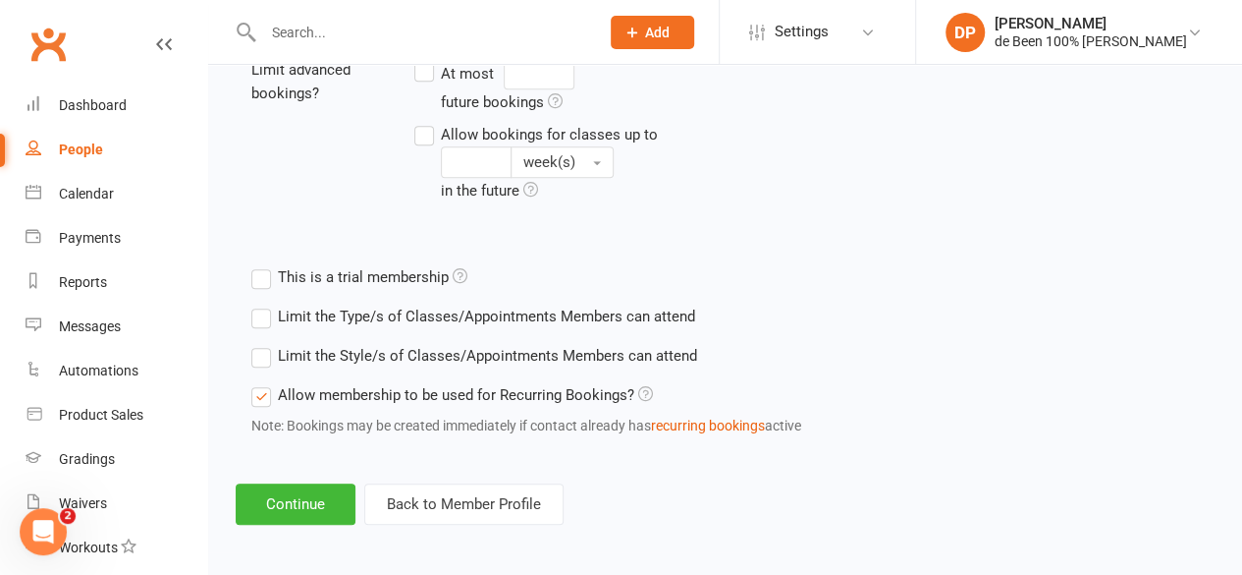
click at [263, 396] on label "Allow membership to be used for Recurring Bookings?" at bounding box center [452, 395] width 402 height 24
click at [263, 383] on input "Allow membership to be used for Recurring Bookings?" at bounding box center [257, 383] width 13 height 0
click at [298, 500] on button "Continue" at bounding box center [296, 503] width 120 height 41
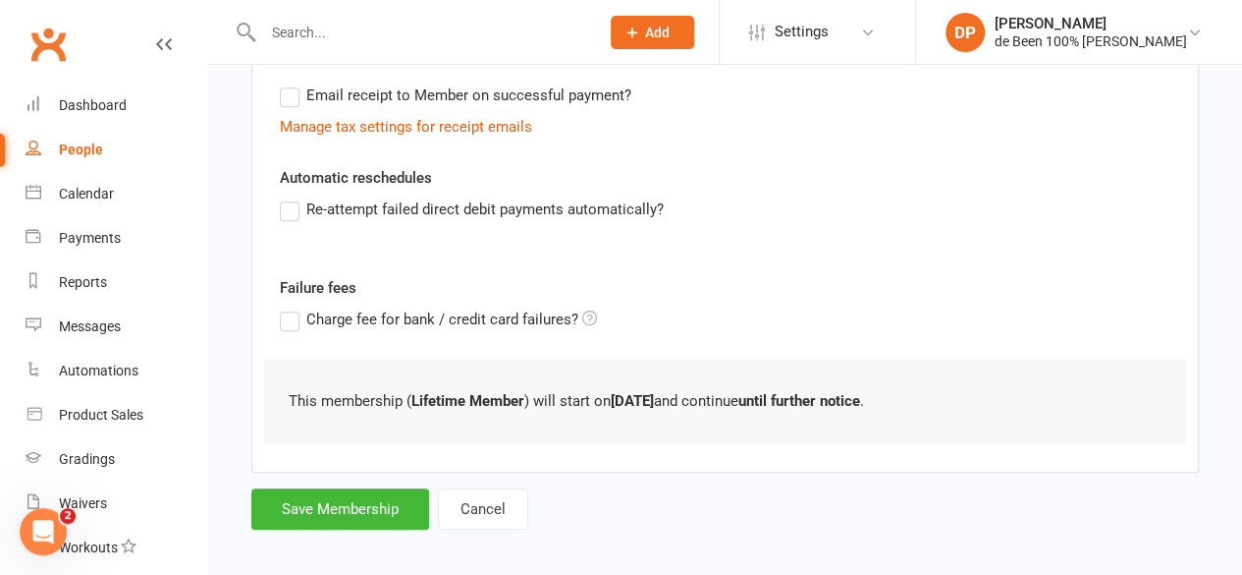
scroll to position [414, 0]
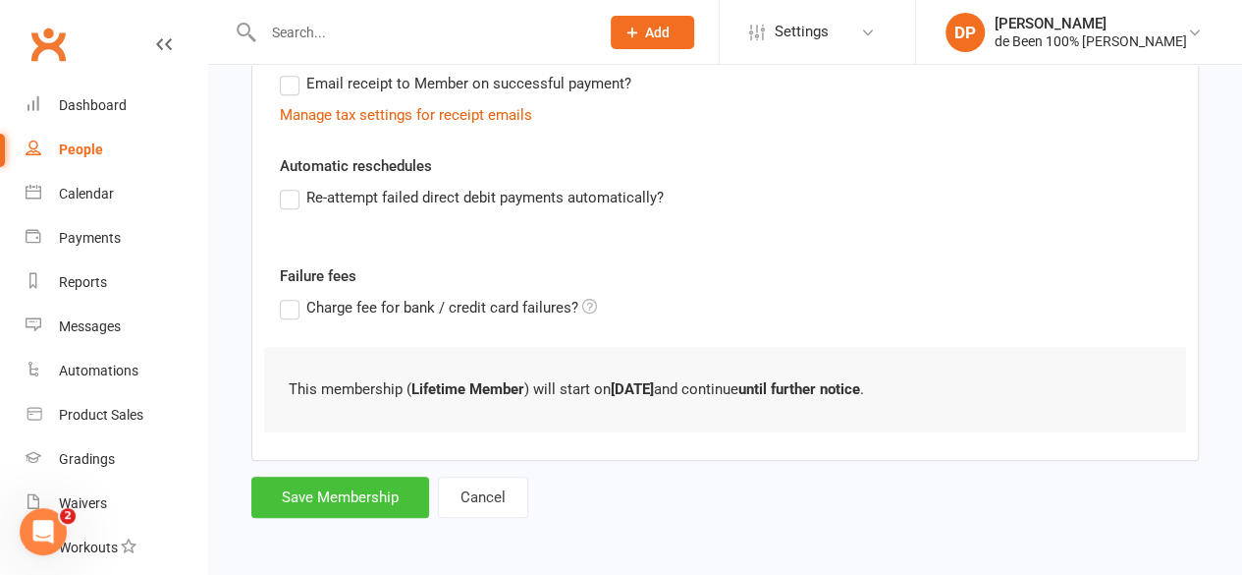
click at [354, 492] on button "Save Membership" at bounding box center [340, 496] width 178 height 41
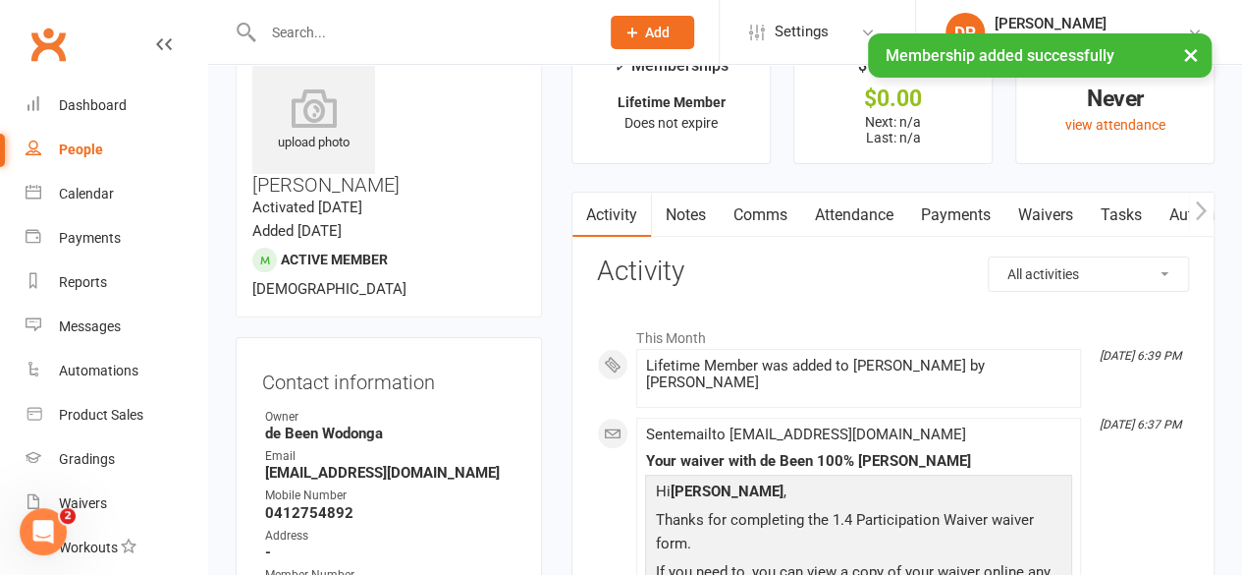
scroll to position [59, 0]
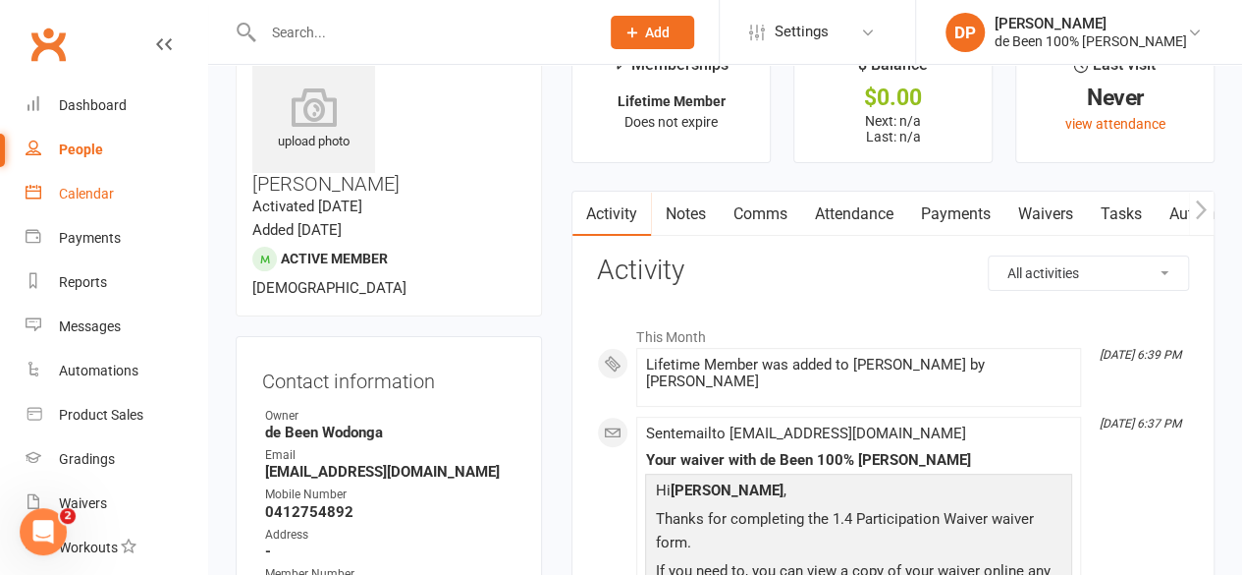
click at [75, 193] on div "Calendar" at bounding box center [86, 194] width 55 height 16
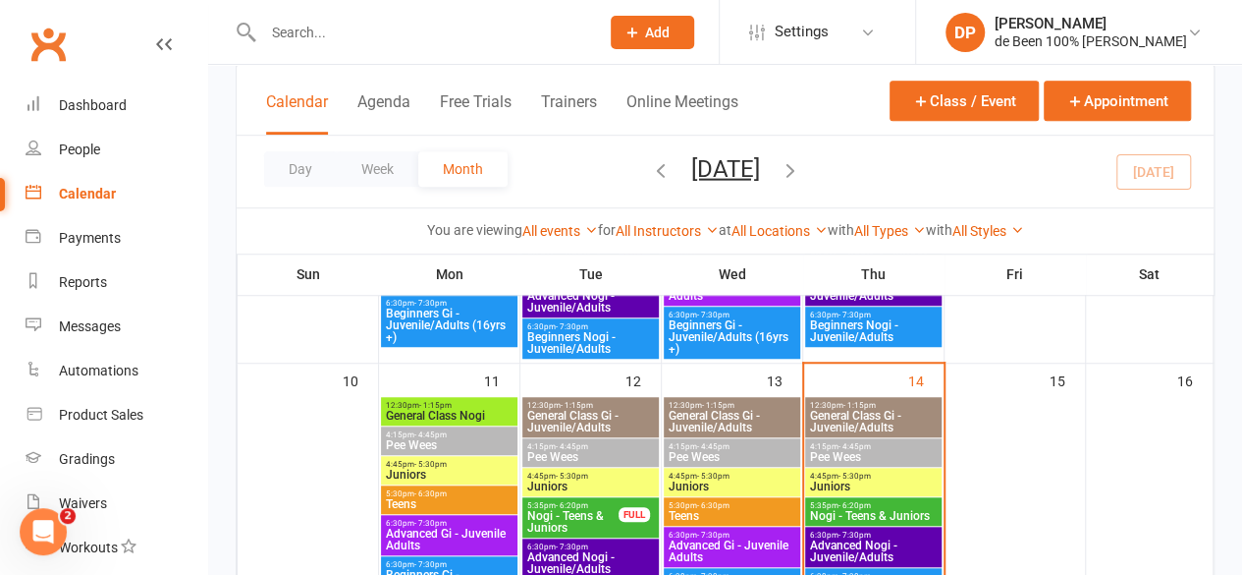
scroll to position [577, 0]
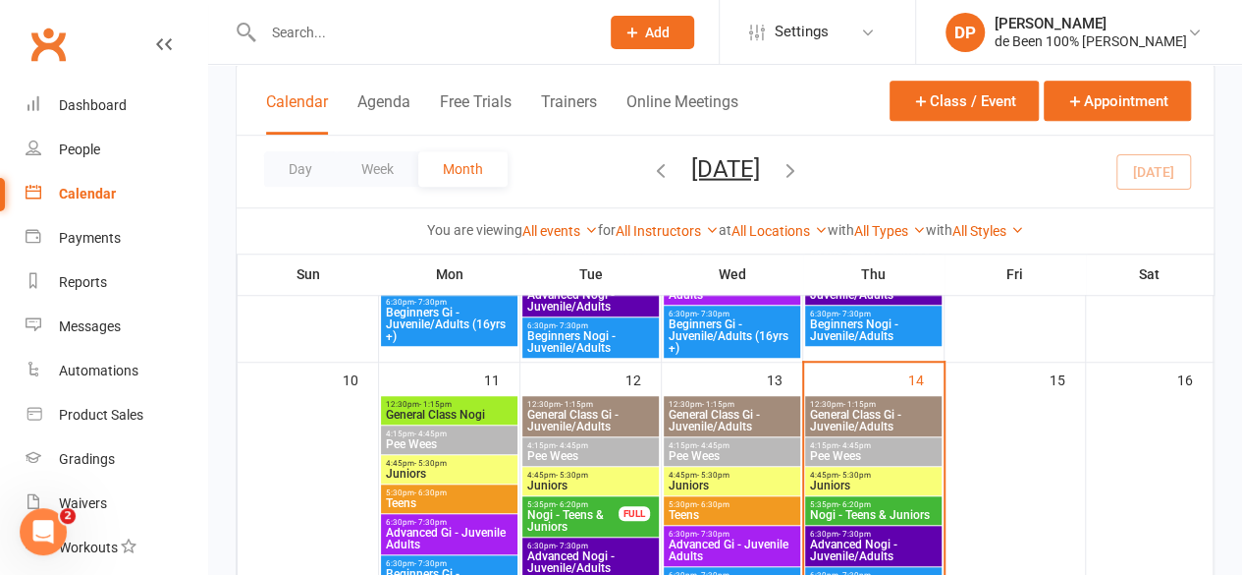
click at [882, 541] on span "Advanced Nogi - Juvenile/Adults" at bounding box center [873, 550] width 129 height 24
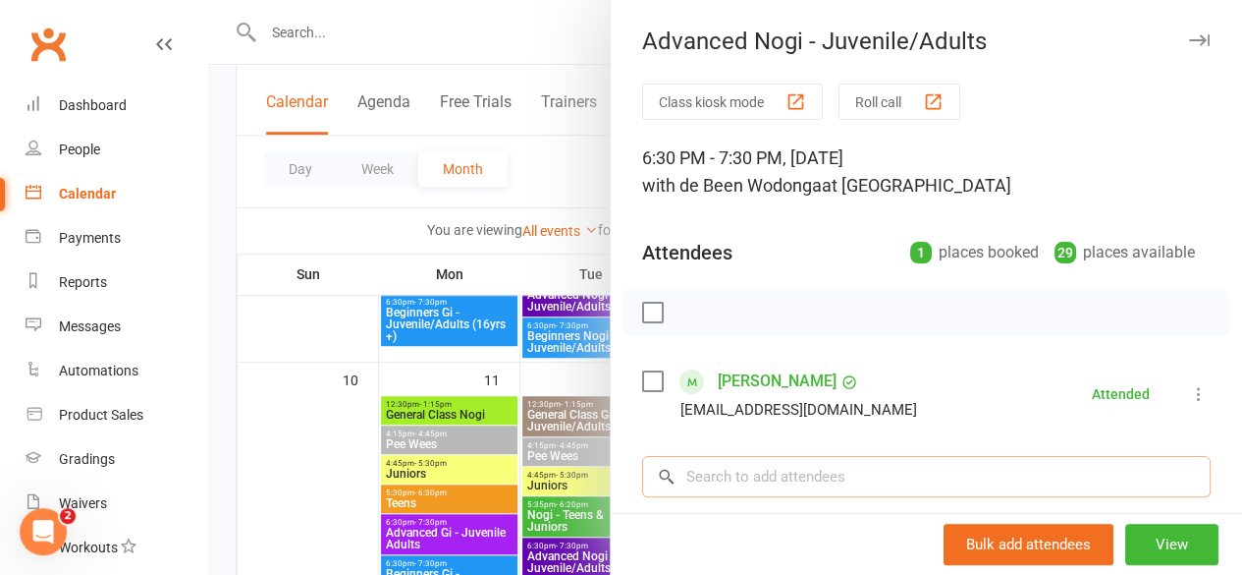
click at [734, 474] on input "search" at bounding box center [926, 476] width 569 height 41
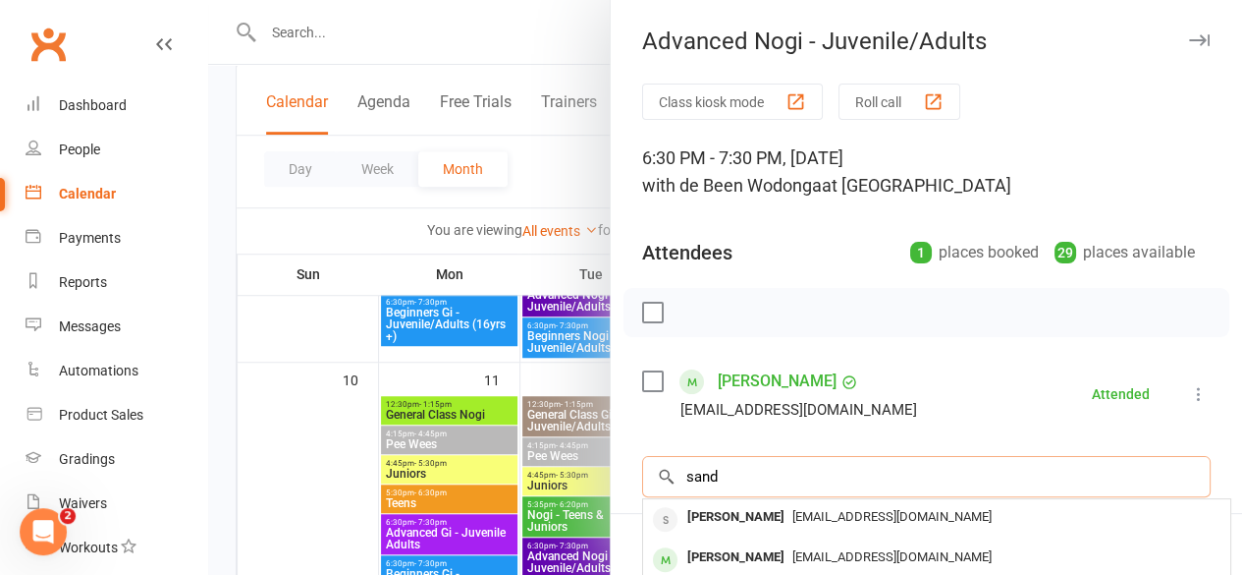
type input "sand"
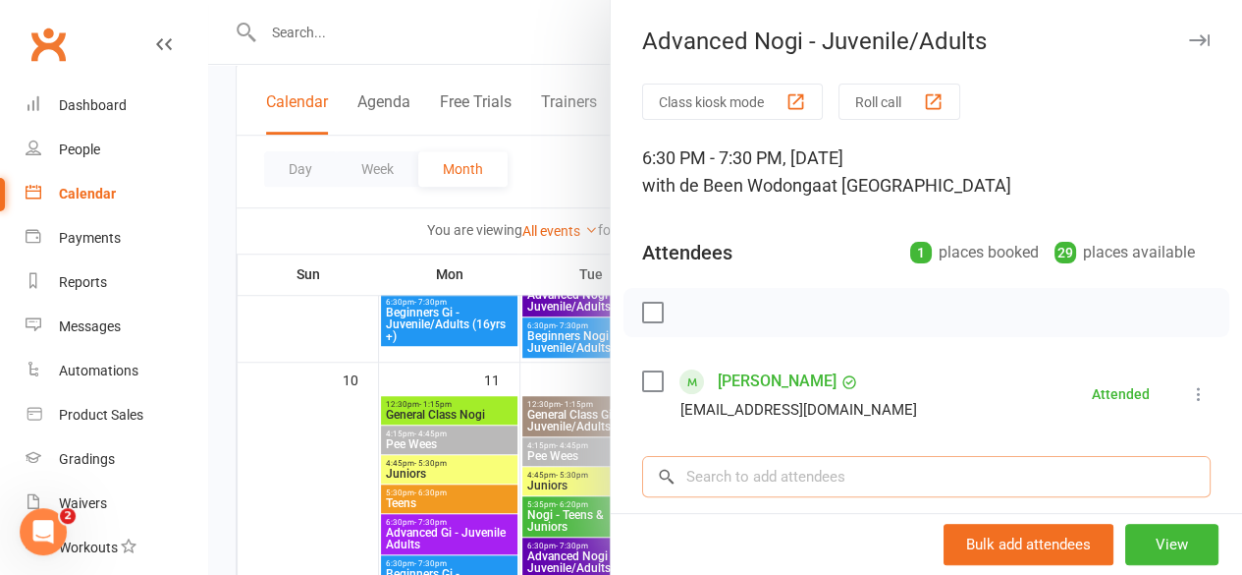
click at [739, 474] on input "search" at bounding box center [926, 476] width 569 height 41
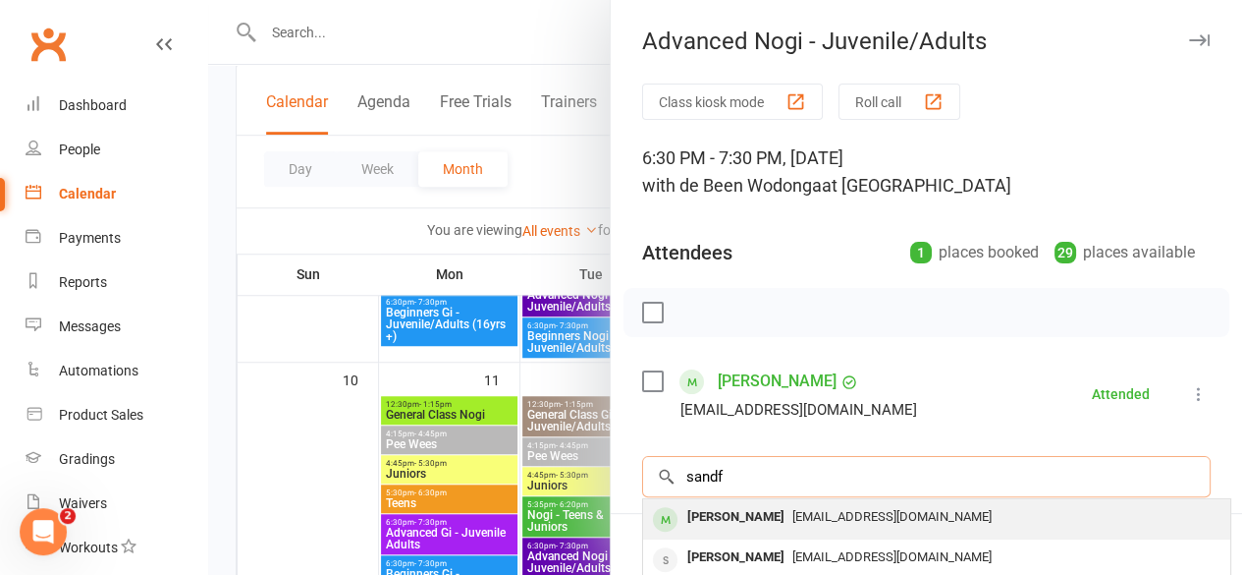
type input "sandf"
click at [742, 512] on div "[PERSON_NAME]" at bounding box center [736, 517] width 113 height 28
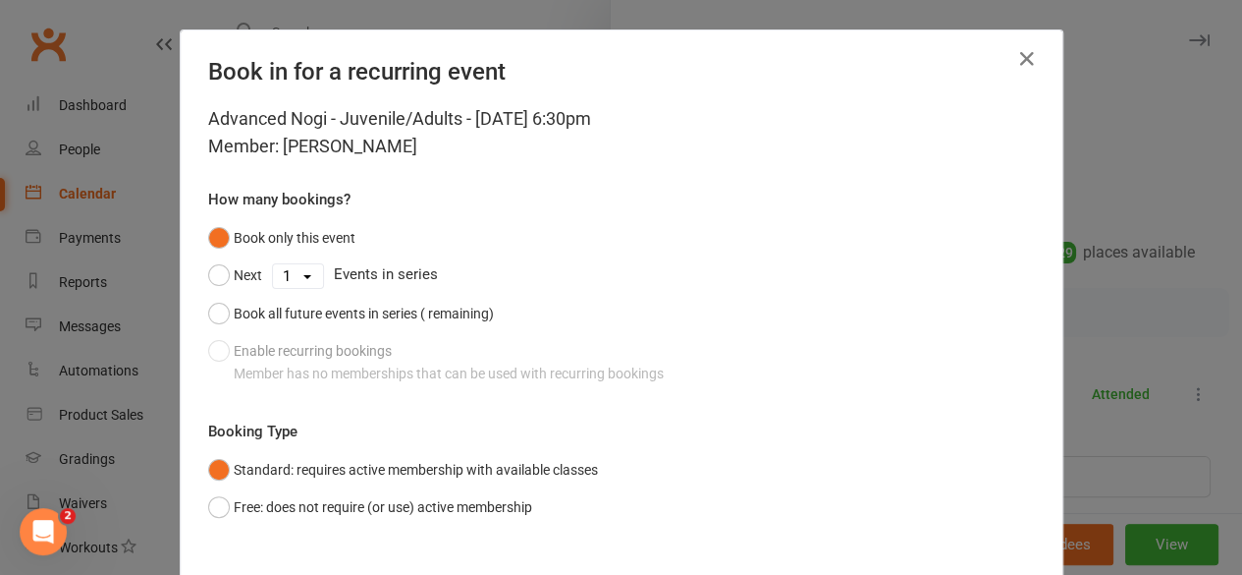
click at [742, 512] on div "Book in for a recurring event Advanced Nogi - Juvenile/Adults - [DATE] 6:30pm M…" at bounding box center [621, 287] width 1242 height 575
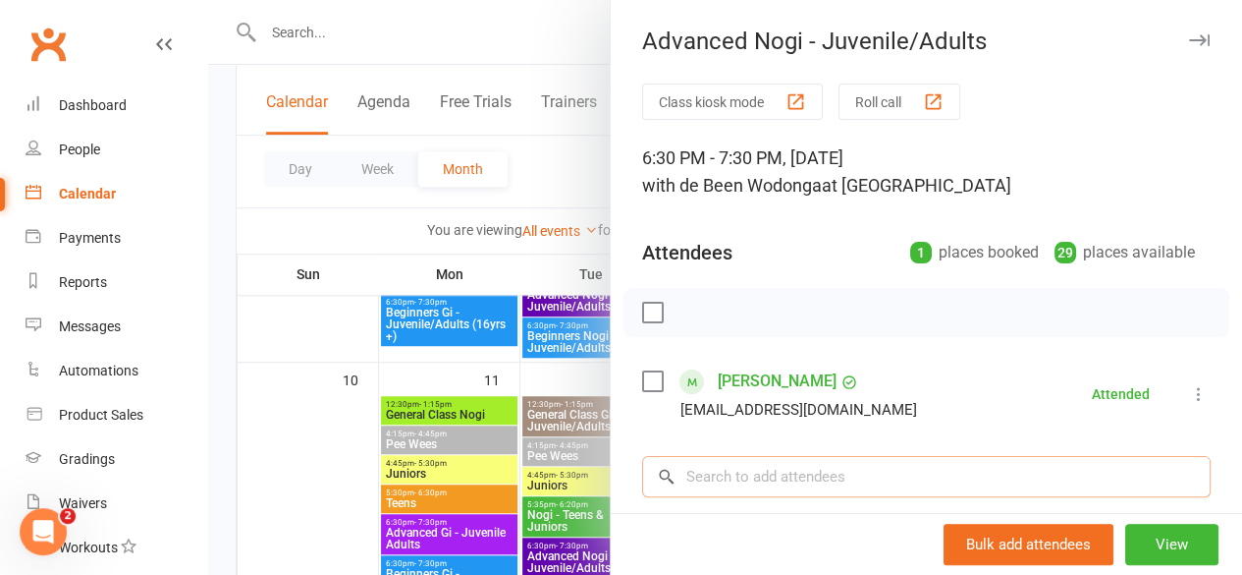
click at [728, 472] on input "search" at bounding box center [926, 476] width 569 height 41
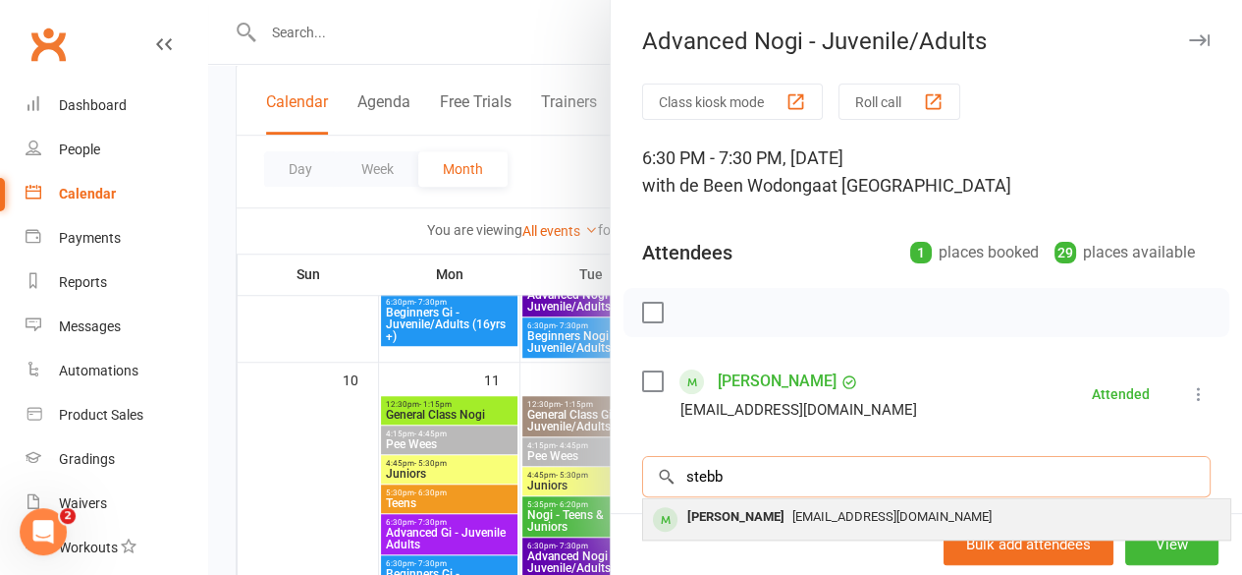
type input "stebb"
click at [741, 517] on div "[PERSON_NAME]" at bounding box center [736, 517] width 113 height 28
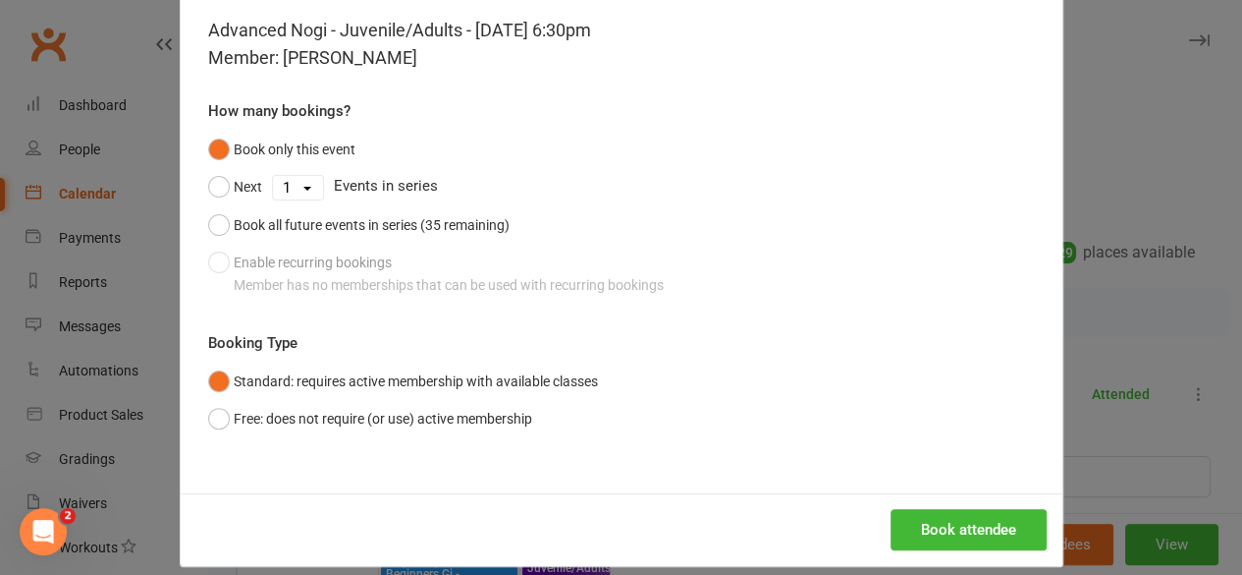
scroll to position [92, 0]
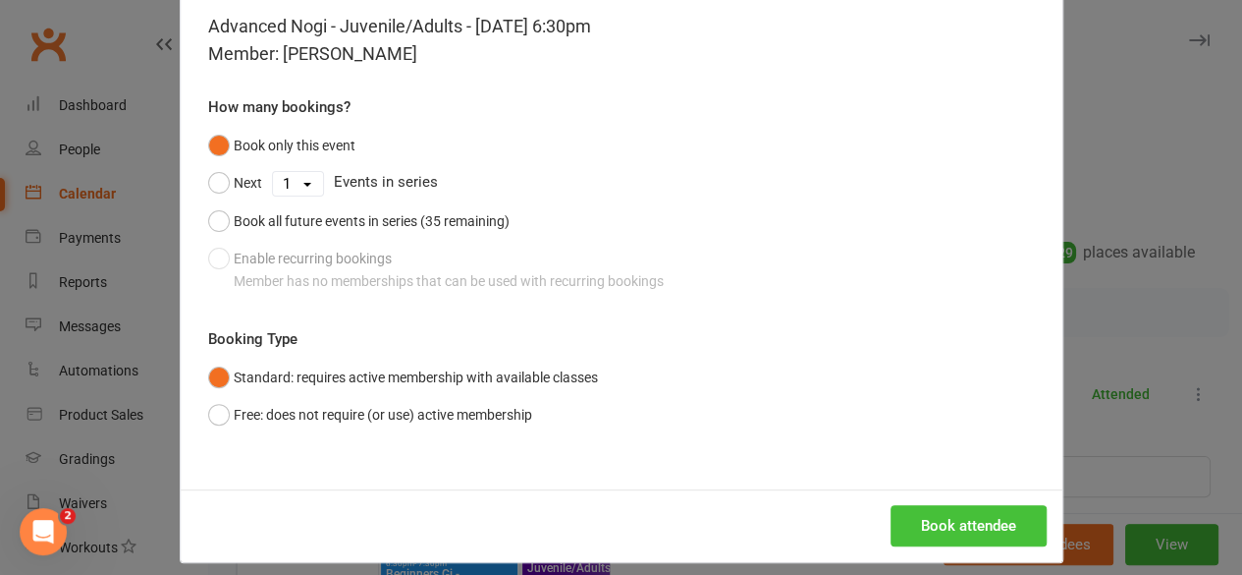
click at [953, 530] on button "Book attendee" at bounding box center [969, 525] width 156 height 41
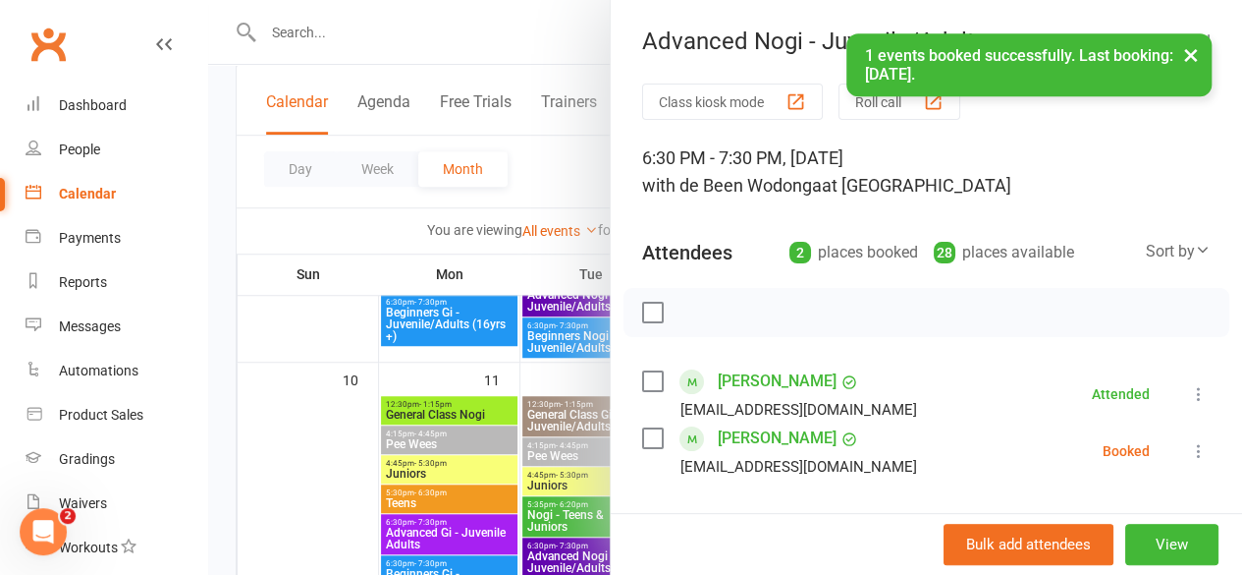
click at [1189, 451] on icon at bounding box center [1199, 451] width 20 height 20
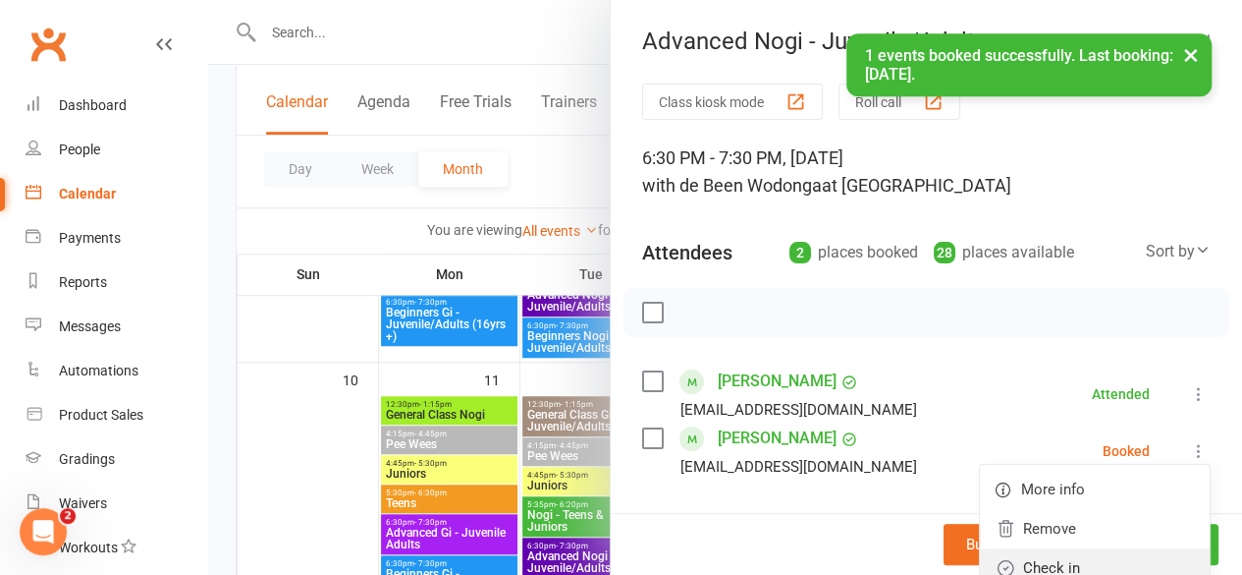
click at [1063, 563] on link "Check in" at bounding box center [1095, 567] width 230 height 39
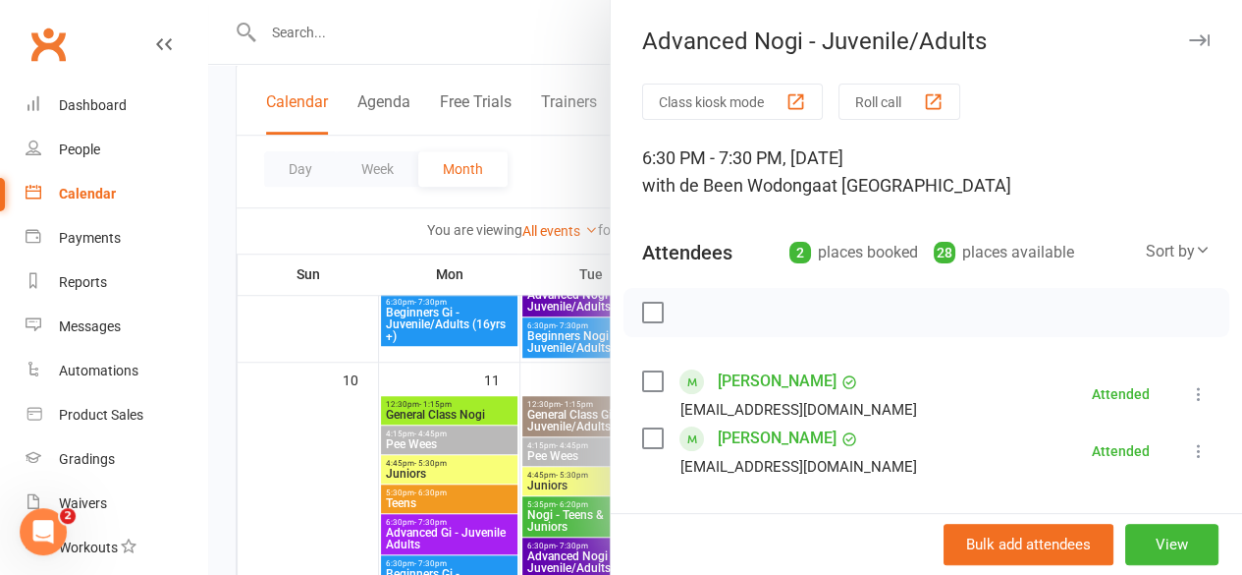
click at [299, 468] on div at bounding box center [725, 287] width 1034 height 575
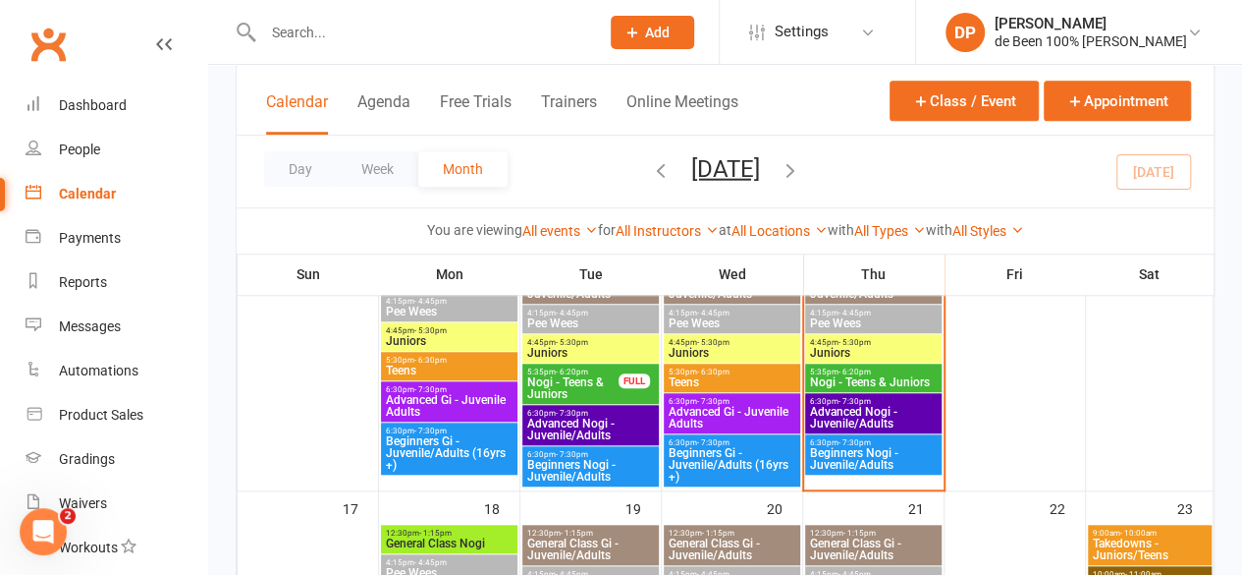
scroll to position [710, 0]
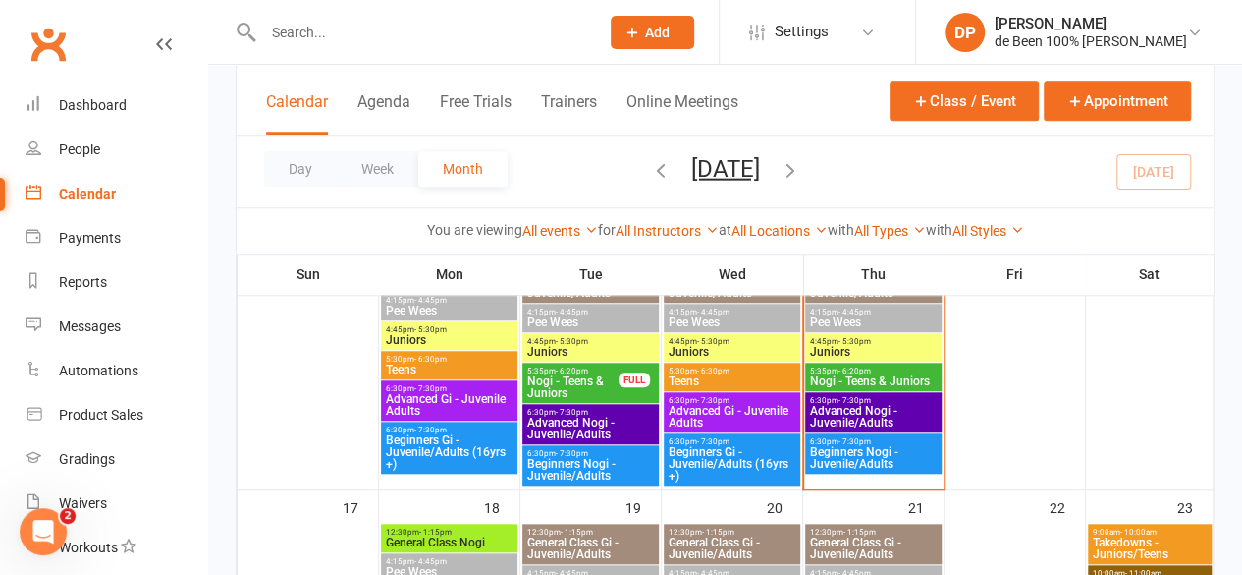
click at [835, 455] on span "Beginners Nogi - Juvenile/Adults" at bounding box center [873, 458] width 129 height 24
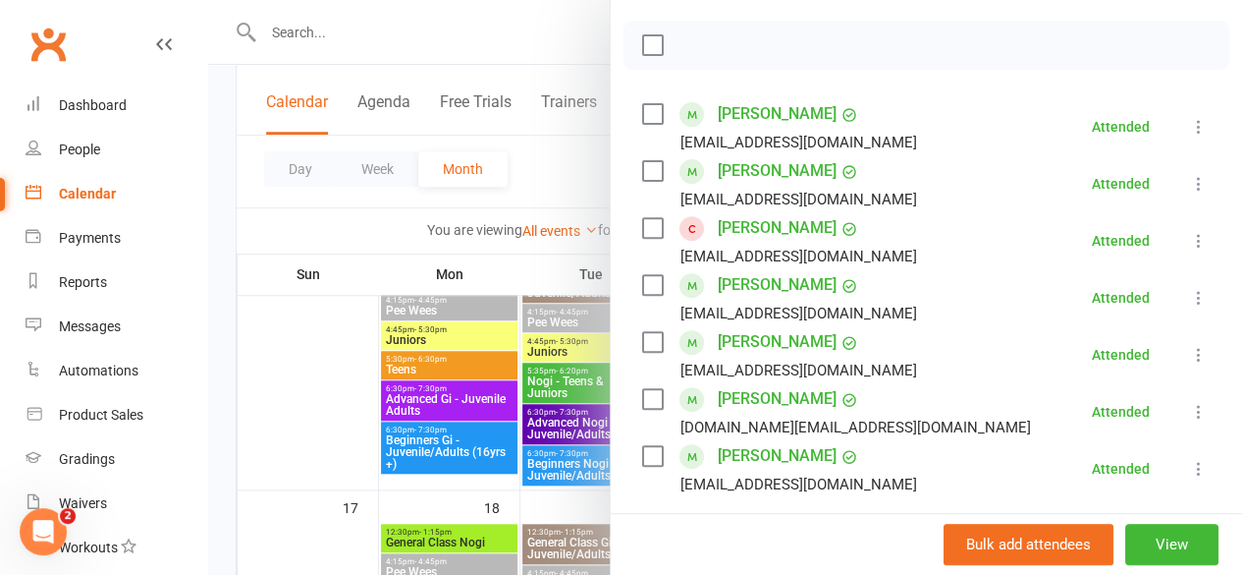
scroll to position [259, 0]
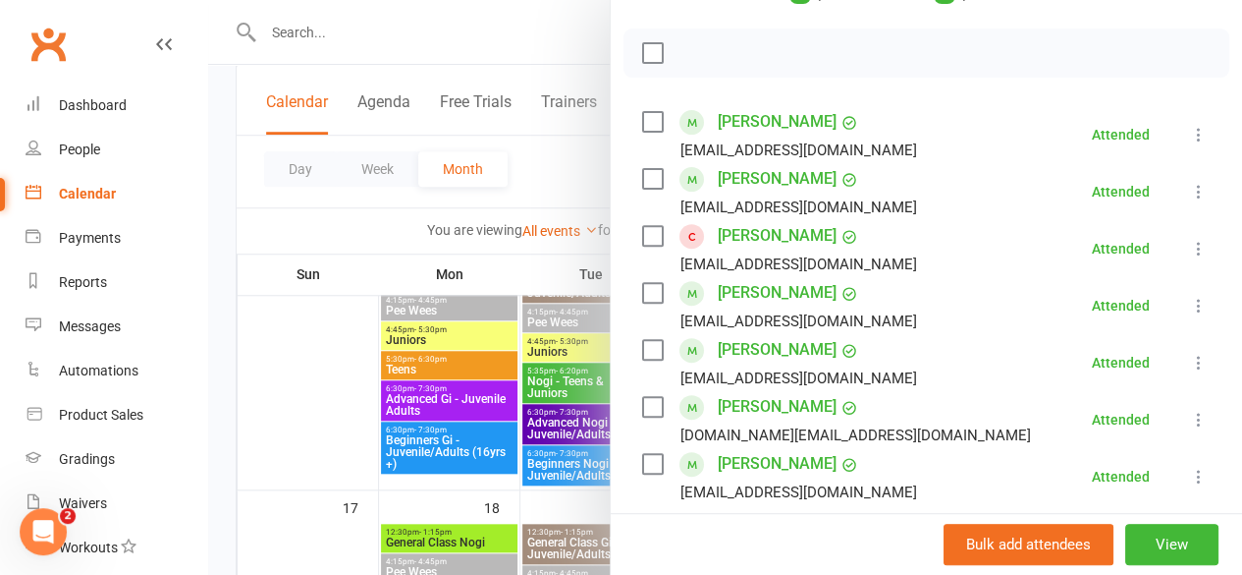
click at [299, 380] on div at bounding box center [725, 287] width 1034 height 575
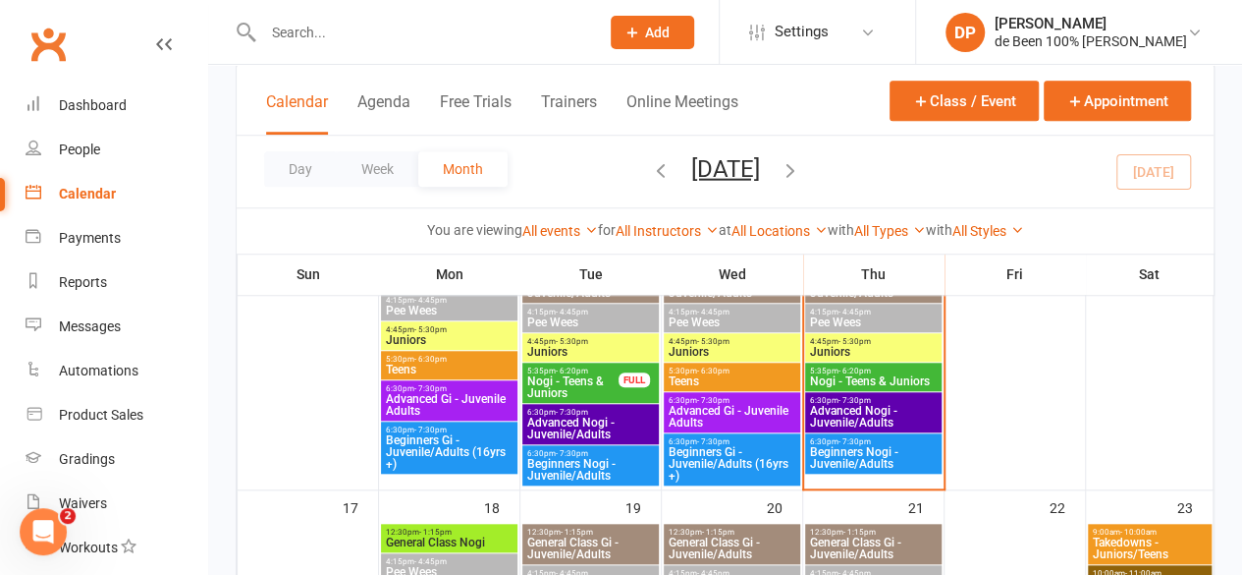
click at [323, 224] on div "You are viewing All events All events Empty events Full events Non-empty events…" at bounding box center [726, 230] width 956 height 23
click at [83, 149] on div "People" at bounding box center [79, 149] width 41 height 16
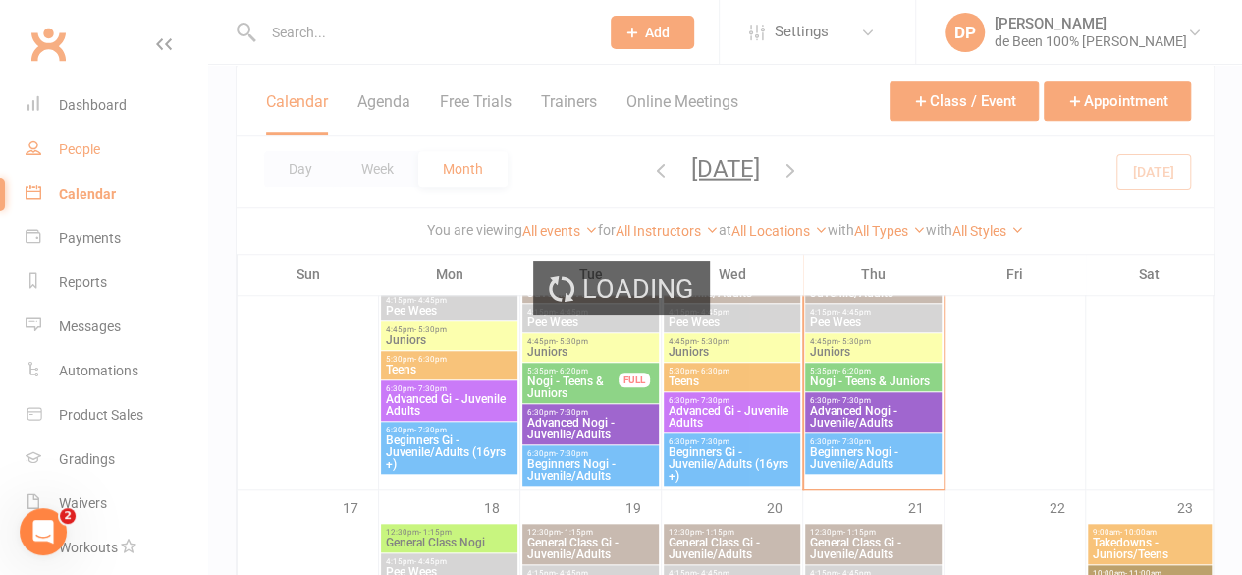
select select "100"
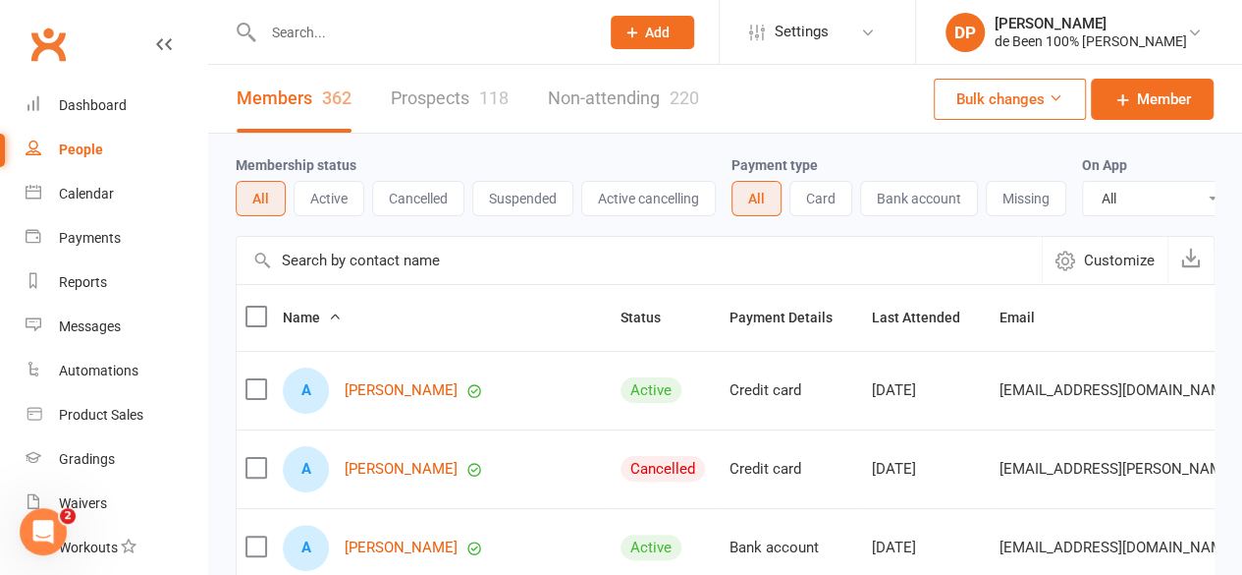
click at [301, 272] on input "text" at bounding box center [639, 260] width 805 height 47
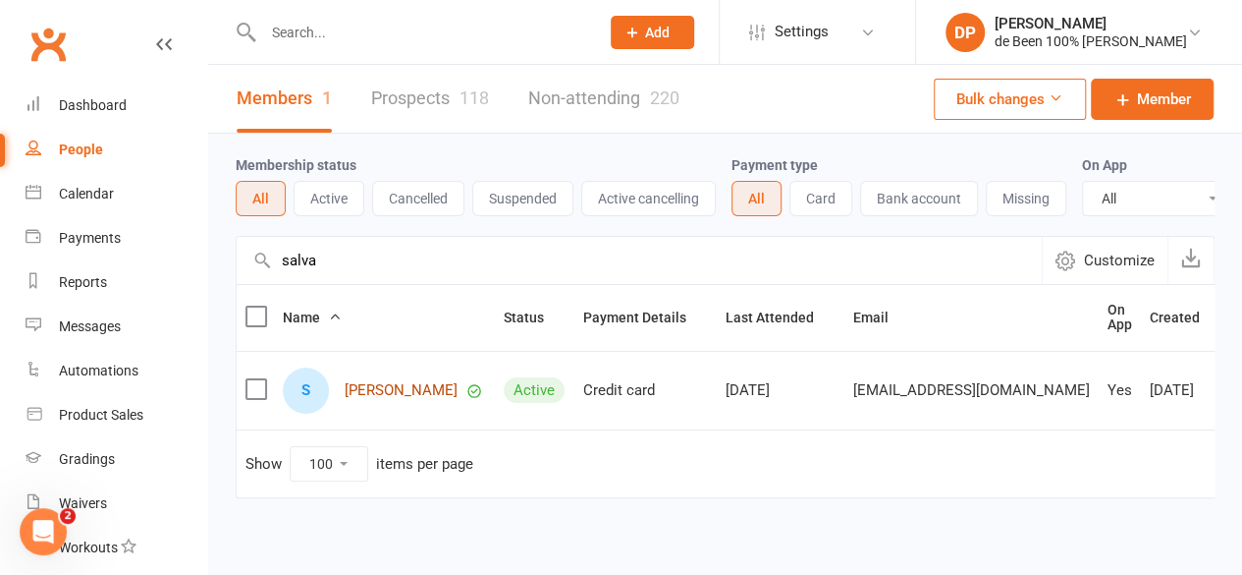
type input "salva"
click at [391, 399] on link "[PERSON_NAME]" at bounding box center [401, 390] width 113 height 17
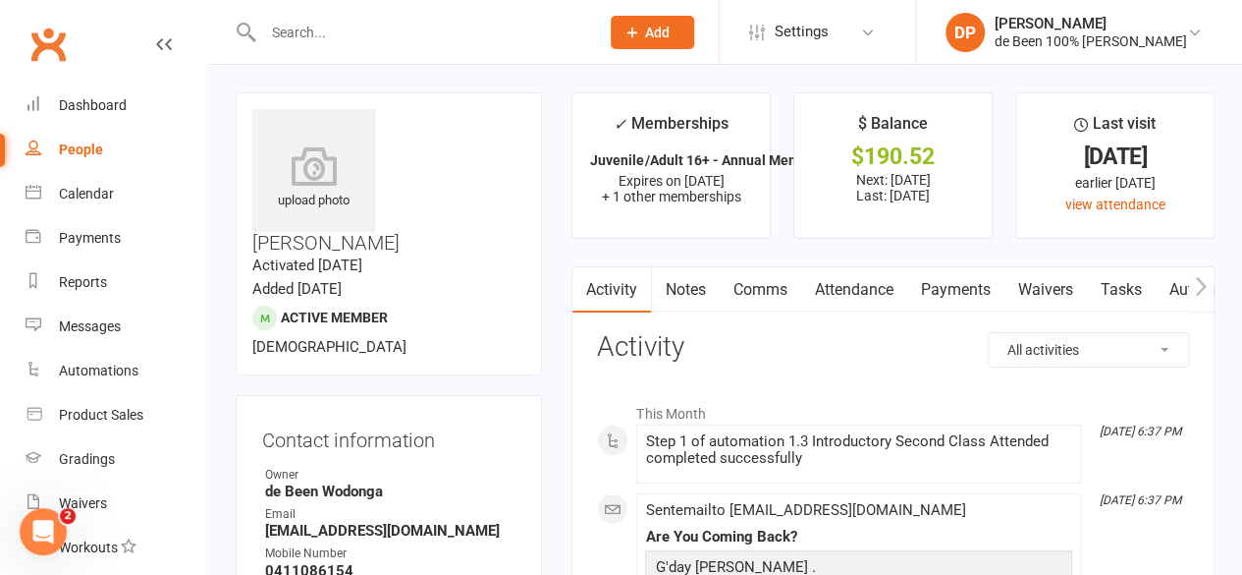
click at [947, 289] on link "Payments" at bounding box center [955, 289] width 97 height 45
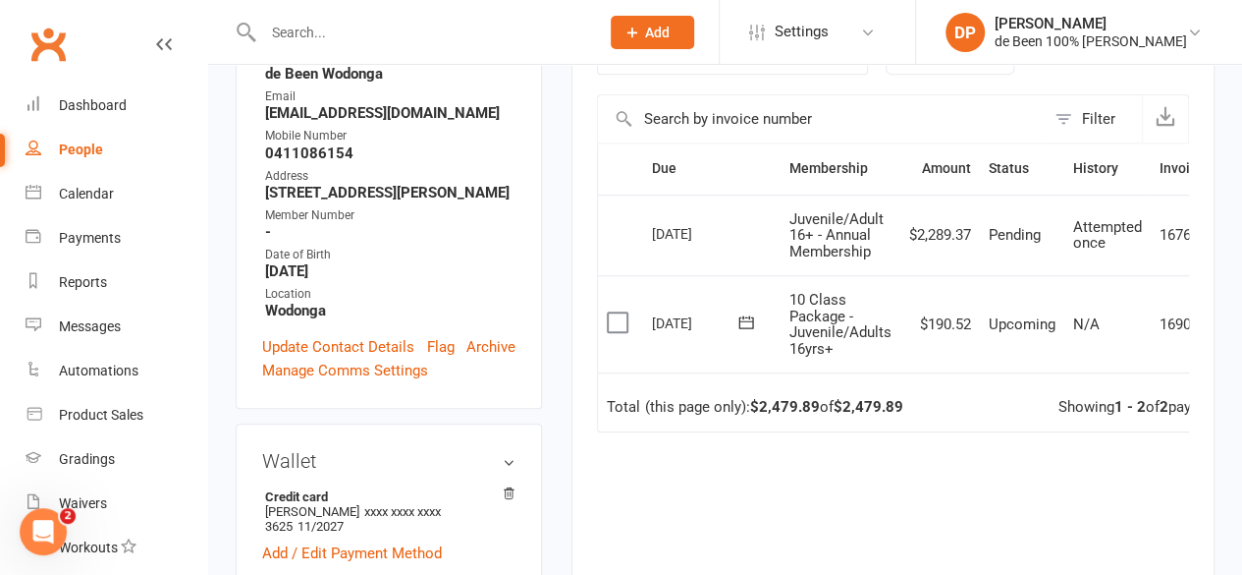
scroll to position [418, 0]
click at [1112, 498] on div "Due Contact Membership Amount Status History Invoice # Select this [DATE] [PERS…" at bounding box center [893, 412] width 592 height 542
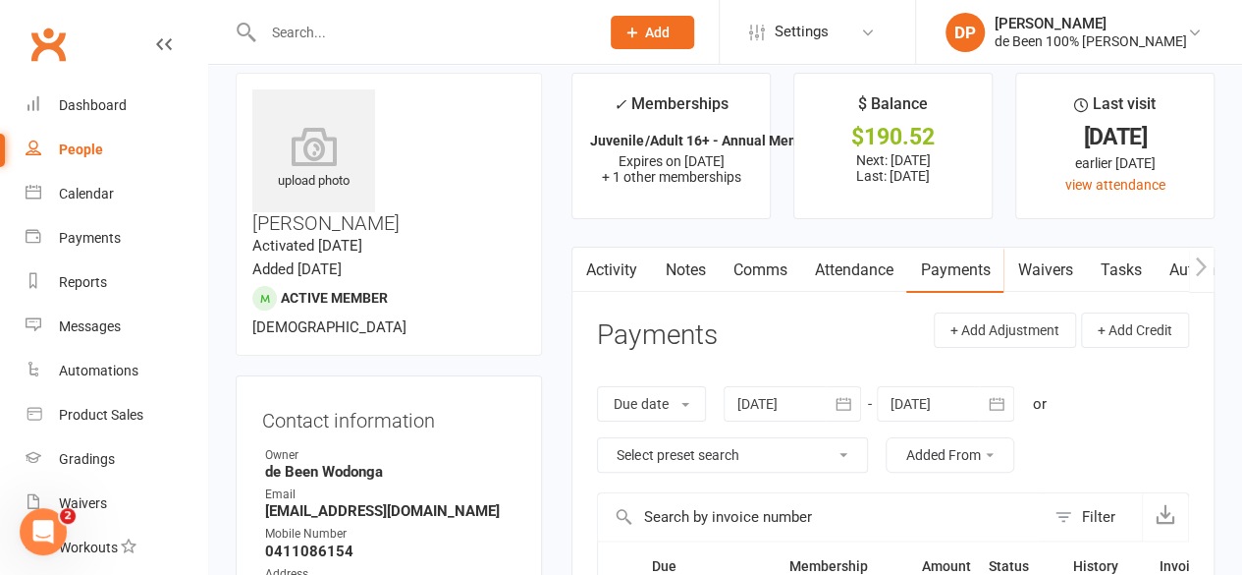
scroll to position [19, 0]
click at [681, 272] on link "Notes" at bounding box center [685, 270] width 68 height 45
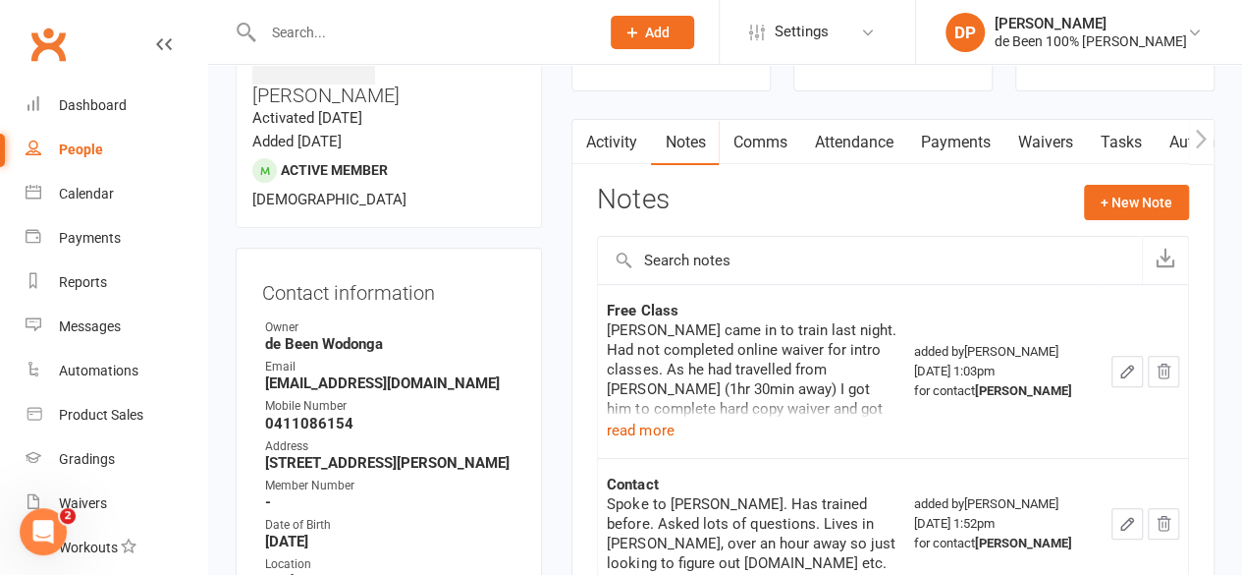
scroll to position [149, 0]
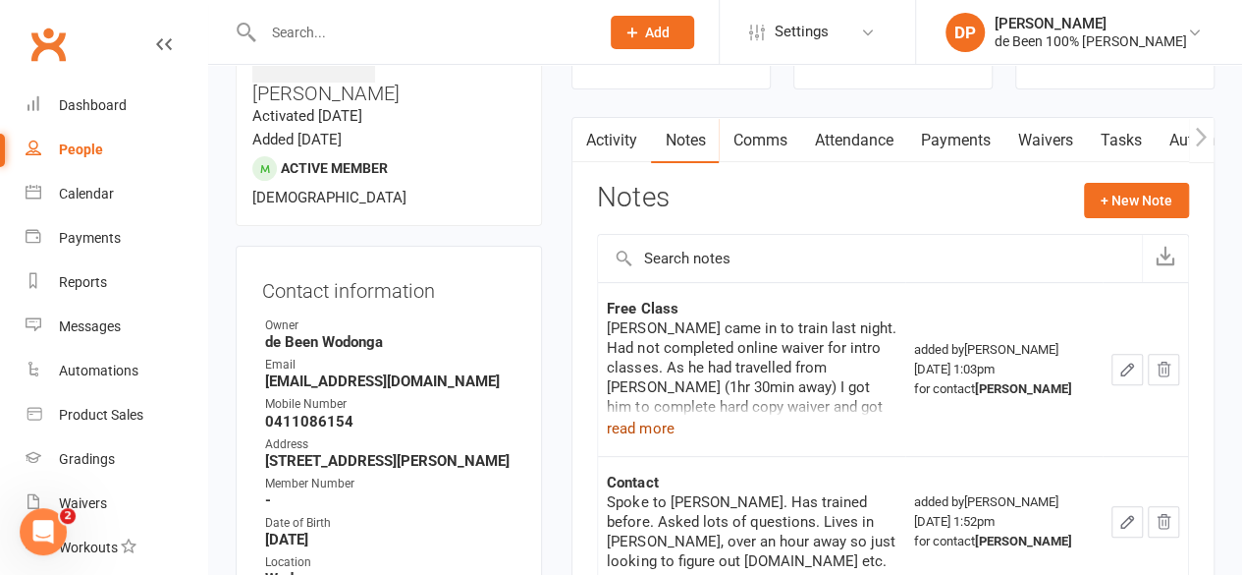
click at [642, 423] on button "read more" at bounding box center [640, 428] width 67 height 24
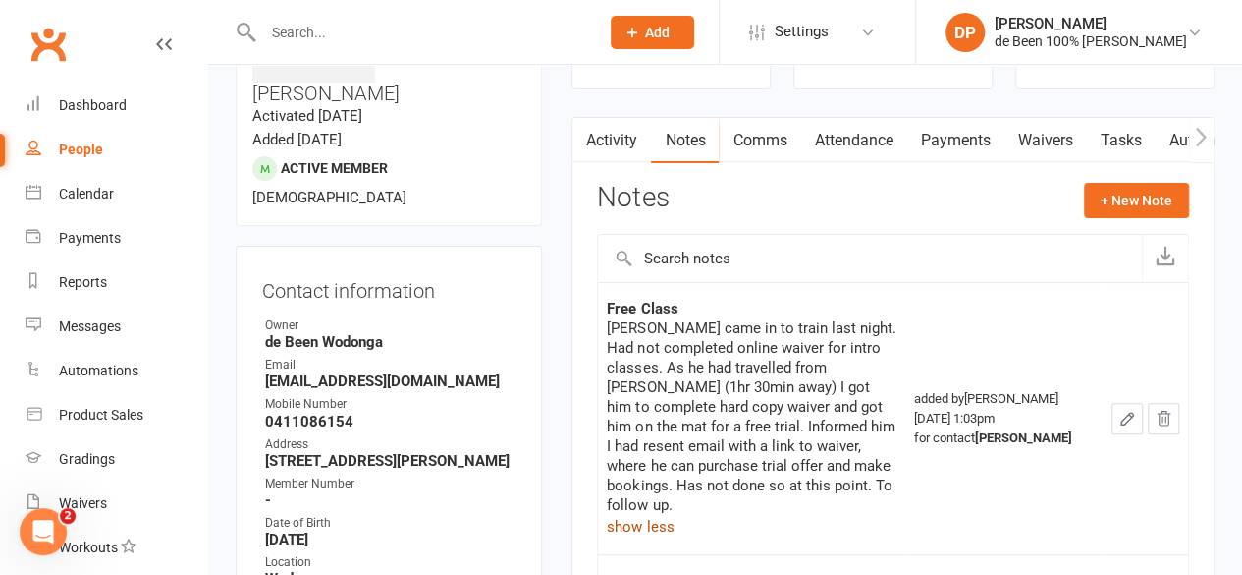
click at [604, 137] on link "Activity" at bounding box center [612, 140] width 79 height 45
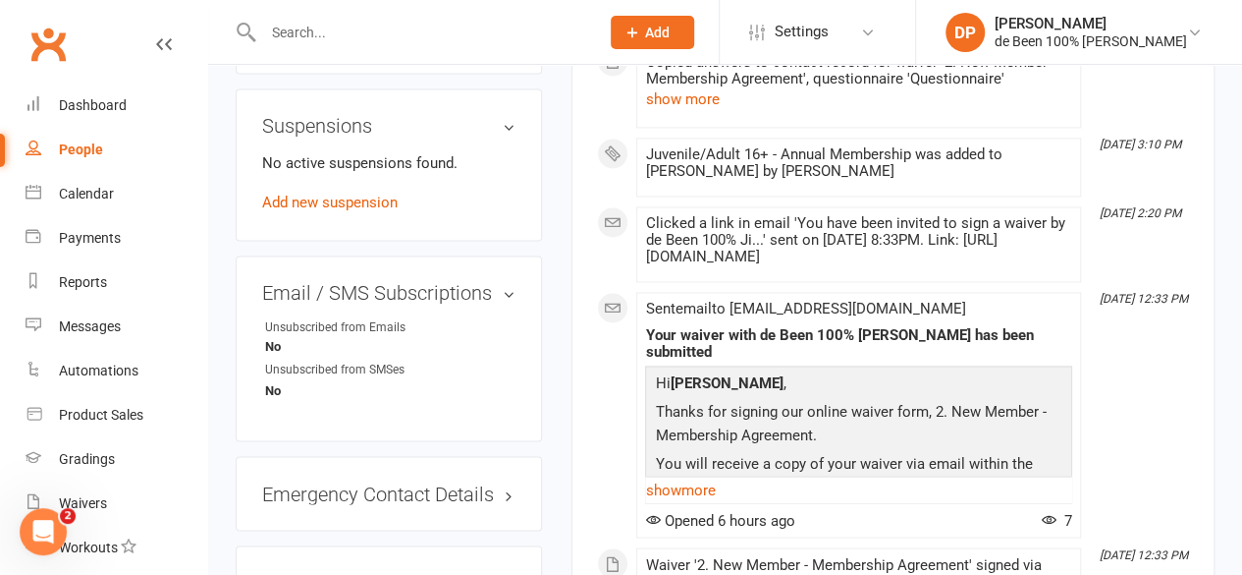
scroll to position [1490, 0]
